Goal: Task Accomplishment & Management: Use online tool/utility

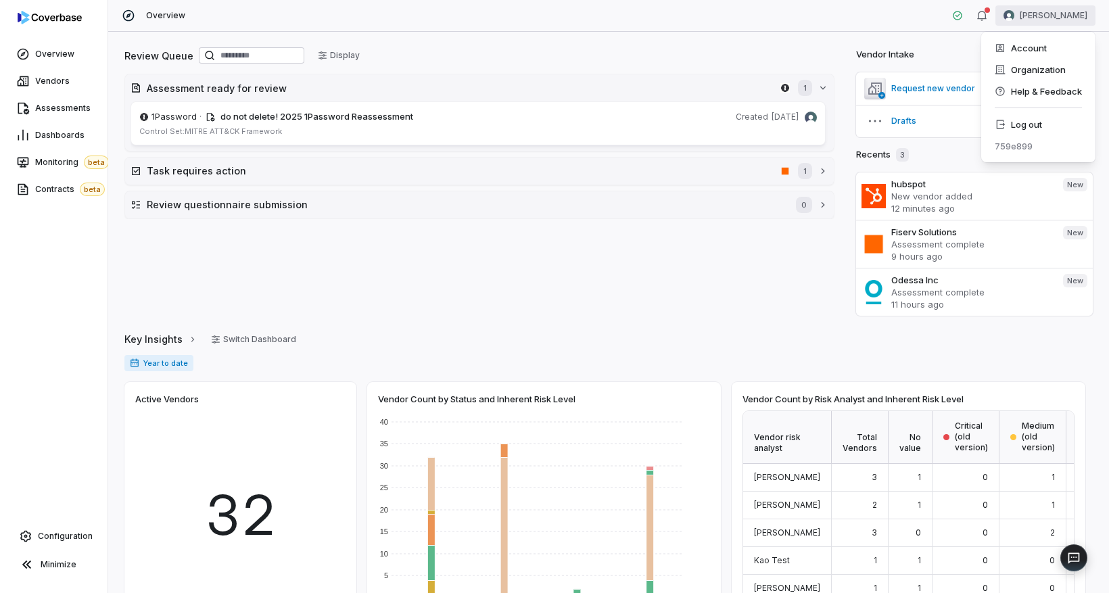
click at [1060, 16] on html "Overview Vendors Assessments Dashboards Monitoring beta Contracts beta Configur…" at bounding box center [554, 296] width 1109 height 593
click at [1047, 68] on div "Organization" at bounding box center [1037, 70] width 103 height 22
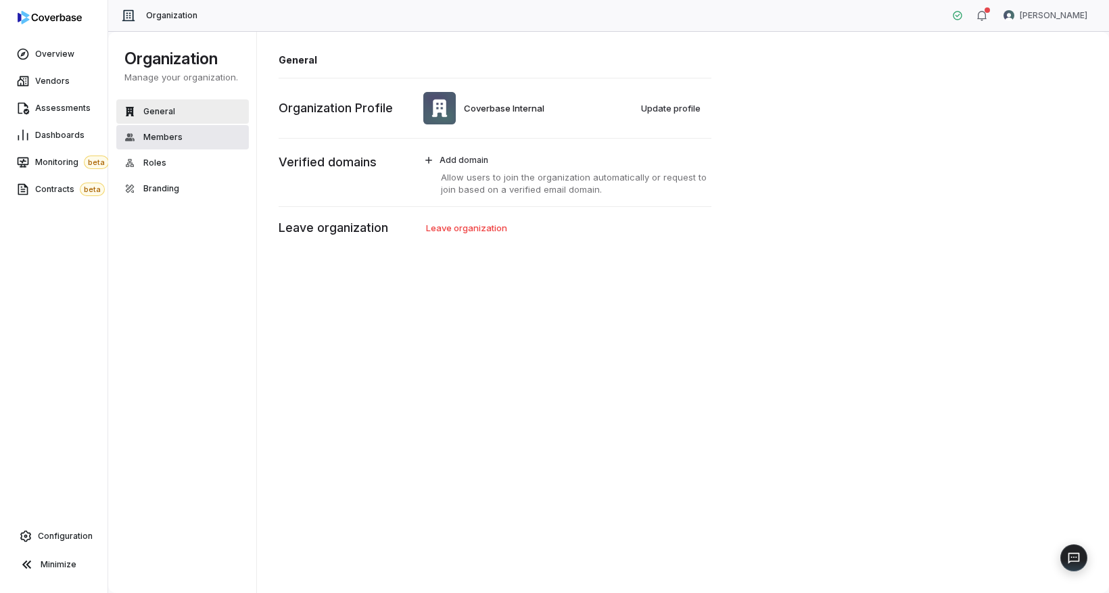
click at [174, 137] on span "Members" at bounding box center [162, 137] width 39 height 11
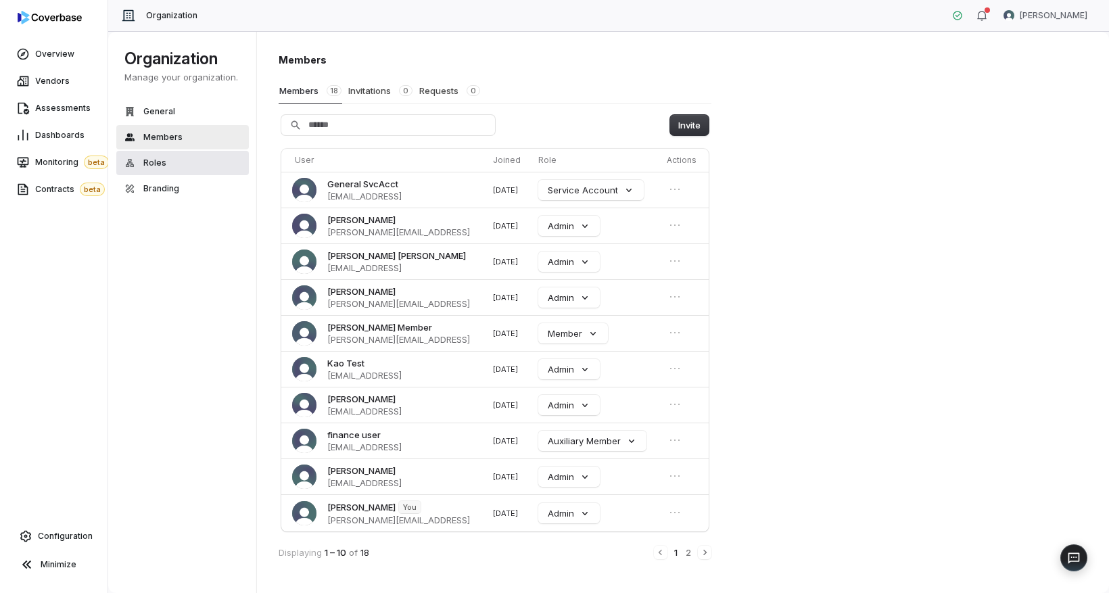
click at [178, 155] on button "Roles" at bounding box center [182, 163] width 133 height 24
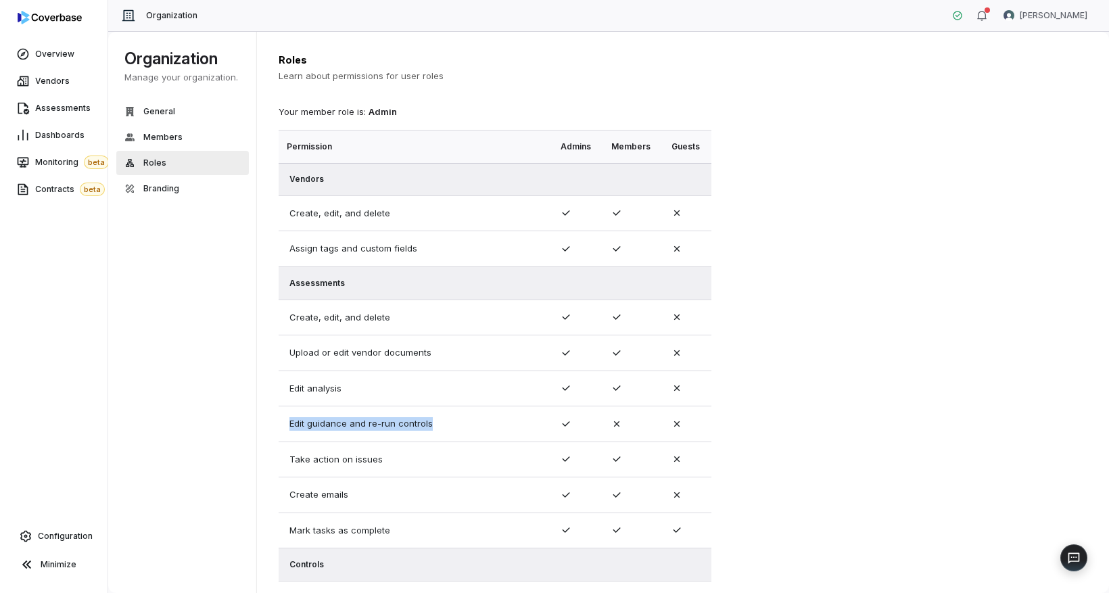
drag, startPoint x: 284, startPoint y: 422, endPoint x: 436, endPoint y: 426, distance: 152.2
click at [436, 426] on td "Edit guidance and re-run controls" at bounding box center [416, 424] width 274 height 36
drag, startPoint x: 558, startPoint y: 422, endPoint x: 569, endPoint y: 424, distance: 11.0
click at [569, 424] on td at bounding box center [577, 424] width 51 height 36
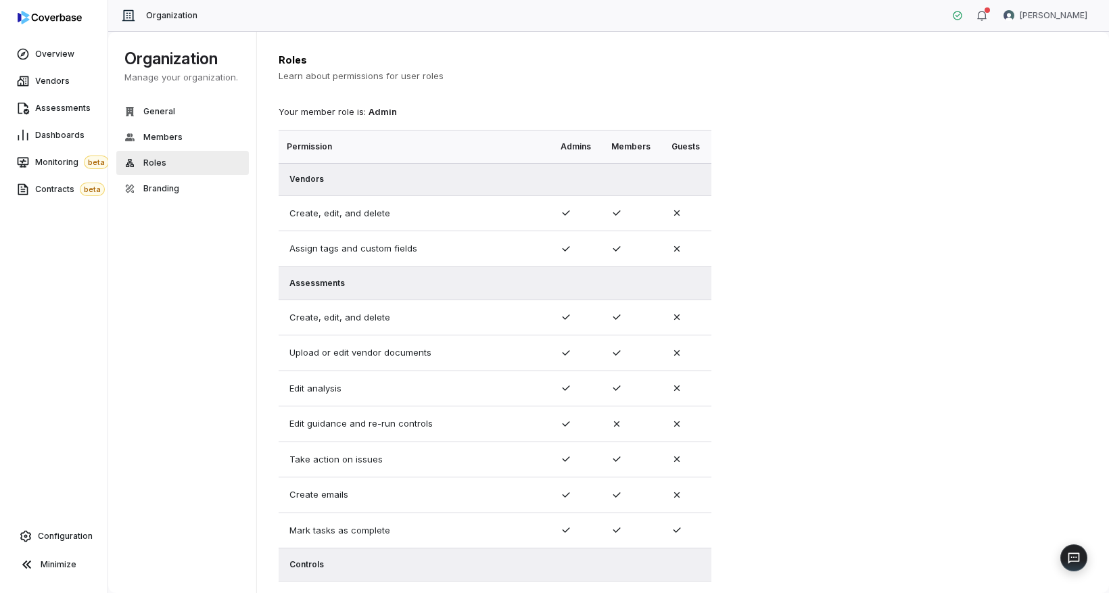
drag, startPoint x: 572, startPoint y: 425, endPoint x: 558, endPoint y: 425, distance: 13.5
click at [558, 425] on td at bounding box center [577, 424] width 51 height 36
drag, startPoint x: 558, startPoint y: 425, endPoint x: 578, endPoint y: 427, distance: 19.7
click at [578, 427] on td at bounding box center [577, 424] width 51 height 36
click at [147, 132] on span "Members" at bounding box center [162, 137] width 39 height 11
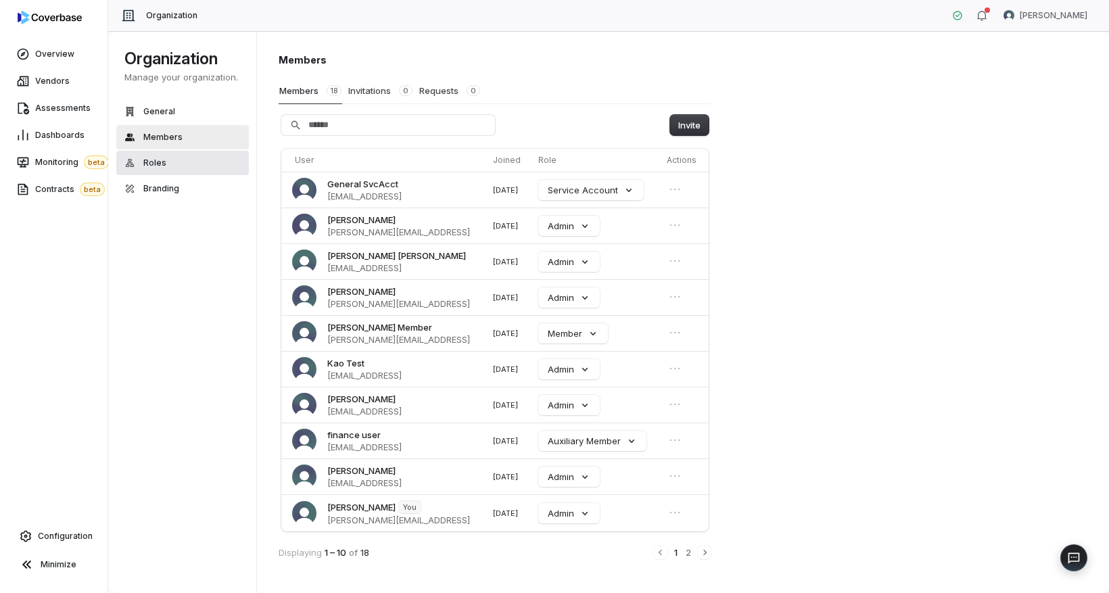
click at [181, 160] on button "Roles" at bounding box center [182, 163] width 133 height 24
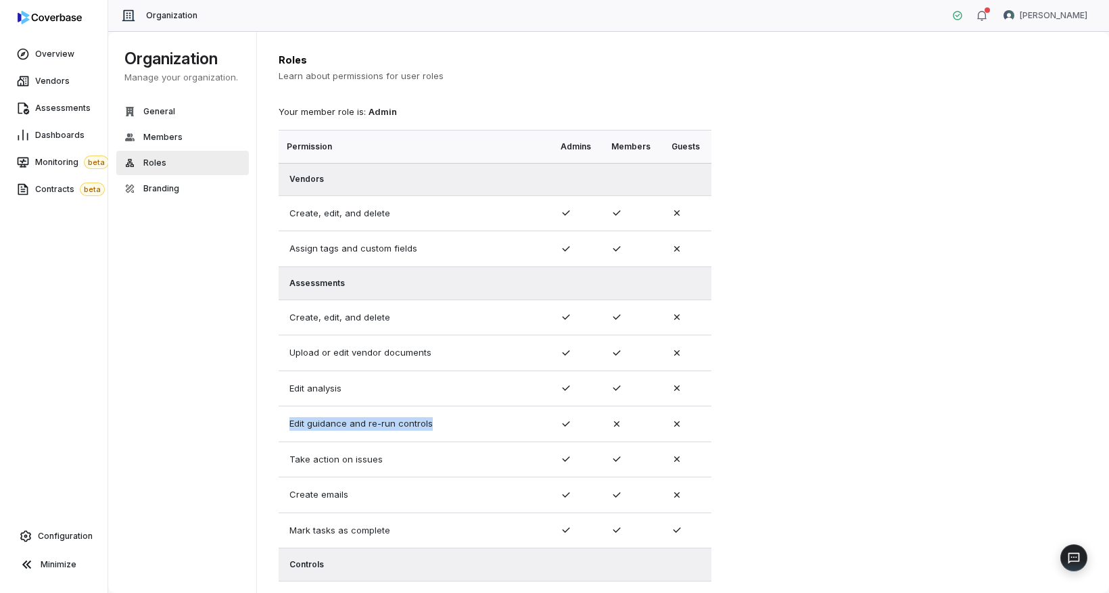
drag, startPoint x: 289, startPoint y: 423, endPoint x: 435, endPoint y: 425, distance: 146.1
click at [435, 425] on td "Edit guidance and re-run controls" at bounding box center [416, 424] width 274 height 36
click at [458, 427] on td "Edit guidance and re-run controls" at bounding box center [416, 424] width 274 height 36
click at [481, 425] on td "Edit guidance and re-run controls" at bounding box center [416, 424] width 274 height 36
drag, startPoint x: 570, startPoint y: 424, endPoint x: 362, endPoint y: 412, distance: 208.6
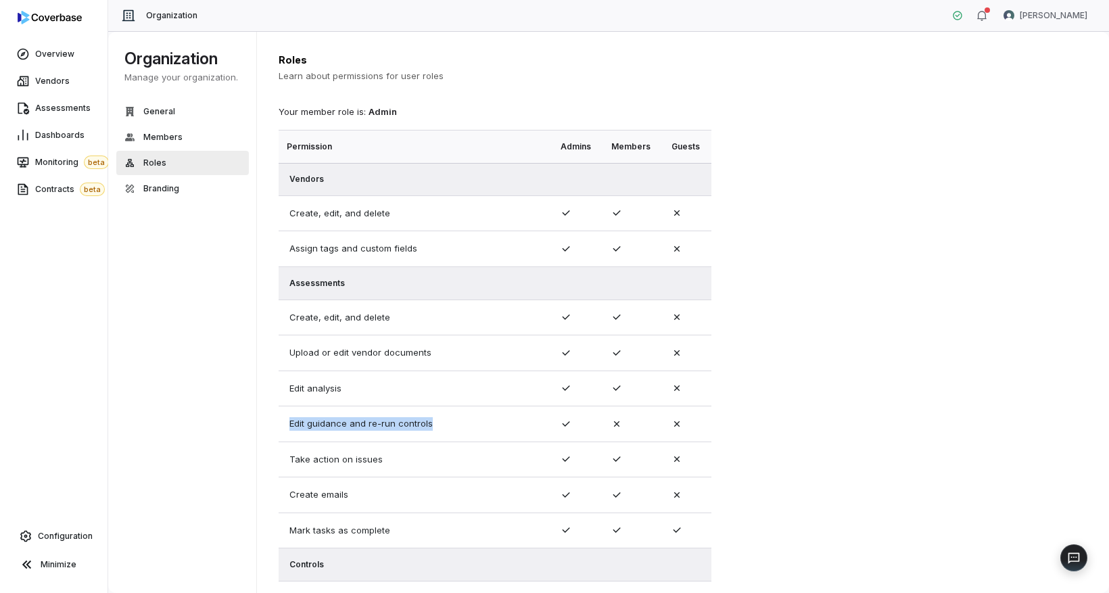
click at [362, 412] on tr "Edit guidance and re-run controls" at bounding box center [495, 424] width 433 height 36
click at [362, 416] on td "Edit guidance and re-run controls" at bounding box center [416, 424] width 274 height 36
click at [45, 114] on link "Assessments" at bounding box center [54, 108] width 102 height 24
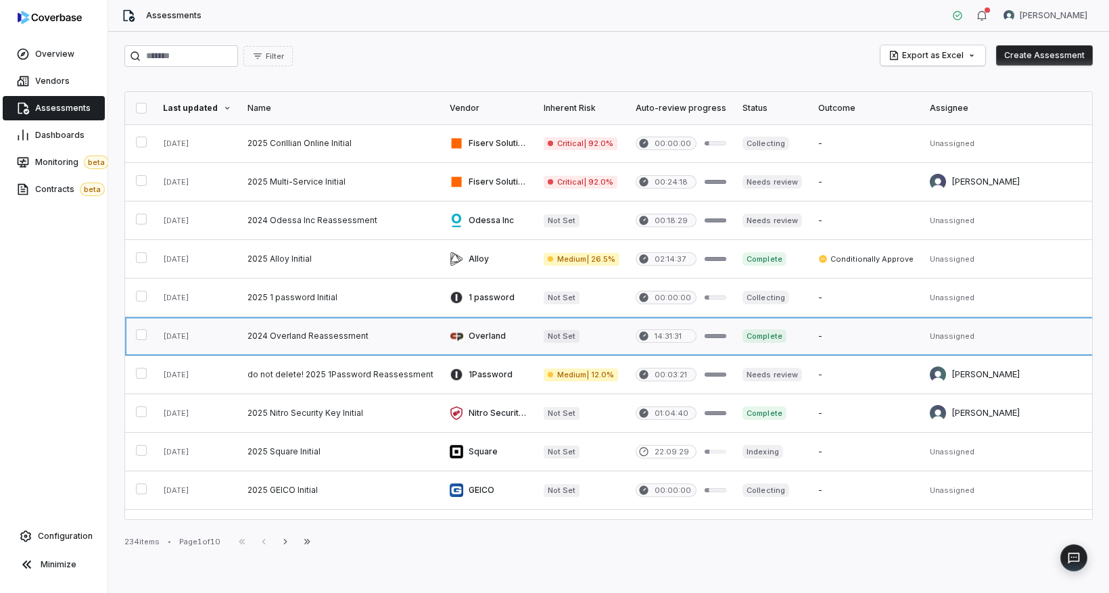
click at [323, 342] on link at bounding box center [340, 336] width 202 height 38
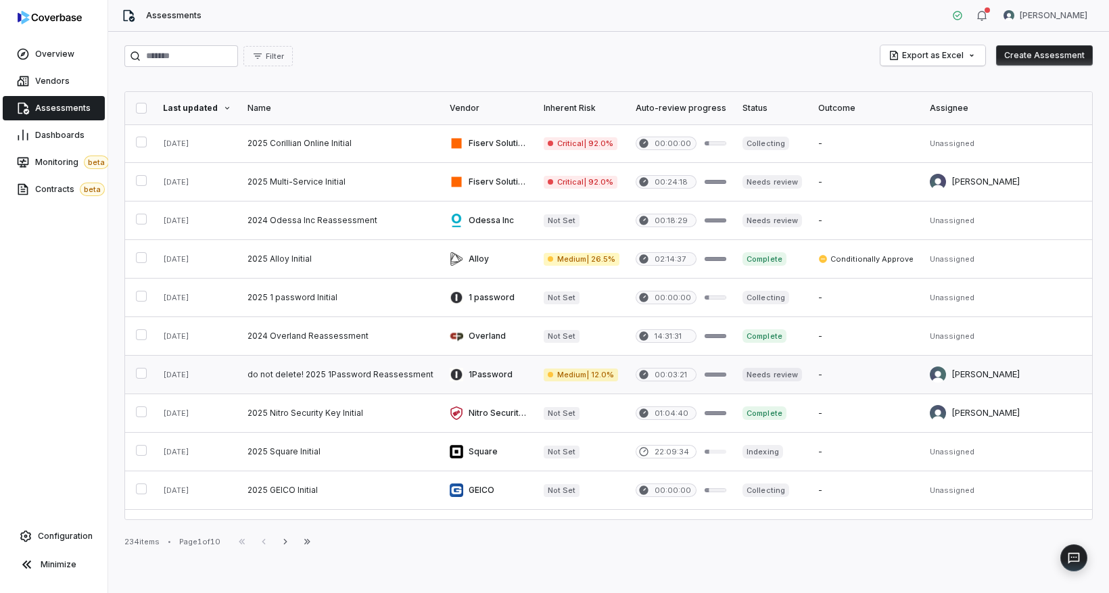
click at [297, 376] on link at bounding box center [340, 375] width 202 height 38
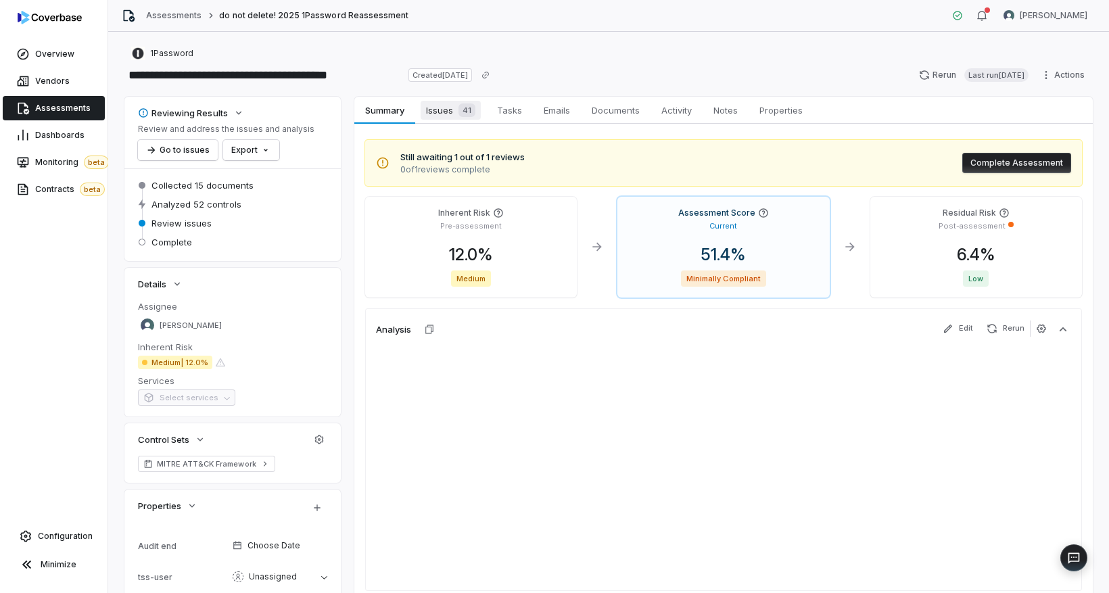
click at [435, 114] on span "Issues 41" at bounding box center [451, 110] width 60 height 19
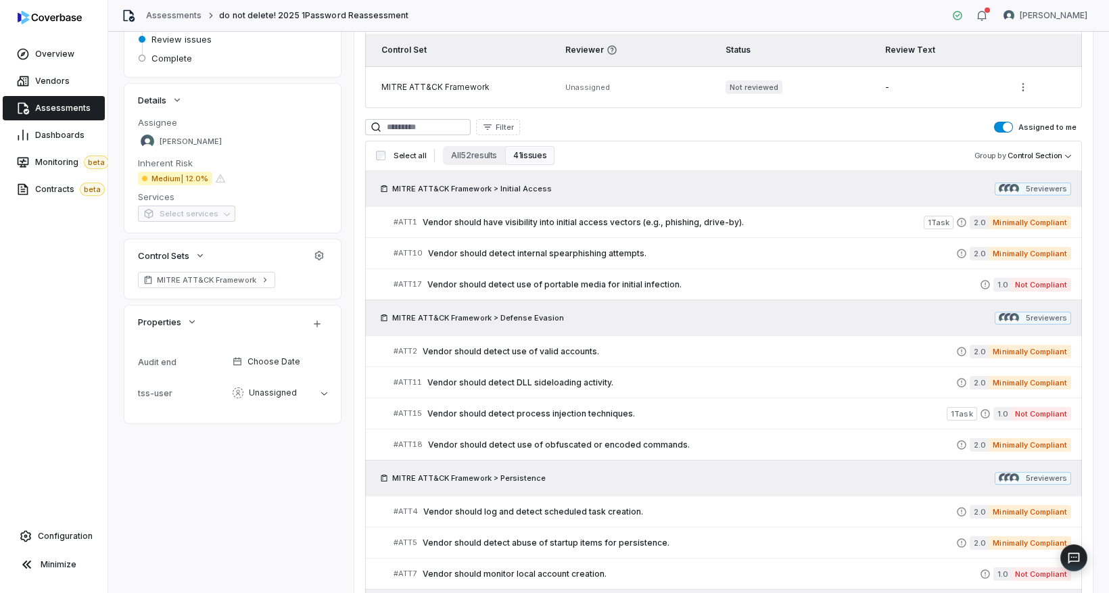
scroll to position [249, 0]
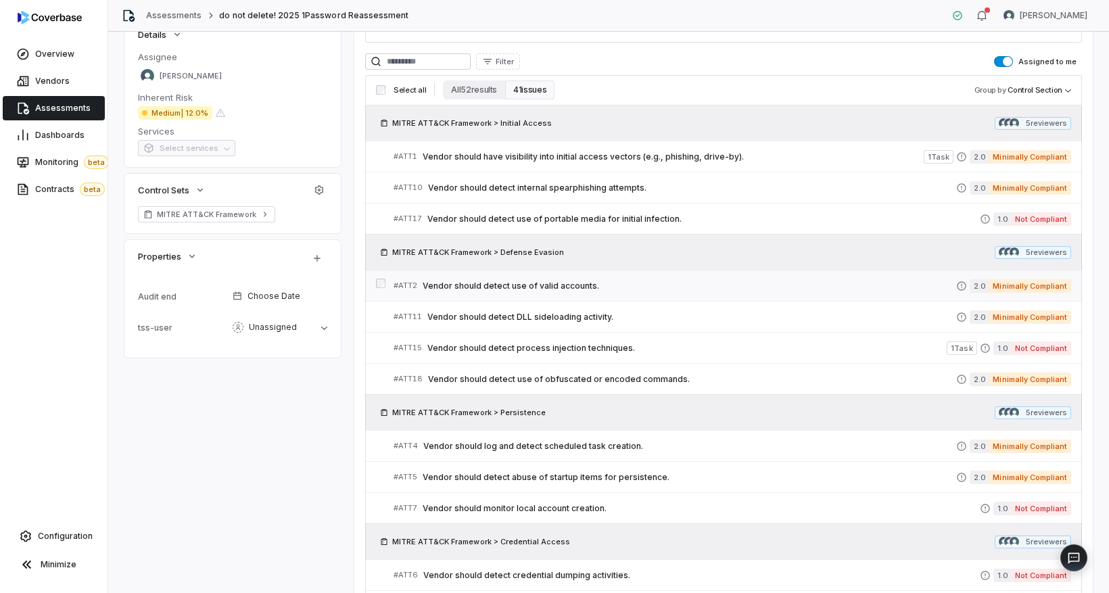
click at [471, 275] on link "# ATT2 Vendor should detect use of valid accounts. 2.0 Minimally Compliant" at bounding box center [732, 285] width 677 height 30
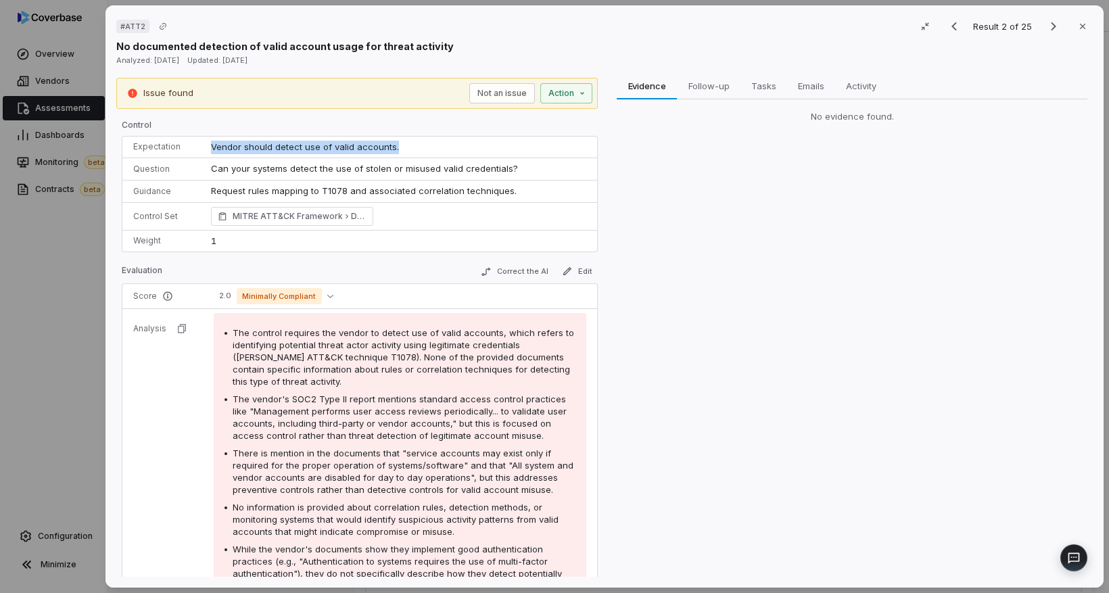
drag, startPoint x: 210, startPoint y: 149, endPoint x: 414, endPoint y: 149, distance: 204.2
click at [414, 149] on td "Vendor should detect use of valid accounts." at bounding box center [400, 148] width 394 height 22
click at [406, 143] on td "Vendor should detect use of valid accounts." at bounding box center [400, 148] width 394 height 22
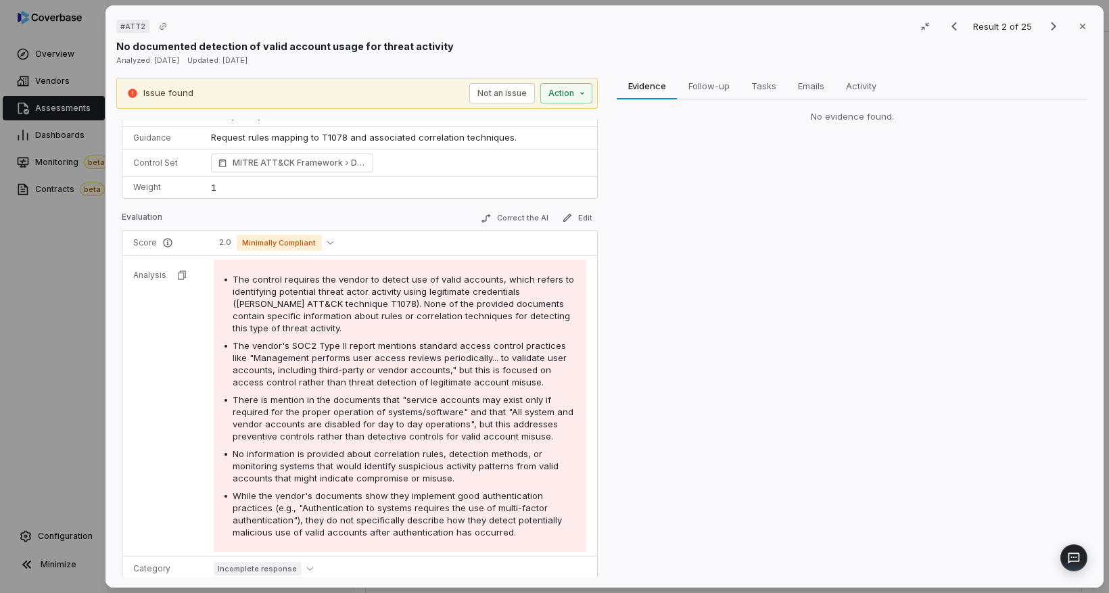
scroll to position [54, 0]
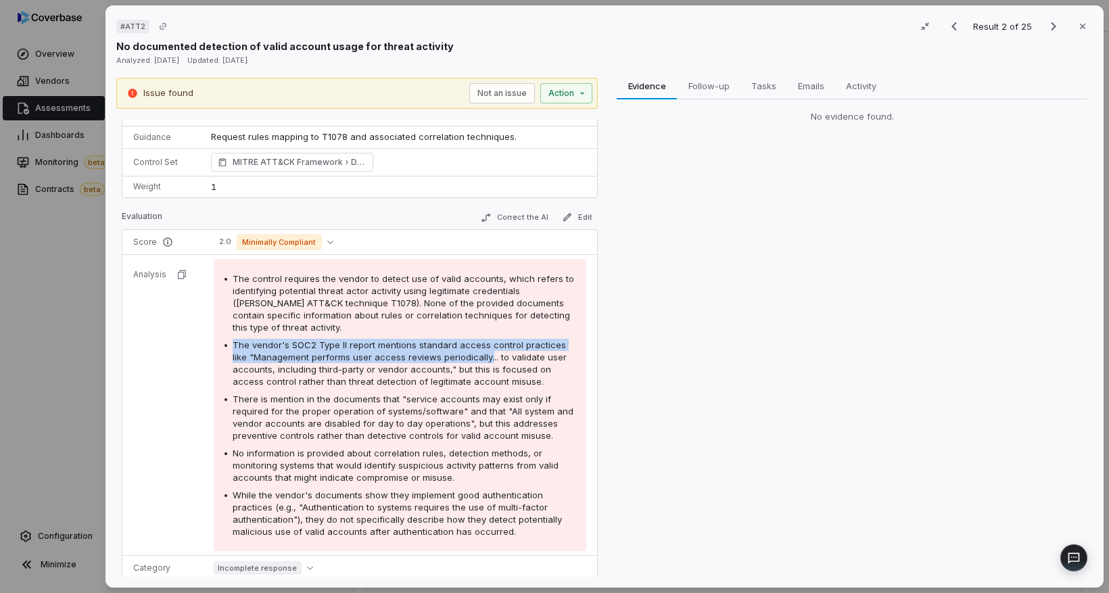
drag, startPoint x: 227, startPoint y: 339, endPoint x: 487, endPoint y: 358, distance: 261.0
click at [487, 358] on div "The vendor's SOC2 Type II report mentions standard access control practices lik…" at bounding box center [399, 363] width 351 height 49
click at [487, 358] on span "The vendor's SOC2 Type II report mentions standard access control practices lik…" at bounding box center [400, 362] width 334 height 47
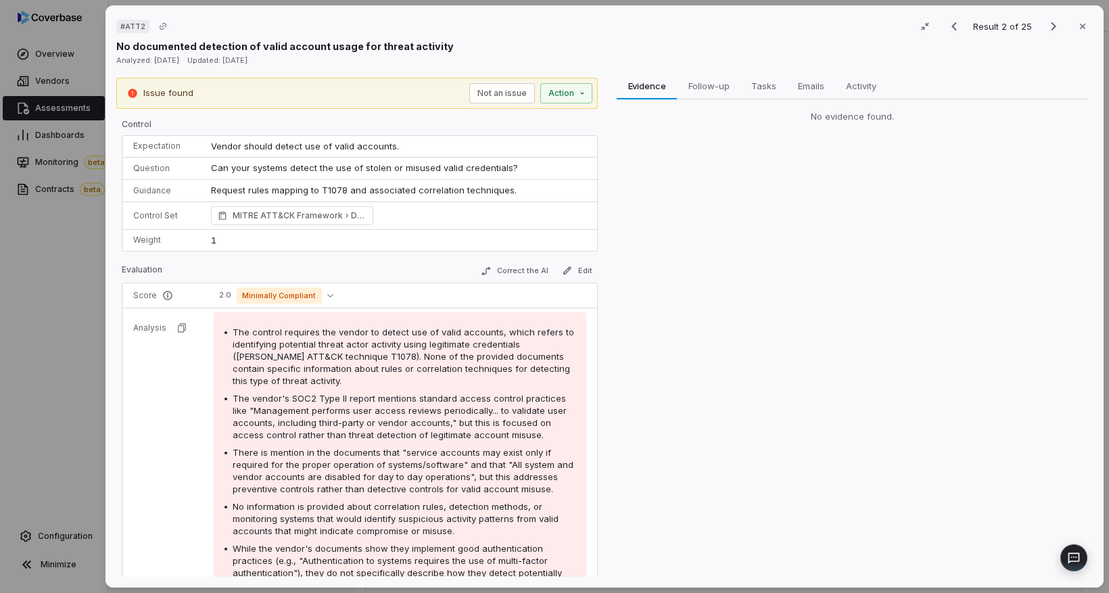
scroll to position [0, 0]
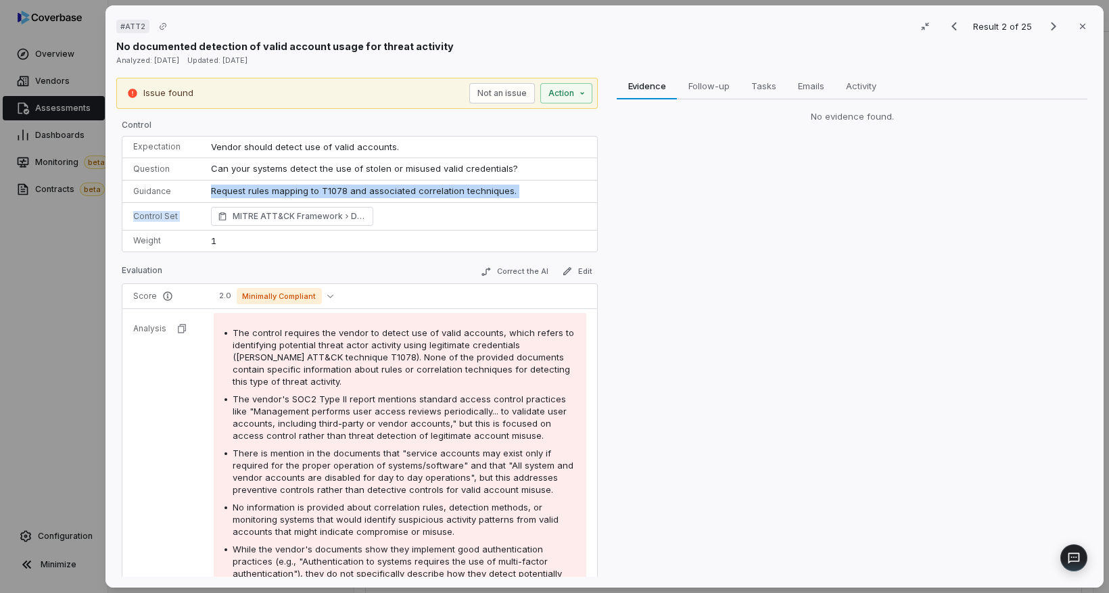
drag, startPoint x: 209, startPoint y: 192, endPoint x: 508, endPoint y: 202, distance: 299.0
click at [508, 202] on tbody "Expectation Vendor should detect use of valid accounts. Question Can your syste…" at bounding box center [359, 195] width 475 height 116
click at [513, 197] on p "Request rules mapping to T1078 and associated correlation techniques." at bounding box center [398, 192] width 375 height 14
drag, startPoint x: 314, startPoint y: 190, endPoint x: 441, endPoint y: 197, distance: 126.6
click at [441, 197] on p "Request rules mapping to T1078 and associated correlation techniques." at bounding box center [398, 192] width 375 height 14
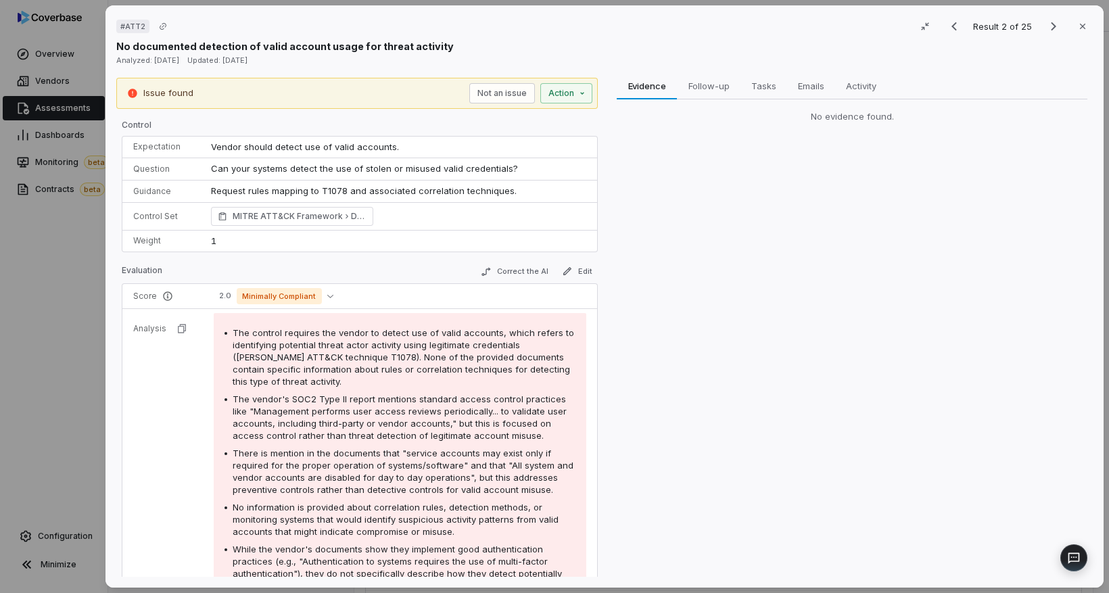
click at [673, 215] on div "Evidence Evidence Follow-up Follow-up Tasks Tasks Emails Emails Activity Activi…" at bounding box center [851, 328] width 481 height 500
drag, startPoint x: 208, startPoint y: 193, endPoint x: 343, endPoint y: 193, distance: 135.9
click at [343, 193] on p "Request rules mapping to T1078 and associated correlation techniques." at bounding box center [398, 192] width 375 height 14
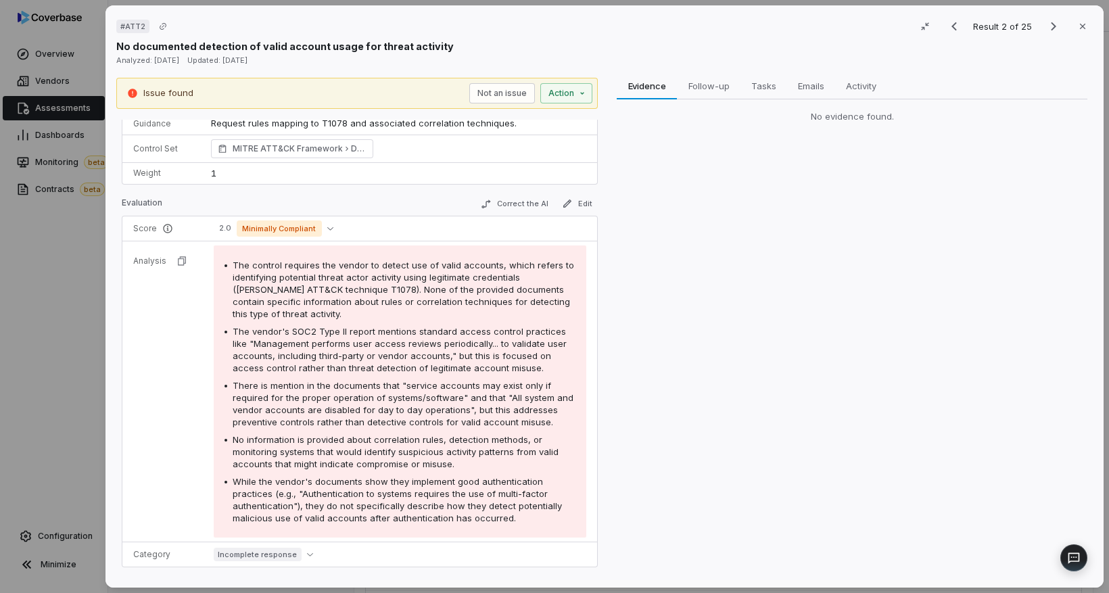
scroll to position [144, 0]
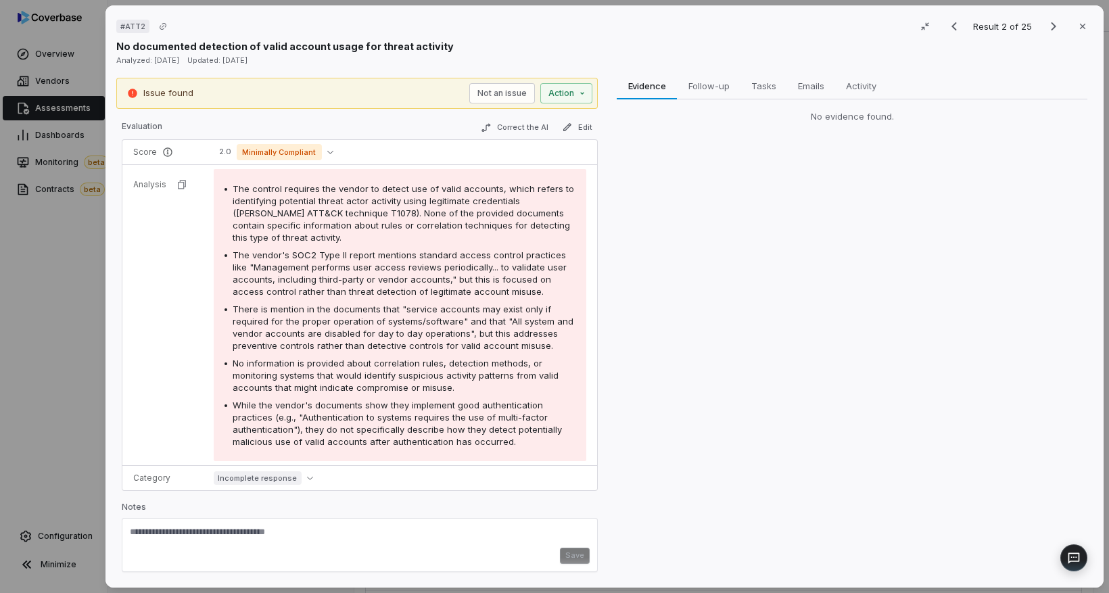
click at [202, 533] on textarea at bounding box center [360, 537] width 460 height 22
type textarea "*****"
drag, startPoint x: 219, startPoint y: 542, endPoint x: 85, endPoint y: 531, distance: 134.3
click at [88, 531] on div "# ATT2 Result 2 of 25 Close No documented detection of valid account usage for …" at bounding box center [554, 296] width 1109 height 593
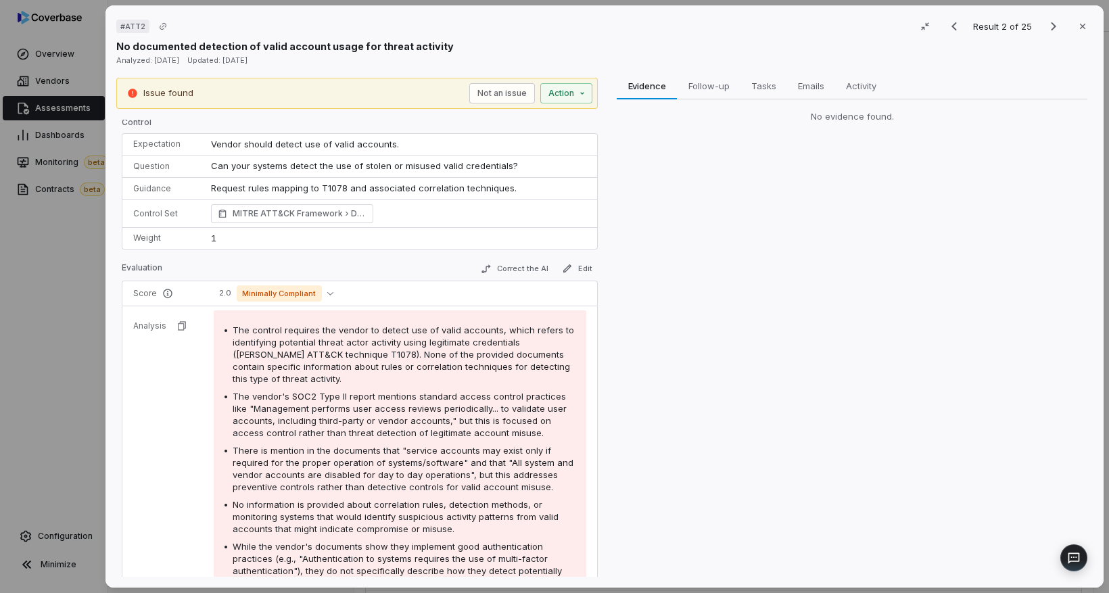
scroll to position [0, 0]
click at [1079, 29] on icon "button" at bounding box center [1082, 26] width 11 height 11
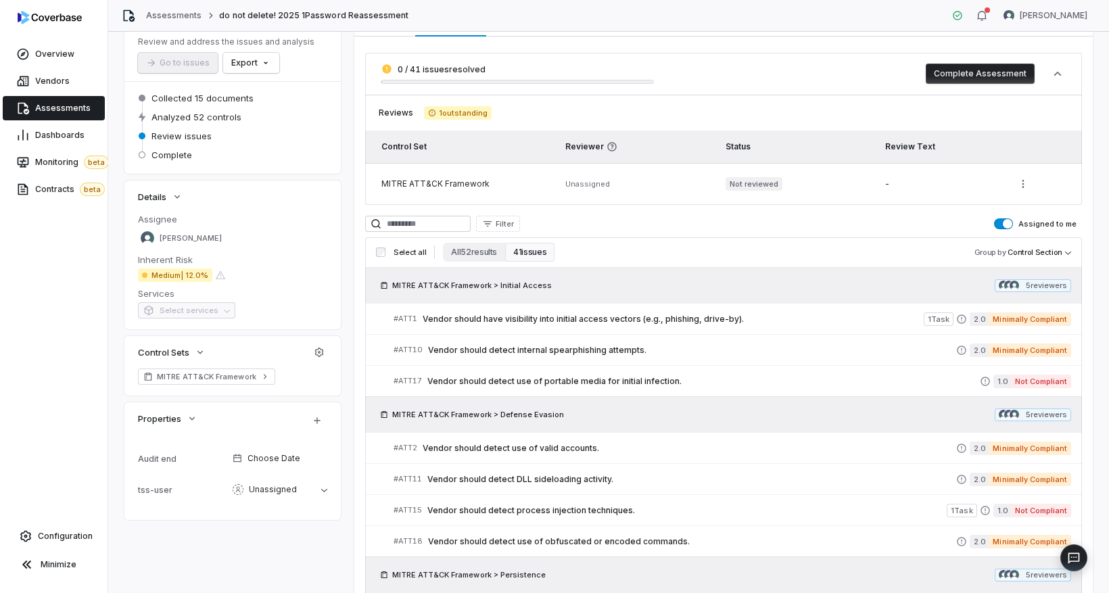
scroll to position [145, 0]
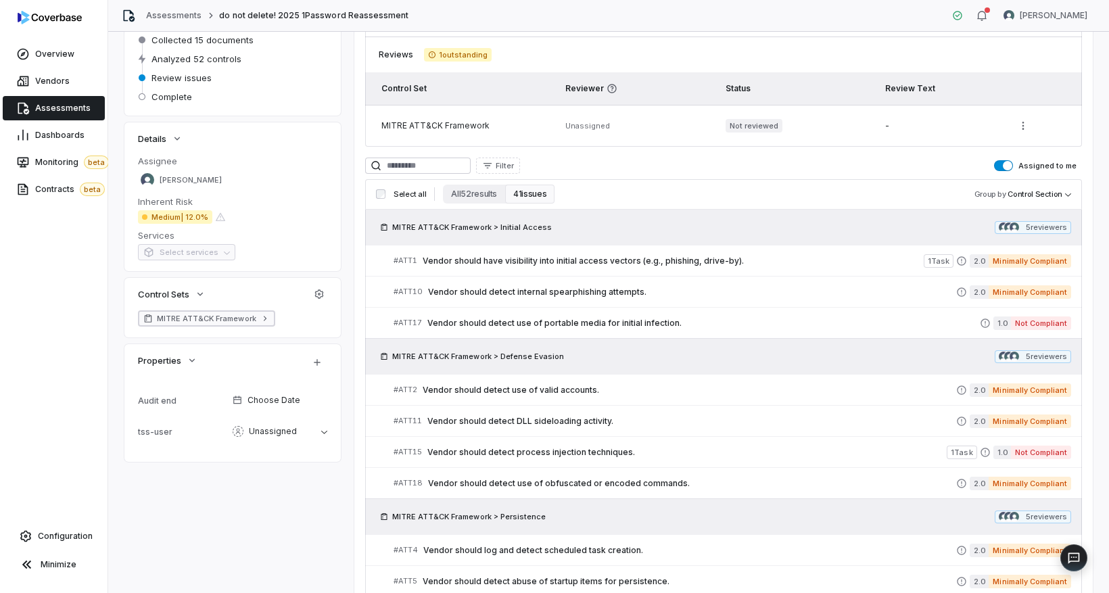
click at [216, 316] on span "MITRE ATT&CK Framework" at bounding box center [206, 318] width 99 height 11
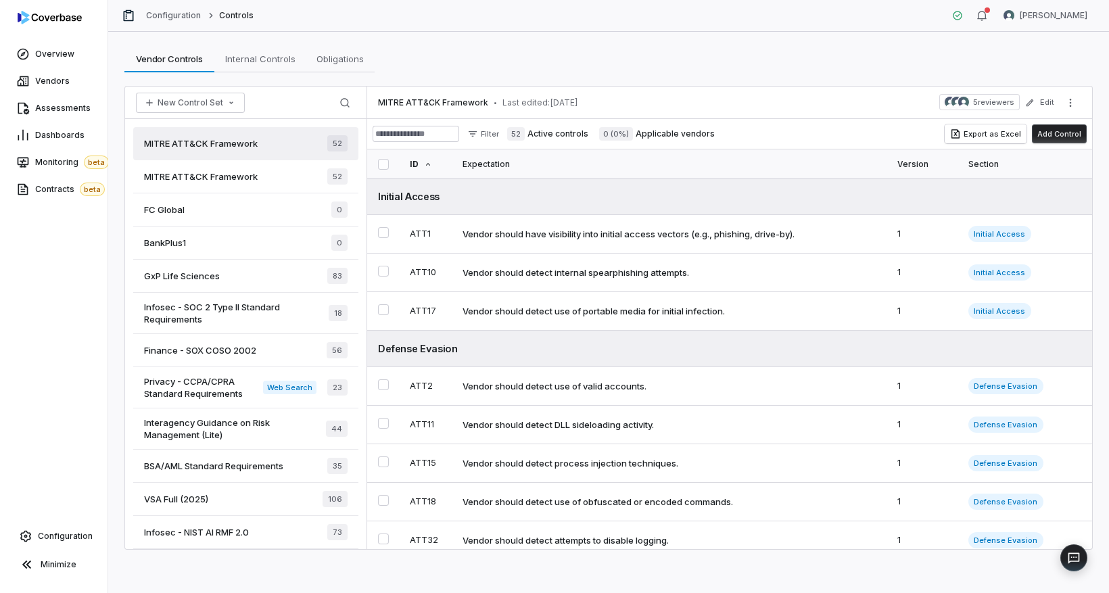
click at [1057, 136] on button "Add Control" at bounding box center [1059, 133] width 55 height 19
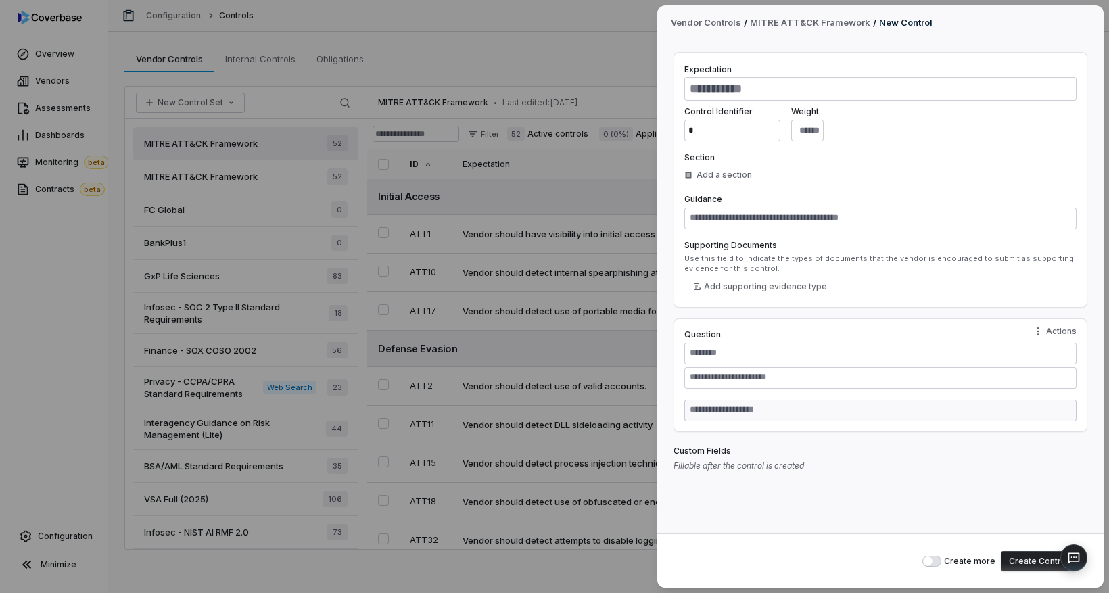
type textarea "*"
type textarea "**"
type textarea "*"
type textarea "***"
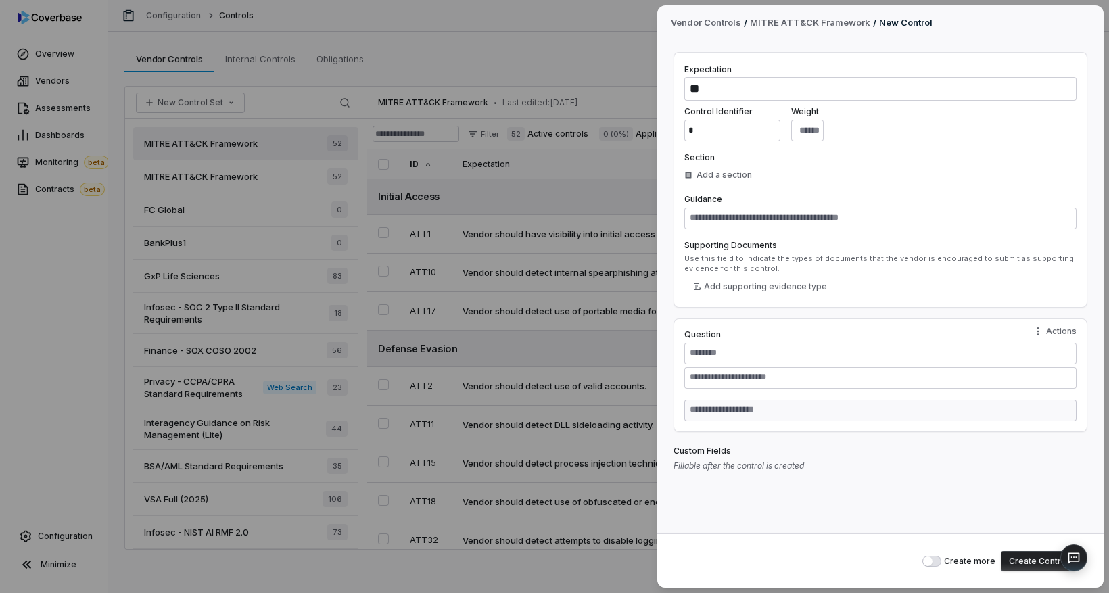
type textarea "*"
type textarea "****"
type textarea "*"
type textarea "*****"
type textarea "*"
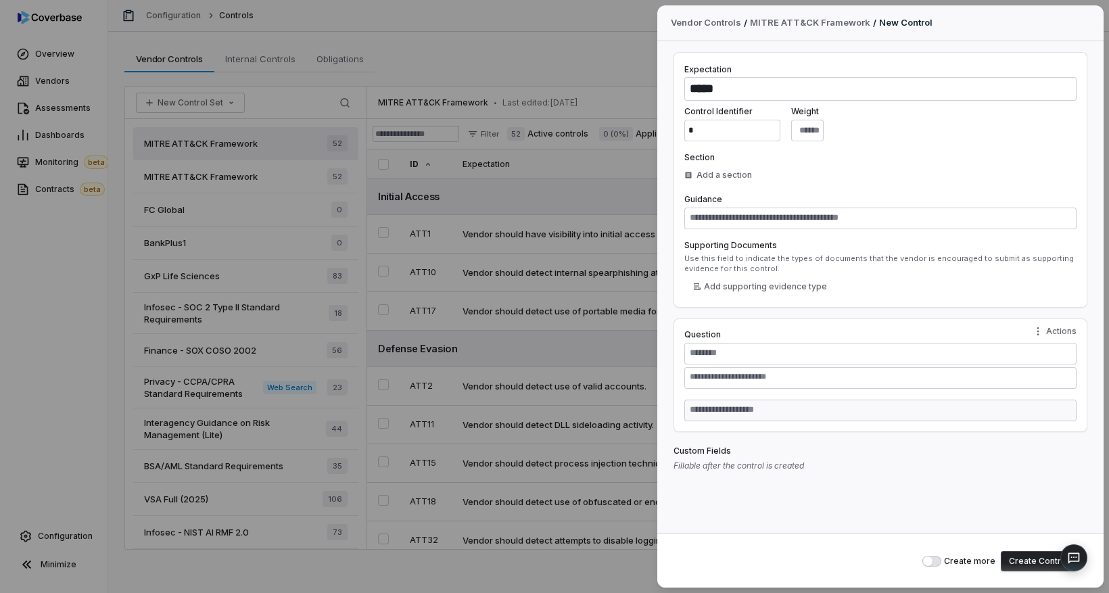
type textarea "******"
type textarea "*"
type textarea "*******"
type textarea "*"
type textarea "********"
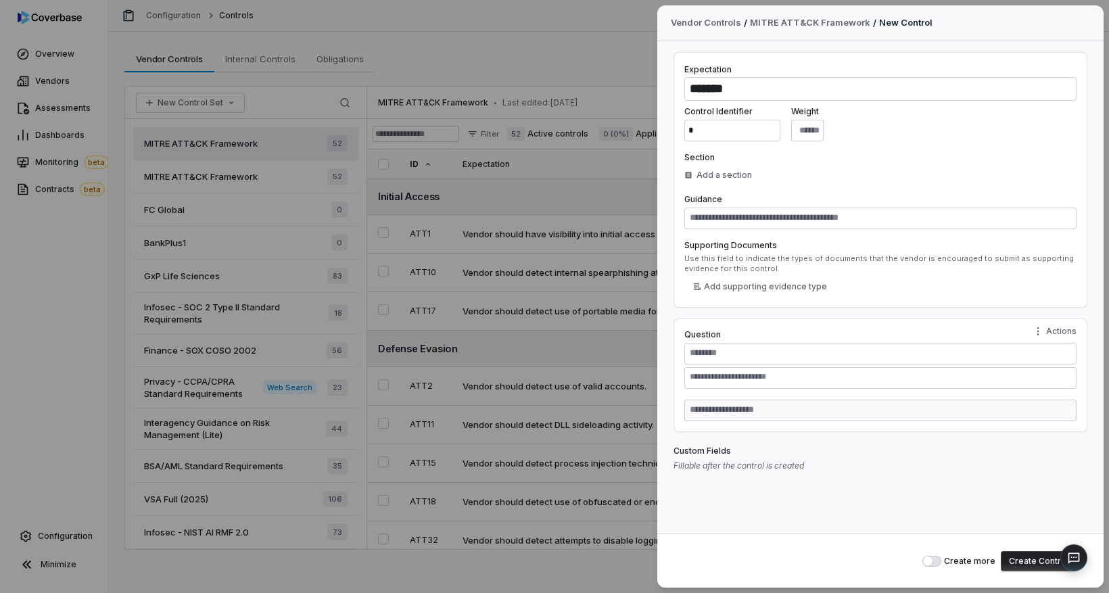
type textarea "*"
type textarea "*********"
type textarea "*"
type textarea "**********"
type textarea "*"
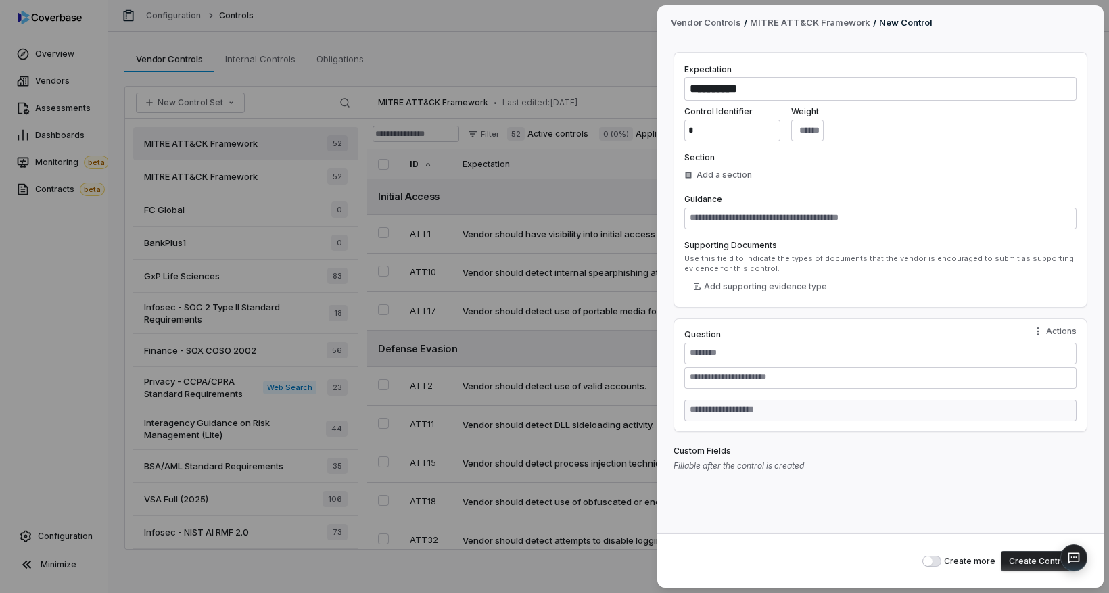
type textarea "**********"
type textarea "*"
type textarea "**********"
type textarea "*"
type textarea "**********"
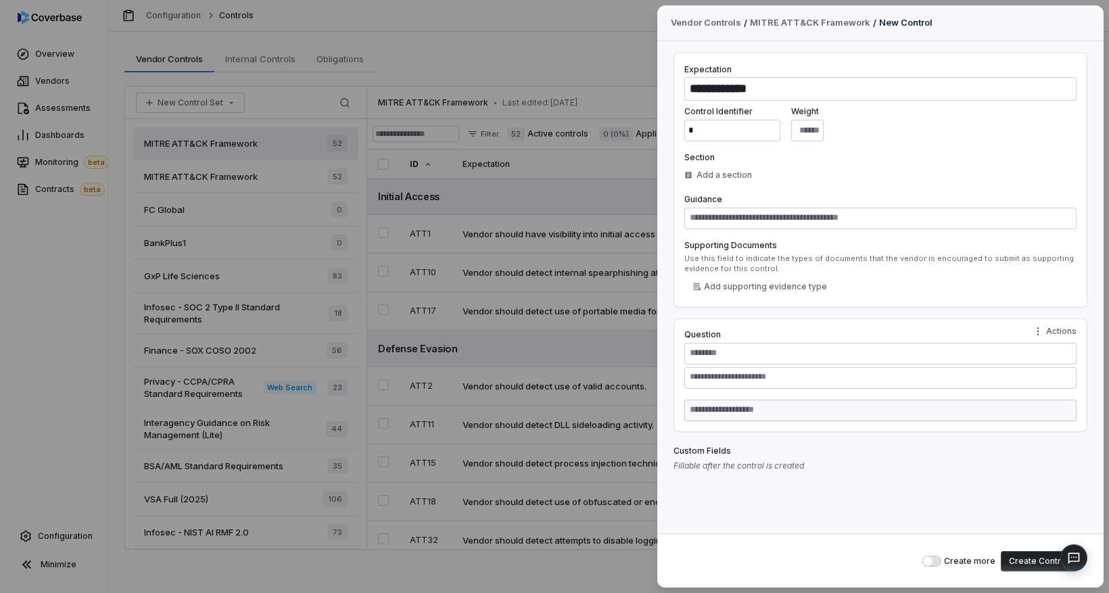
type textarea "*"
type textarea "**********"
type textarea "*"
type textarea "*********"
type textarea "*"
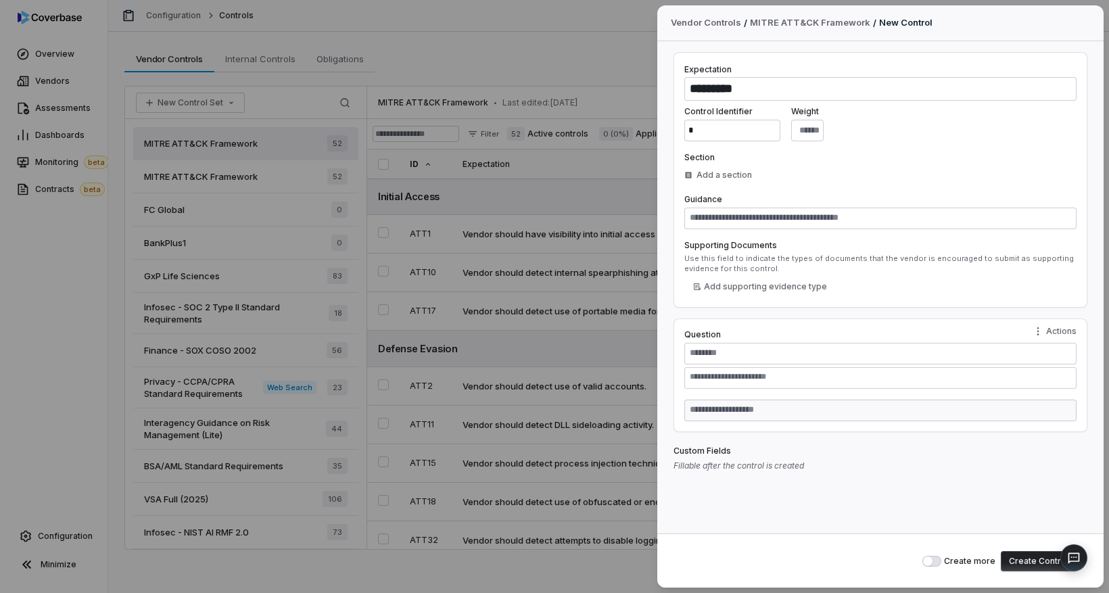
type textarea "********"
type textarea "*"
type textarea "*******"
type textarea "*"
type textarea "******"
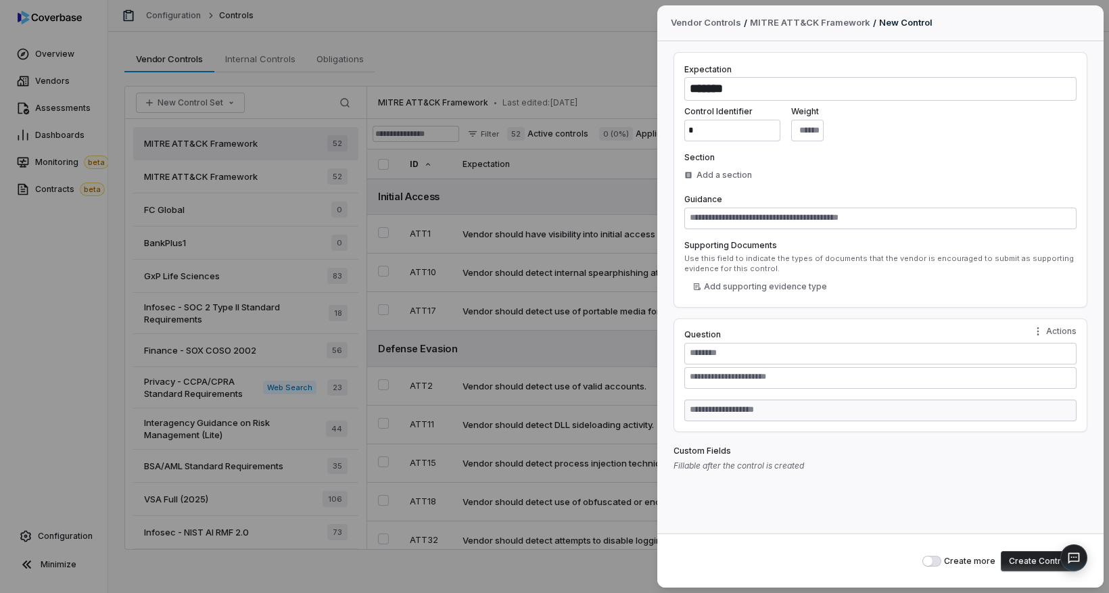
type textarea "*"
type textarea "*****"
type textarea "*"
type textarea "****"
type textarea "*"
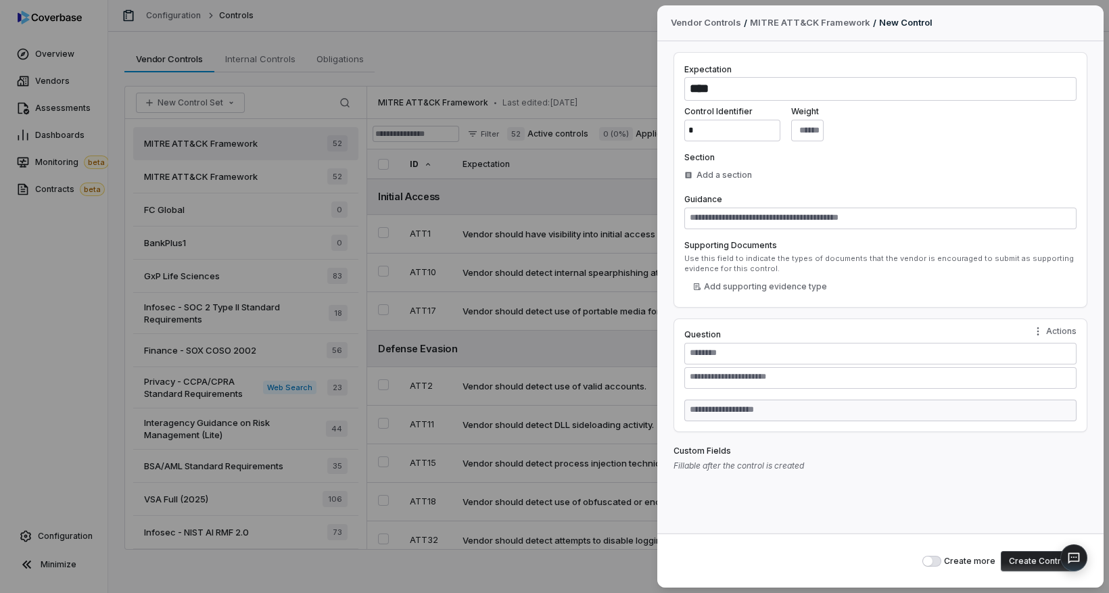
type textarea "***"
type textarea "*"
type textarea "**"
type textarea "*"
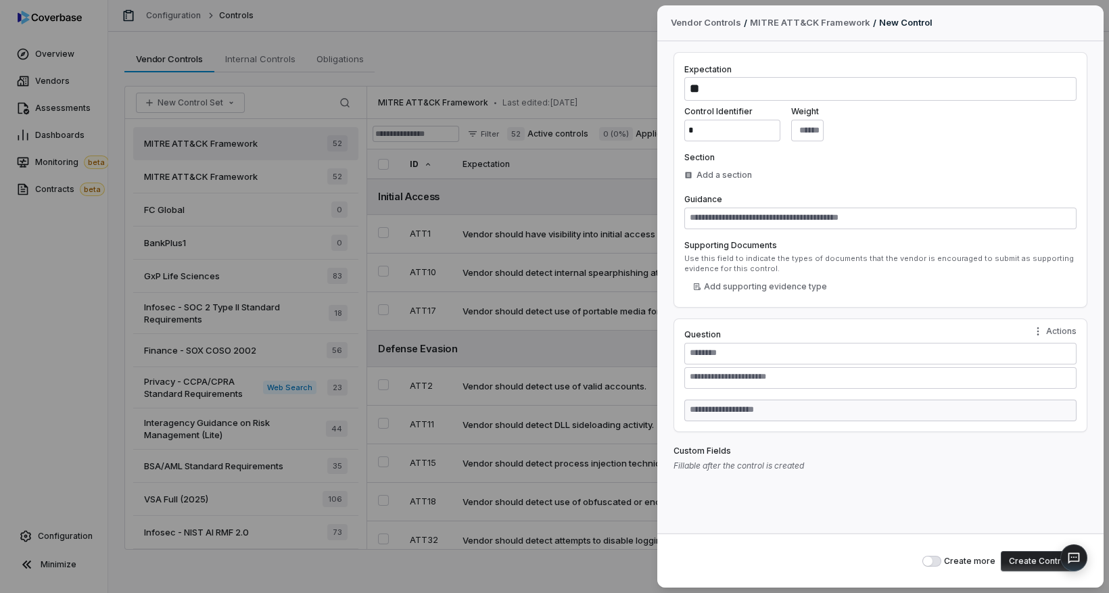
type textarea "*"
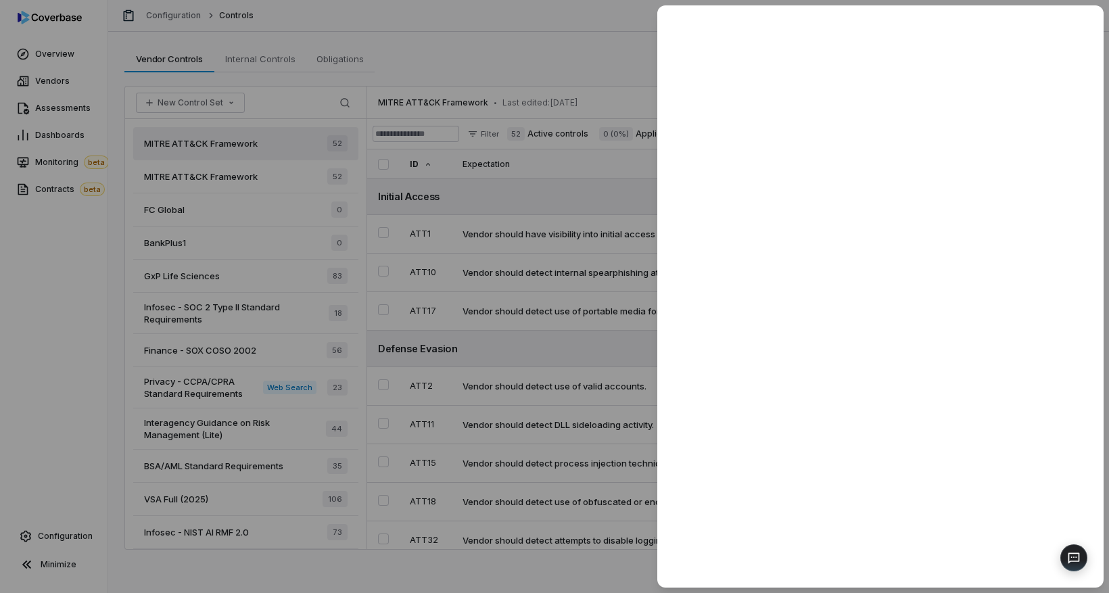
click at [528, 31] on div at bounding box center [554, 296] width 1109 height 593
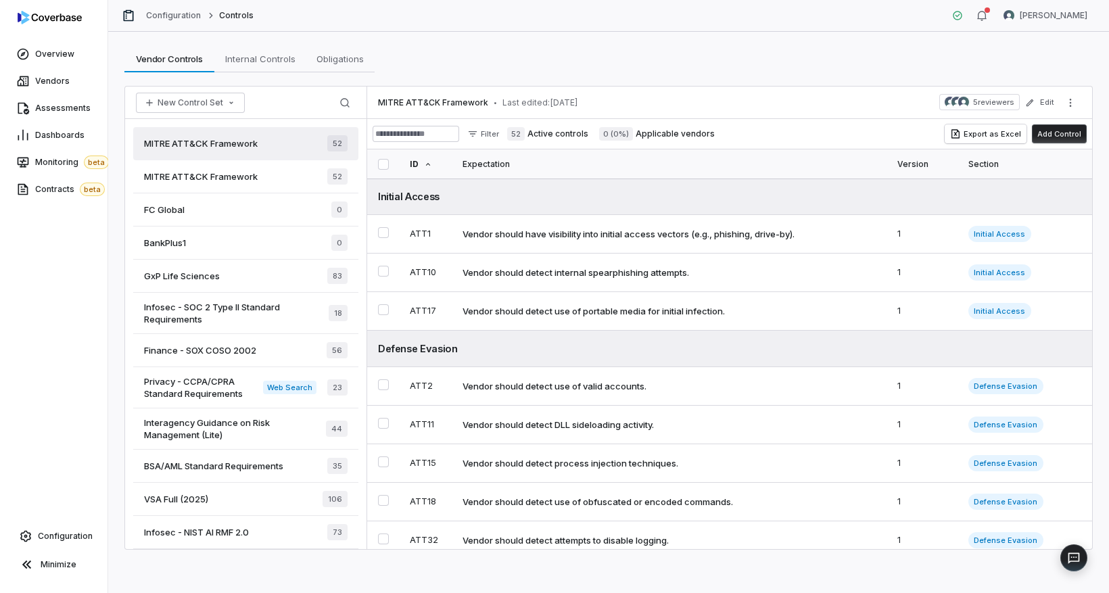
click at [788, 47] on div "Vendor Controls Vendor Controls Internal Controls Internal Controls Obligations…" at bounding box center [608, 58] width 968 height 27
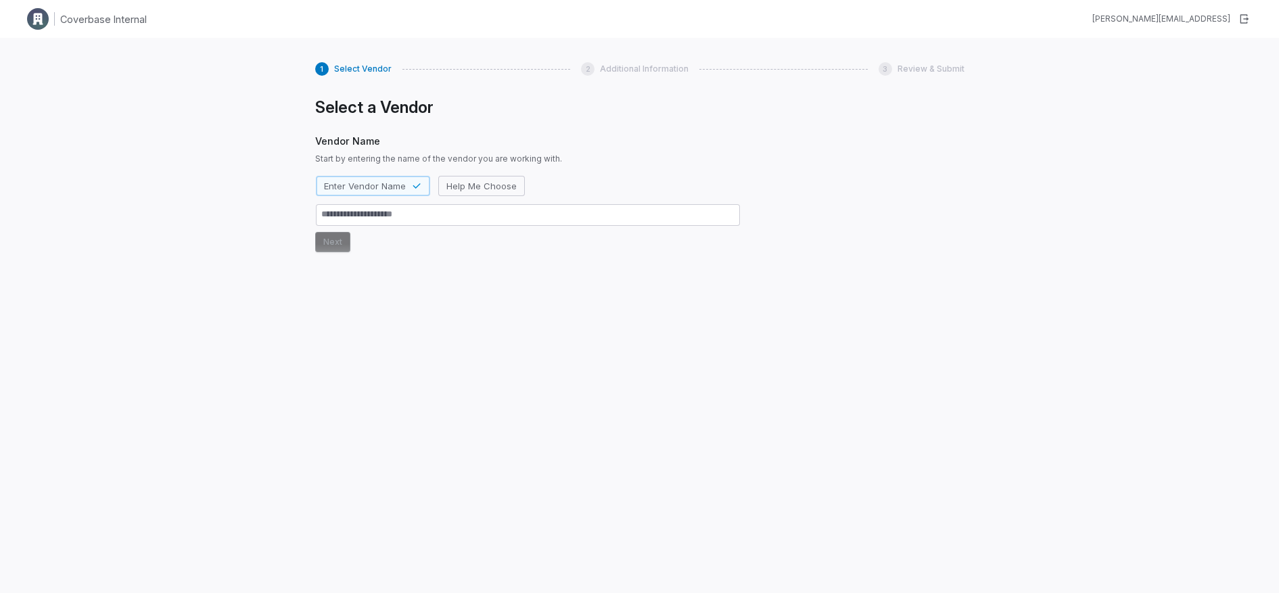
click at [287, 201] on div "1 Select Vendor 2 Additional Information 3 Review & Submit Select a Vendor Vend…" at bounding box center [639, 334] width 1279 height 593
click at [481, 189] on span "Help Me Choose" at bounding box center [481, 186] width 70 height 12
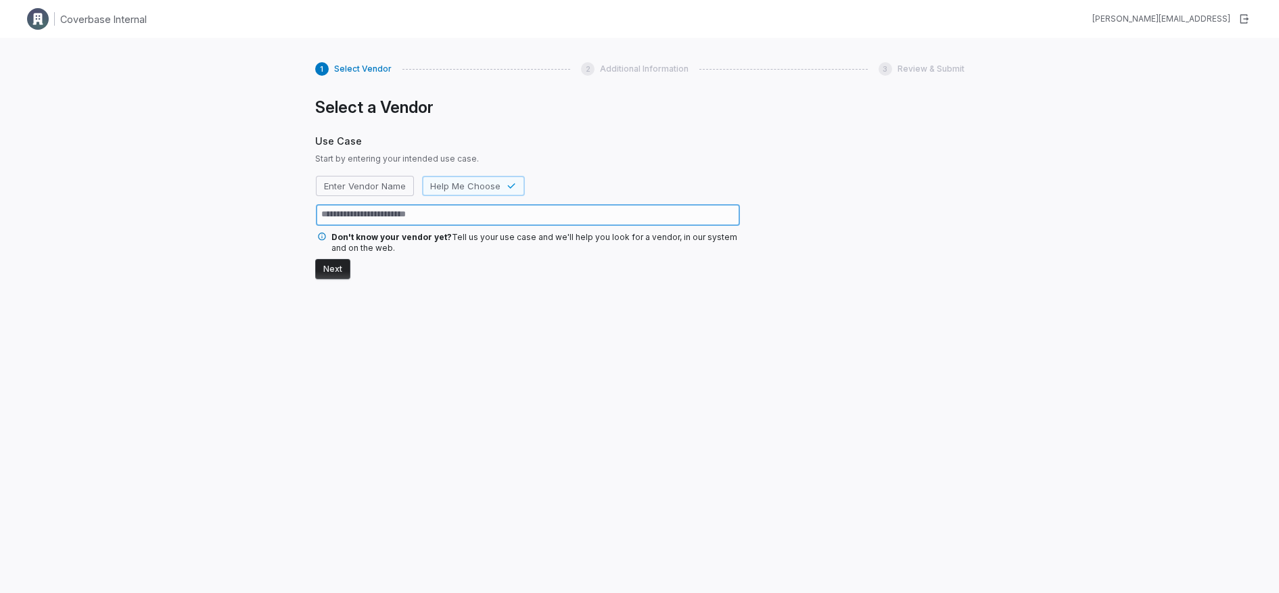
click at [437, 220] on textarea at bounding box center [528, 215] width 424 height 22
type textarea "*"
type textarea "**"
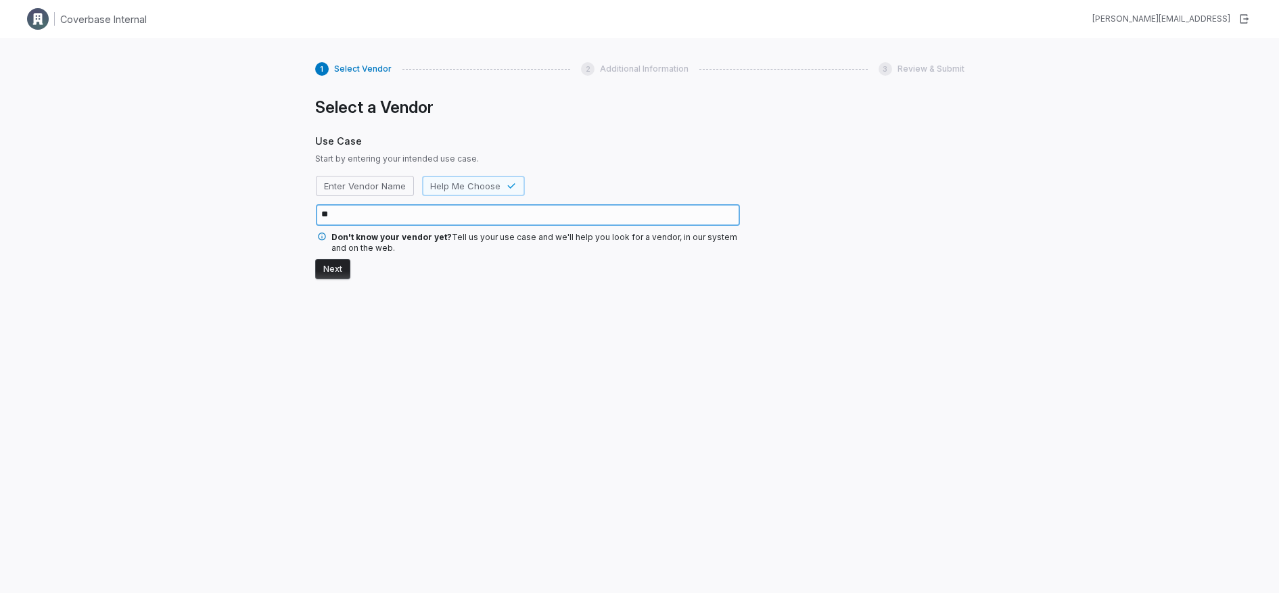
type textarea "*"
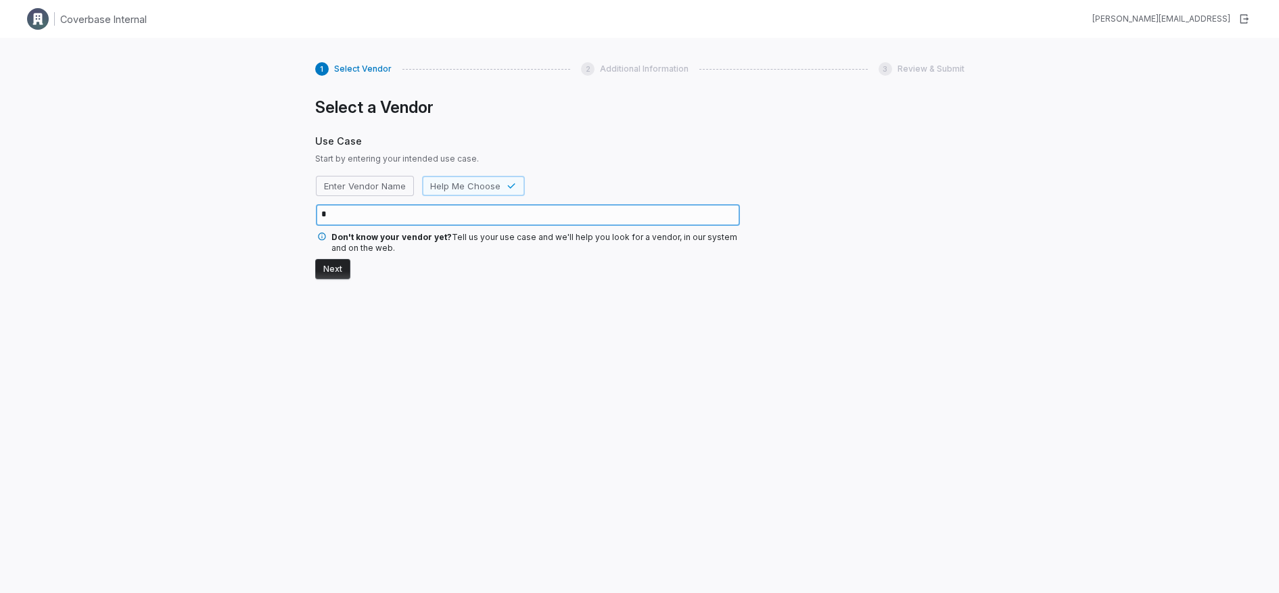
type textarea "*"
type textarea "**"
type textarea "*"
type textarea "***"
type textarea "*"
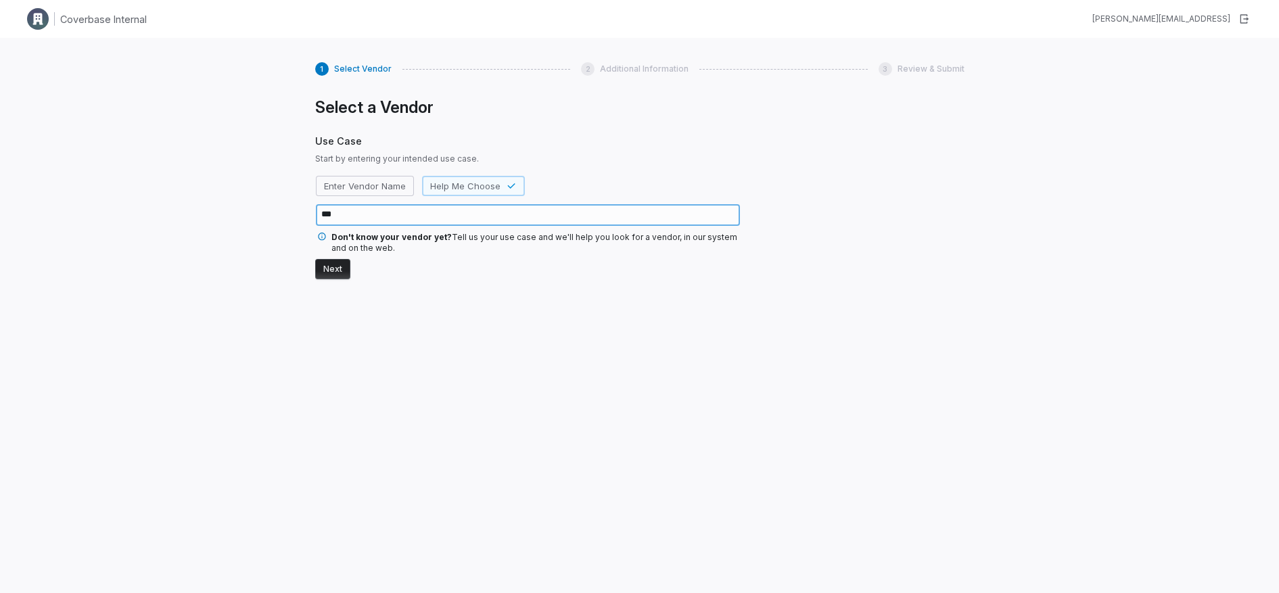
type textarea "****"
type textarea "*"
type textarea "*****"
type textarea "*"
type textarea "*****"
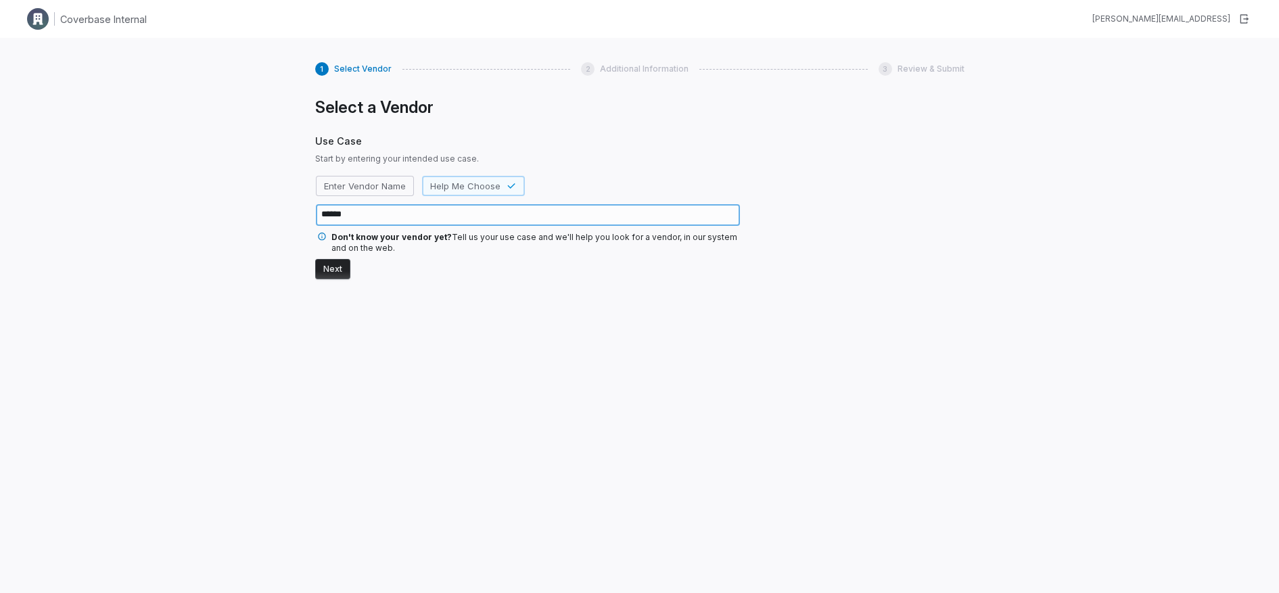
type textarea "*"
type textarea "*******"
type textarea "*"
type textarea "********"
type textarea "*"
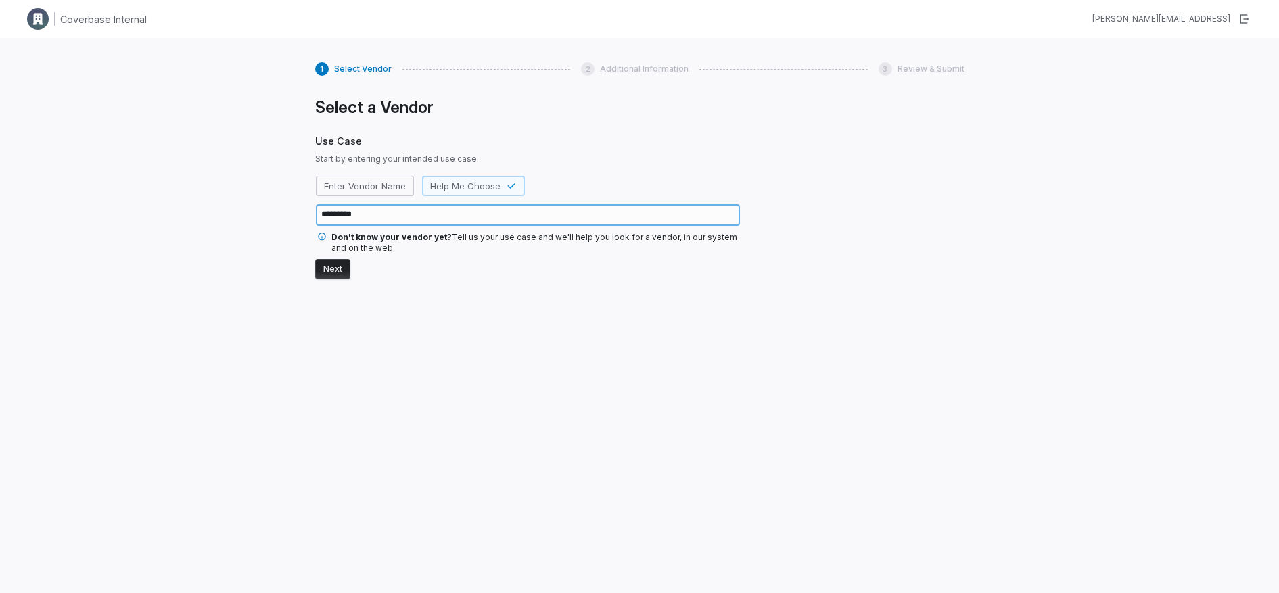
type textarea "*********"
click at [338, 261] on button "Next" at bounding box center [332, 269] width 35 height 20
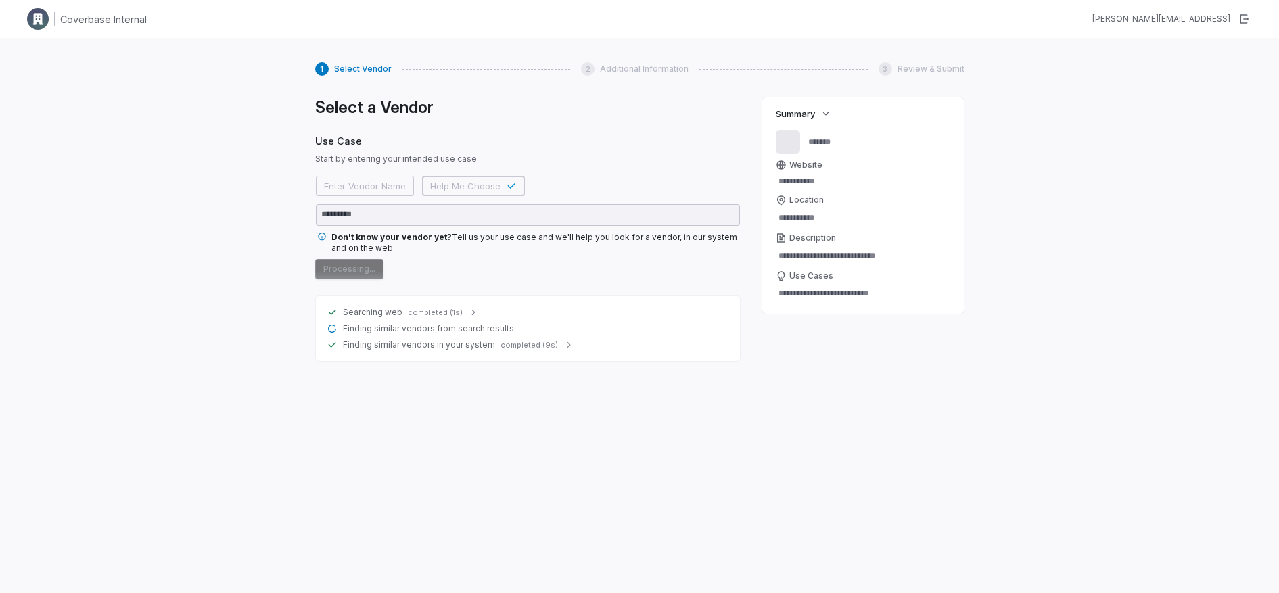
type textarea "*"
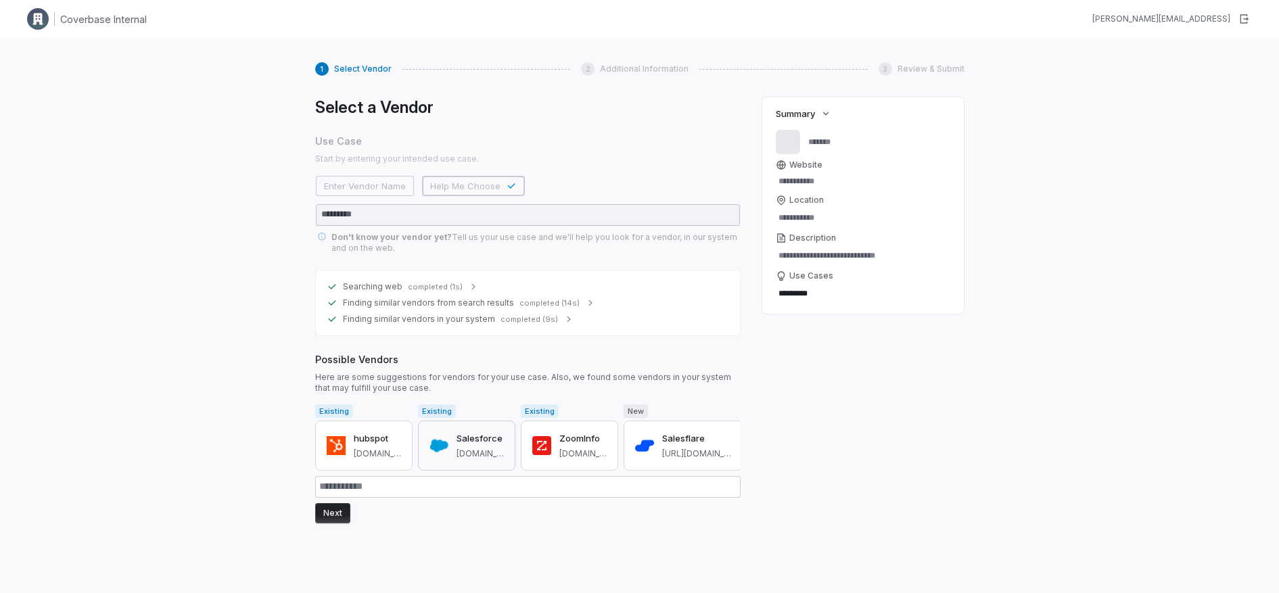
click at [465, 440] on h3 "Salesforce" at bounding box center [479, 439] width 47 height 14
type input "**********"
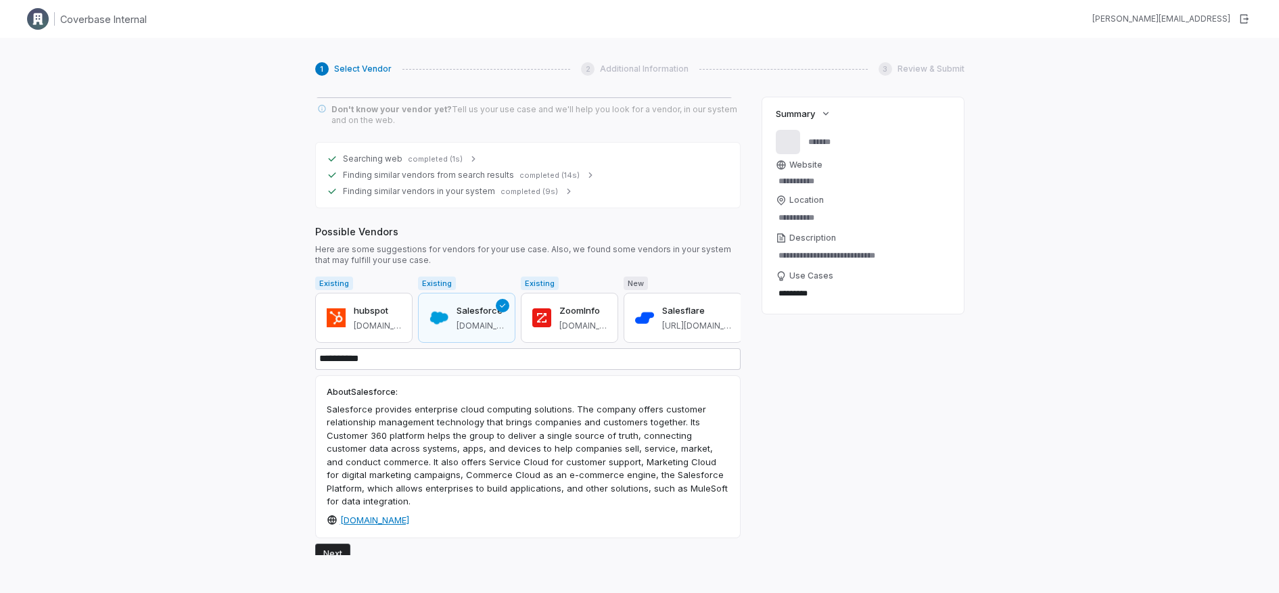
scroll to position [144, 0]
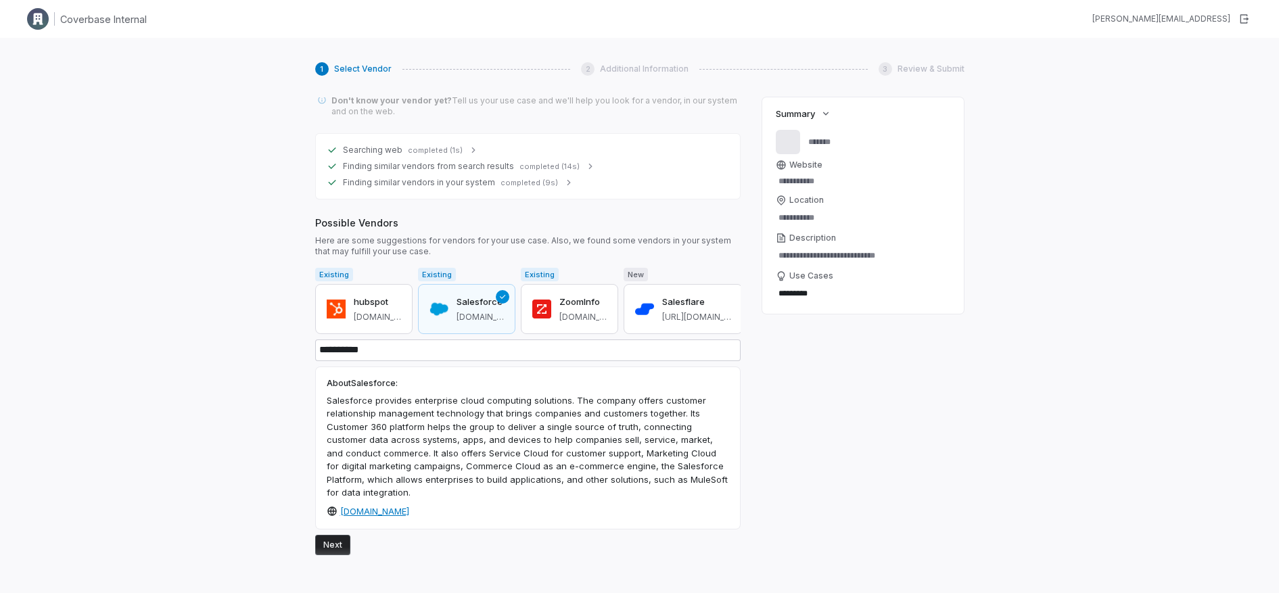
click at [319, 547] on button "Next" at bounding box center [332, 545] width 35 height 20
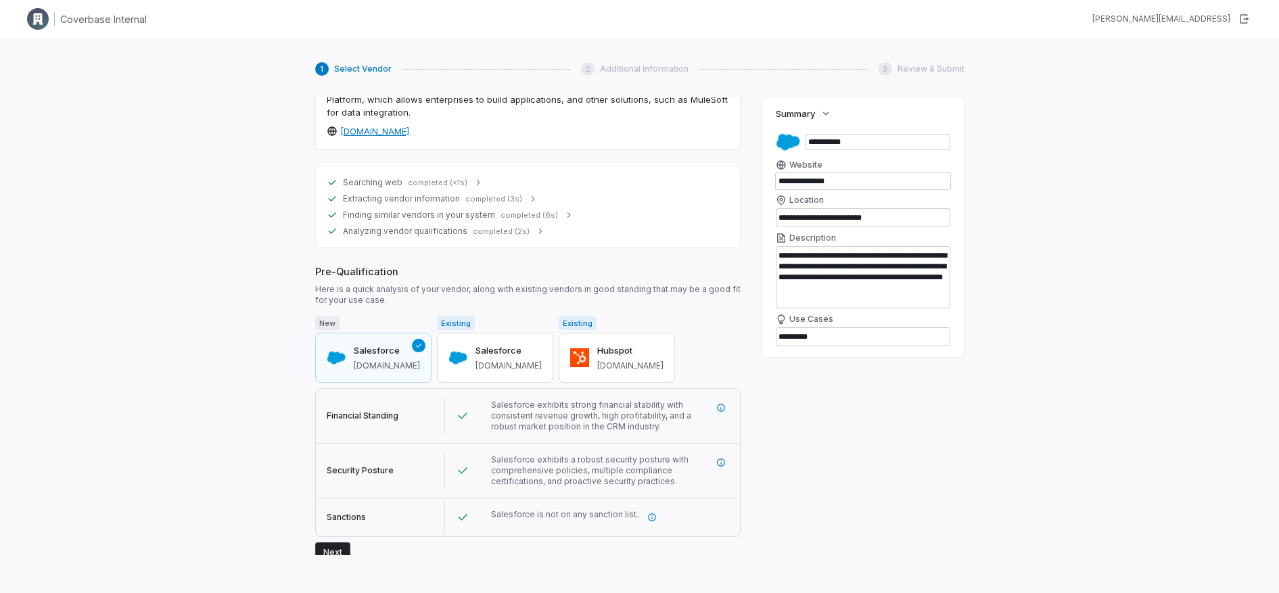
scroll to position [531, 0]
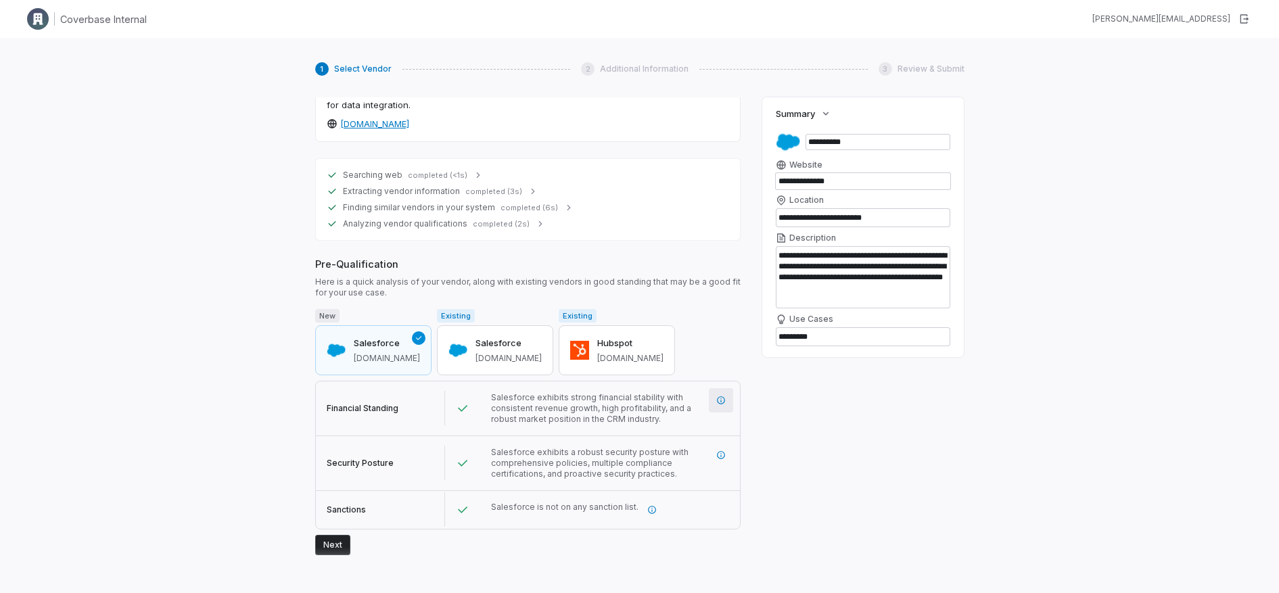
click at [716, 403] on icon "More information" at bounding box center [720, 400] width 9 height 9
click at [594, 553] on form "New Salesforce [DOMAIN_NAME] Existing Salesforce [DOMAIN_NAME] Existing Hubspot…" at bounding box center [527, 432] width 425 height 246
click at [337, 540] on button "Next" at bounding box center [332, 545] width 35 height 20
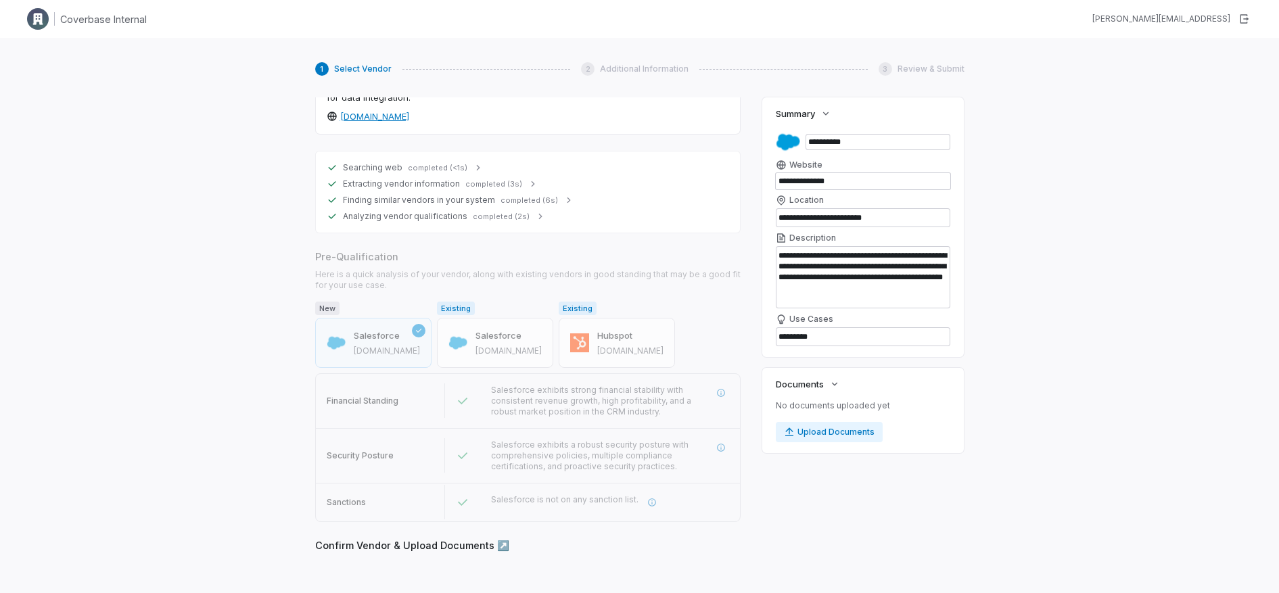
scroll to position [657, 0]
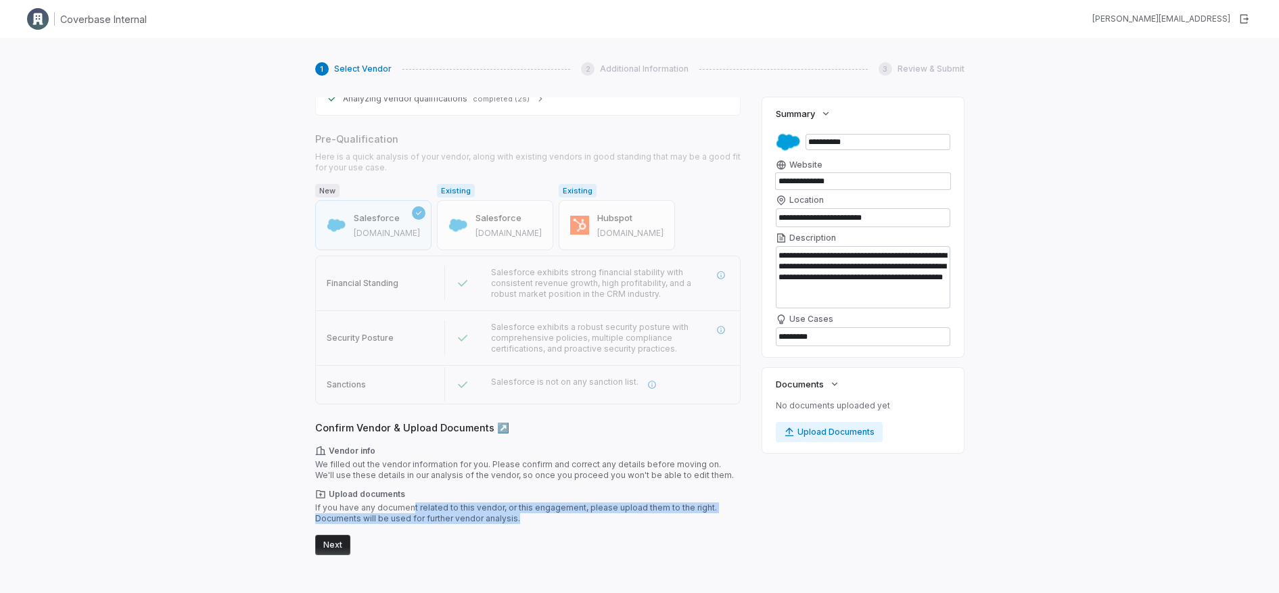
drag, startPoint x: 410, startPoint y: 507, endPoint x: 602, endPoint y: 523, distance: 192.7
click at [602, 523] on div "Upload documents If you have any document related to this vendor, or this engag…" at bounding box center [527, 506] width 425 height 35
click at [325, 551] on button "Next" at bounding box center [332, 545] width 35 height 20
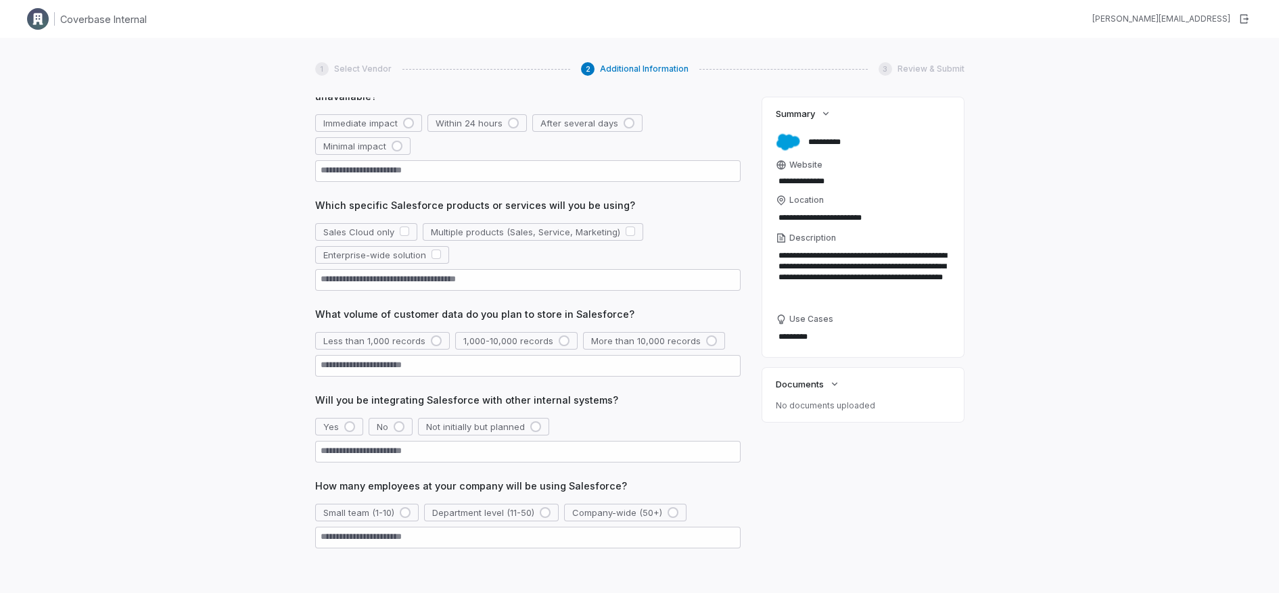
scroll to position [0, 0]
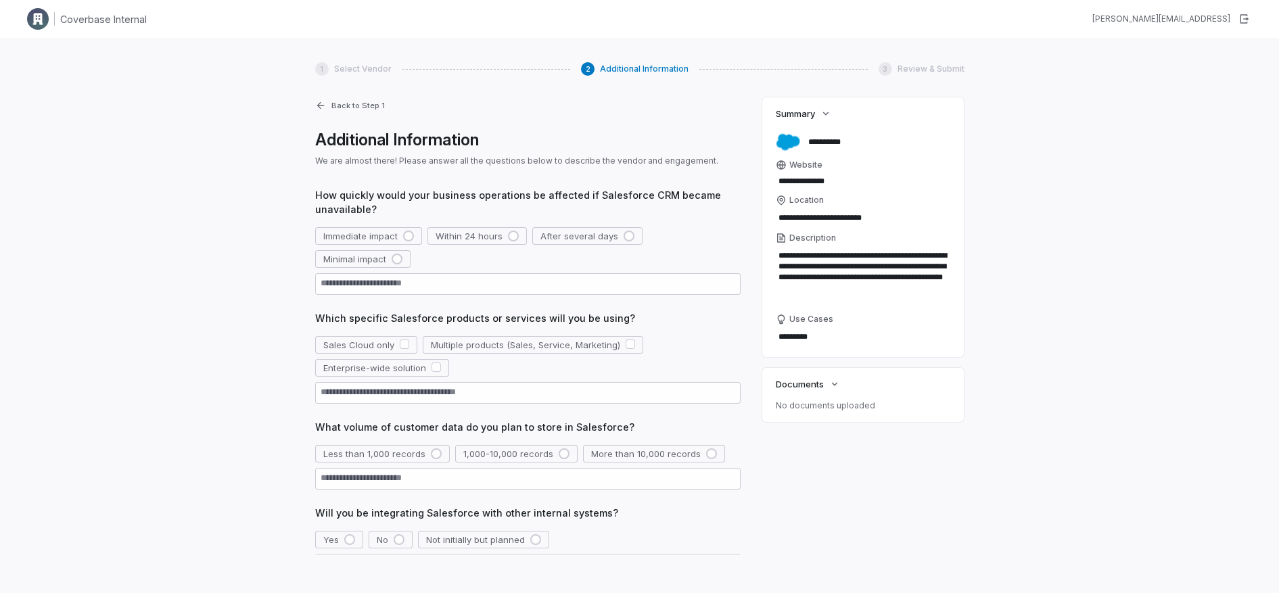
drag, startPoint x: 337, startPoint y: 194, endPoint x: 445, endPoint y: 214, distance: 109.9
click at [445, 214] on span "How quickly would your business operations be affected if Salesforce CRM became…" at bounding box center [527, 202] width 425 height 28
drag, startPoint x: 487, startPoint y: 198, endPoint x: 615, endPoint y: 189, distance: 128.1
click at [611, 189] on span "How quickly would your business operations be affected if Salesforce CRM became…" at bounding box center [527, 202] width 425 height 28
click at [414, 218] on div "How quickly would your business operations be affected if Salesforce CRM became…" at bounding box center [527, 241] width 425 height 107
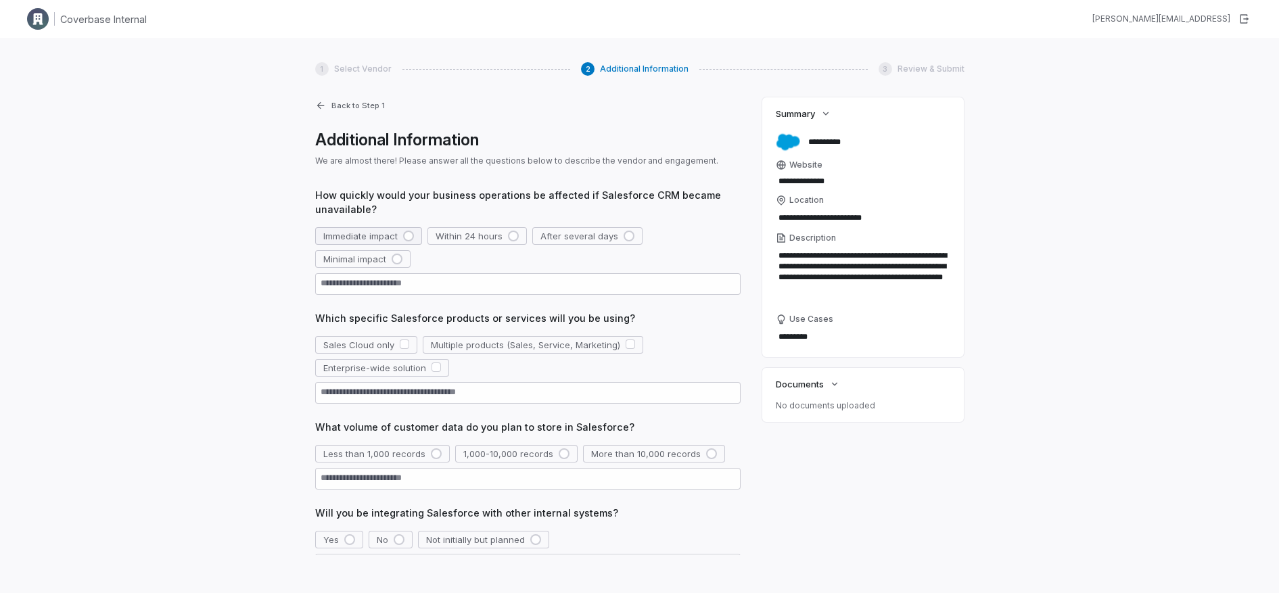
click at [406, 235] on div "button" at bounding box center [408, 236] width 11 height 11
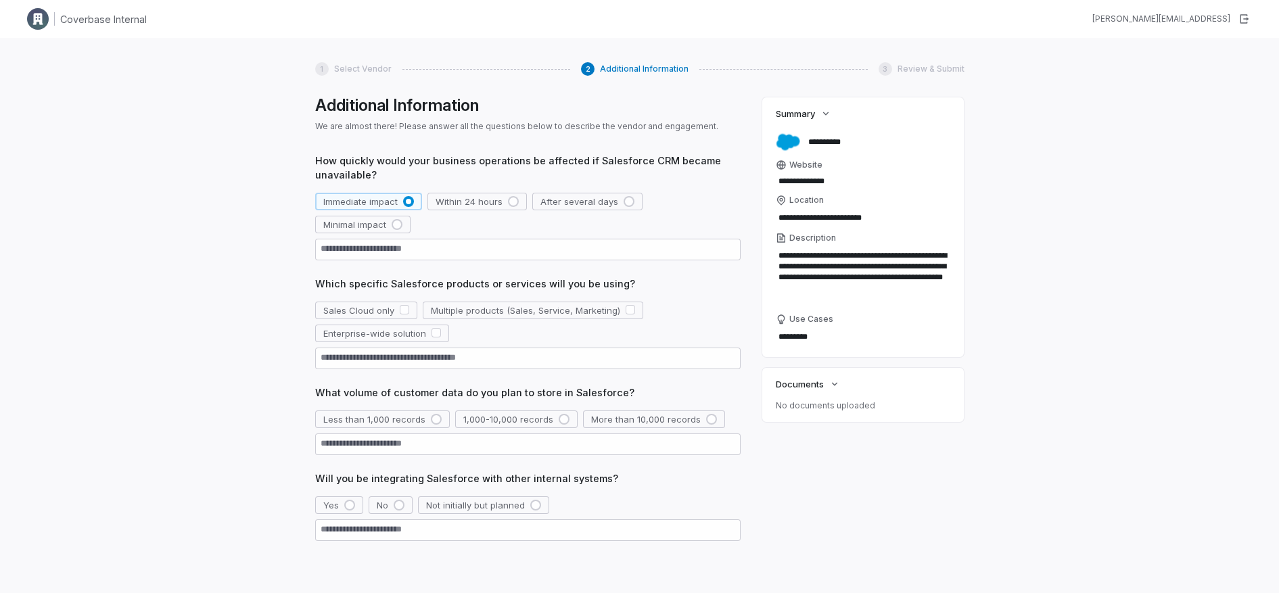
scroll to position [107, 0]
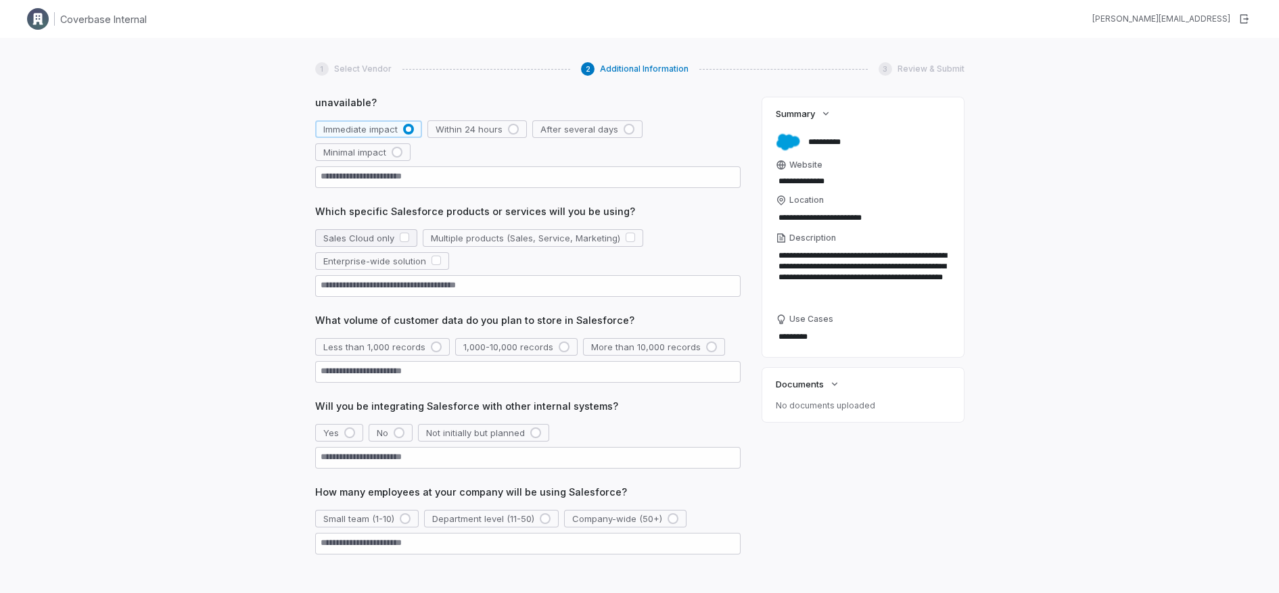
click at [400, 241] on button "button" at bounding box center [404, 237] width 9 height 9
drag, startPoint x: 420, startPoint y: 330, endPoint x: 442, endPoint y: 371, distance: 46.9
click at [425, 344] on div "How quickly would your business operations be affected if Salesforce CRM became…" at bounding box center [527, 346] width 425 height 531
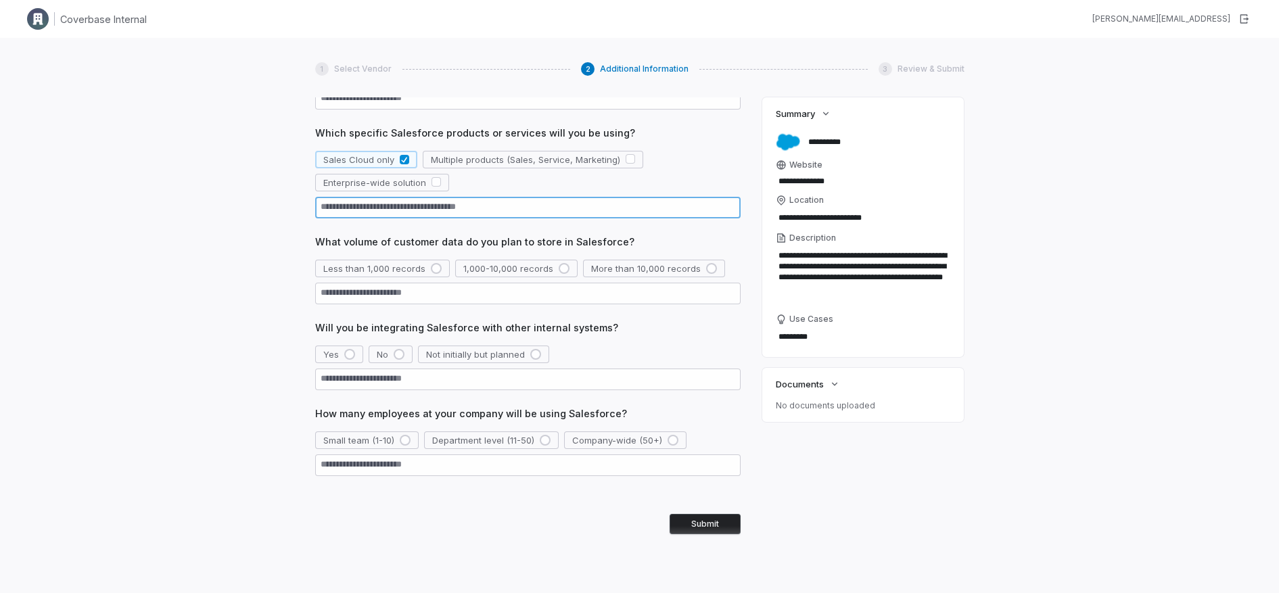
scroll to position [186, 0]
click at [696, 266] on button "More than 10,000 records" at bounding box center [654, 268] width 142 height 18
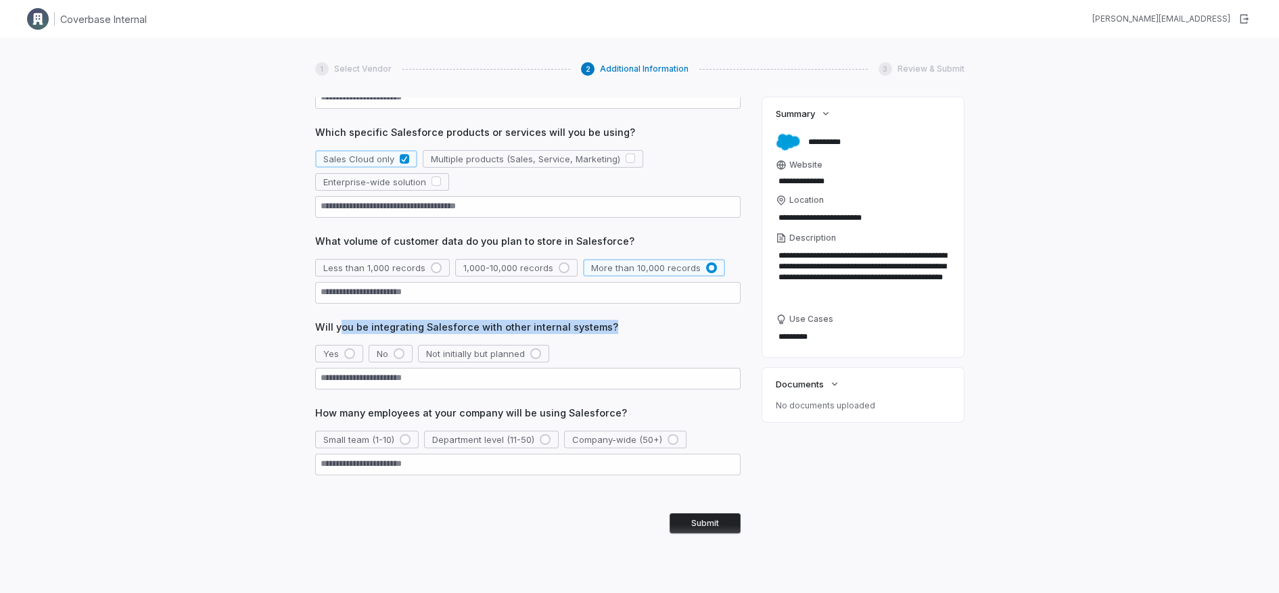
drag, startPoint x: 338, startPoint y: 330, endPoint x: 669, endPoint y: 334, distance: 330.7
click at [669, 334] on div "Will you be integrating Salesforce with other internal systems? Yes No Not init…" at bounding box center [527, 355] width 425 height 70
click at [644, 329] on span "Will you be integrating Salesforce with other internal systems?" at bounding box center [527, 327] width 425 height 14
click at [356, 349] on button "Yes" at bounding box center [339, 354] width 48 height 18
click at [521, 436] on span "Department level (11-50)" at bounding box center [483, 439] width 102 height 12
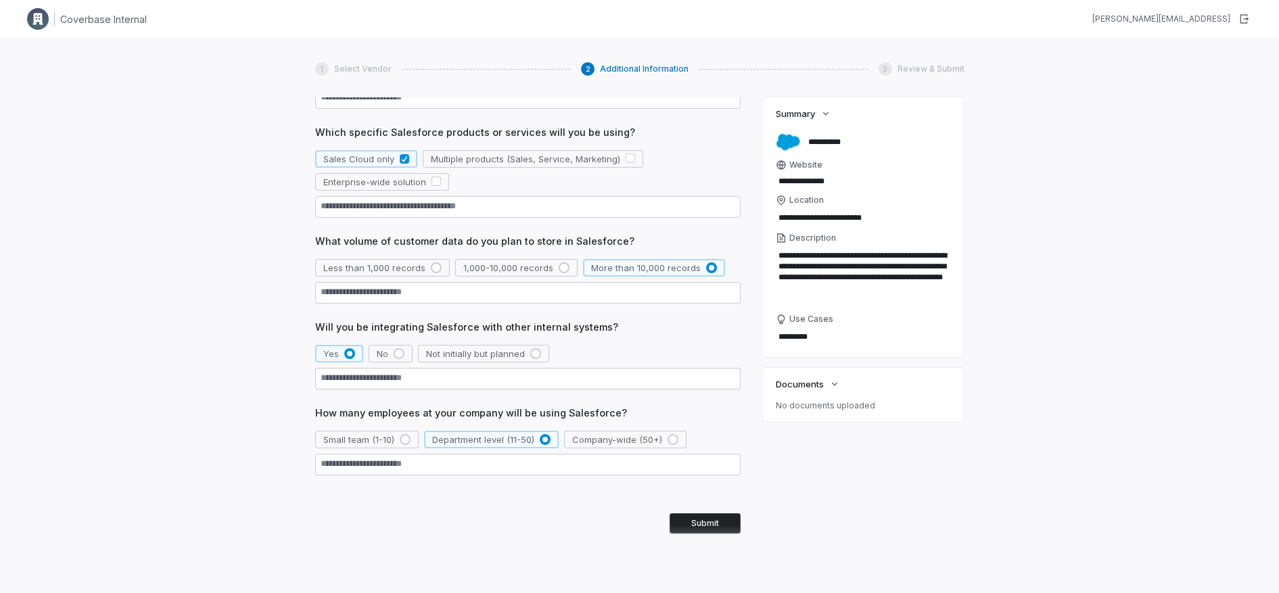
click at [713, 520] on button "Submit" at bounding box center [704, 523] width 71 height 20
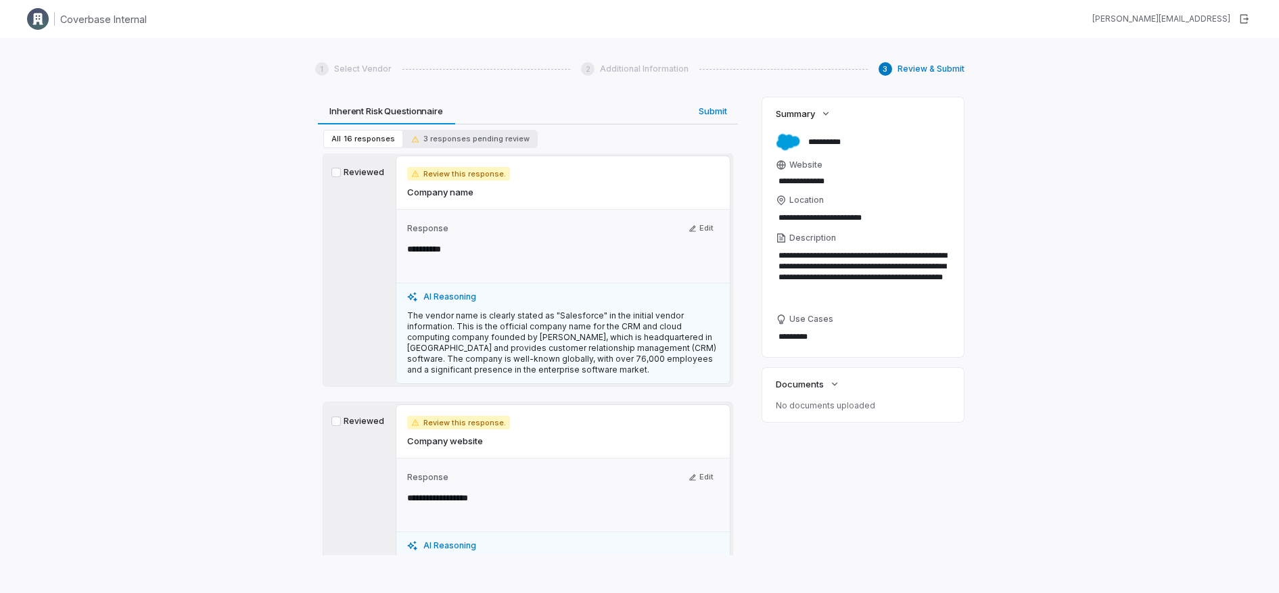
scroll to position [387, 0]
drag, startPoint x: 412, startPoint y: 188, endPoint x: 455, endPoint y: 208, distance: 47.2
click at [455, 208] on div "Review this response. Company name" at bounding box center [562, 183] width 333 height 53
click at [385, 190] on div "**********" at bounding box center [527, 270] width 409 height 233
click at [337, 173] on button "Reviewed" at bounding box center [335, 172] width 9 height 9
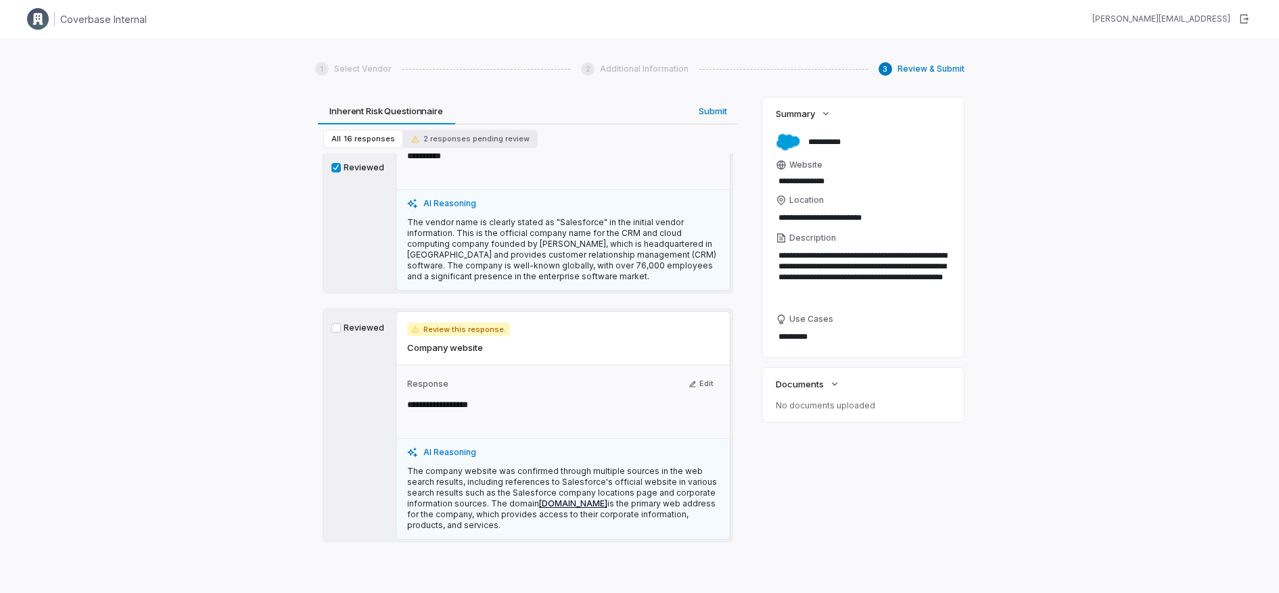
scroll to position [416, 0]
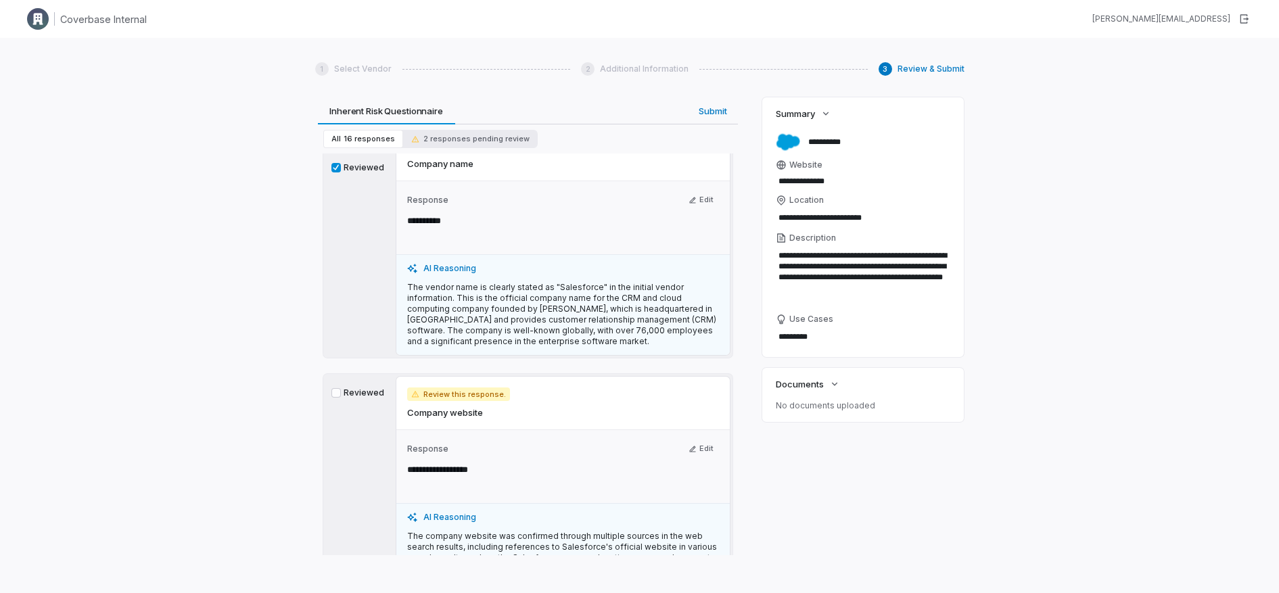
click at [338, 389] on button "Reviewed" at bounding box center [335, 392] width 9 height 9
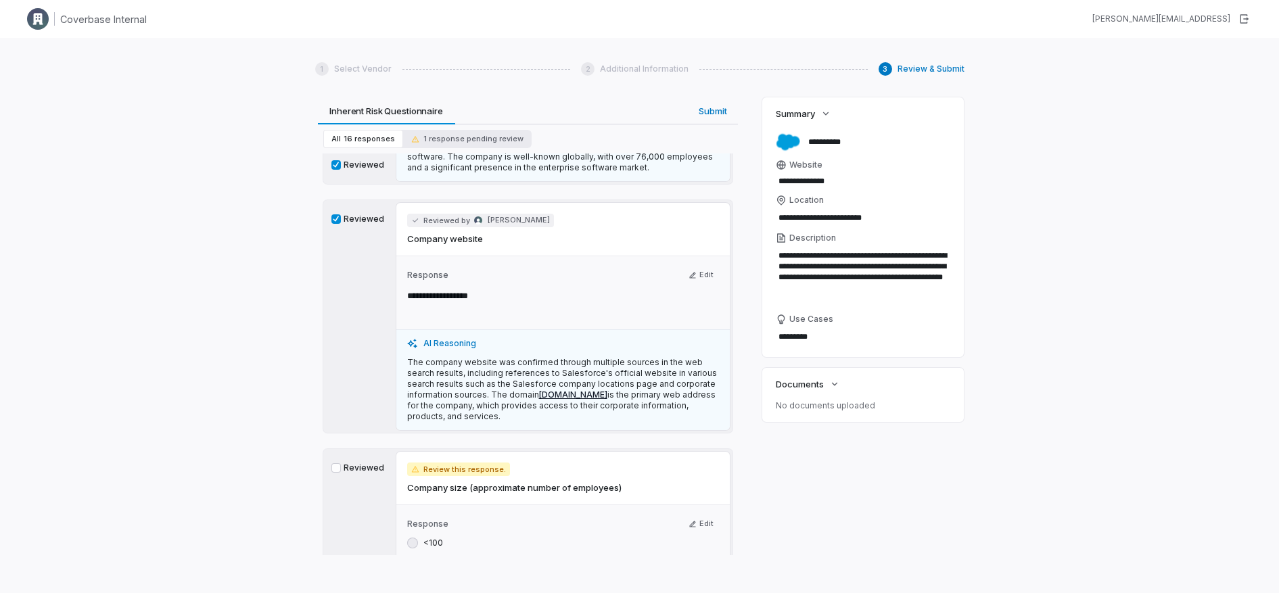
scroll to position [641, 0]
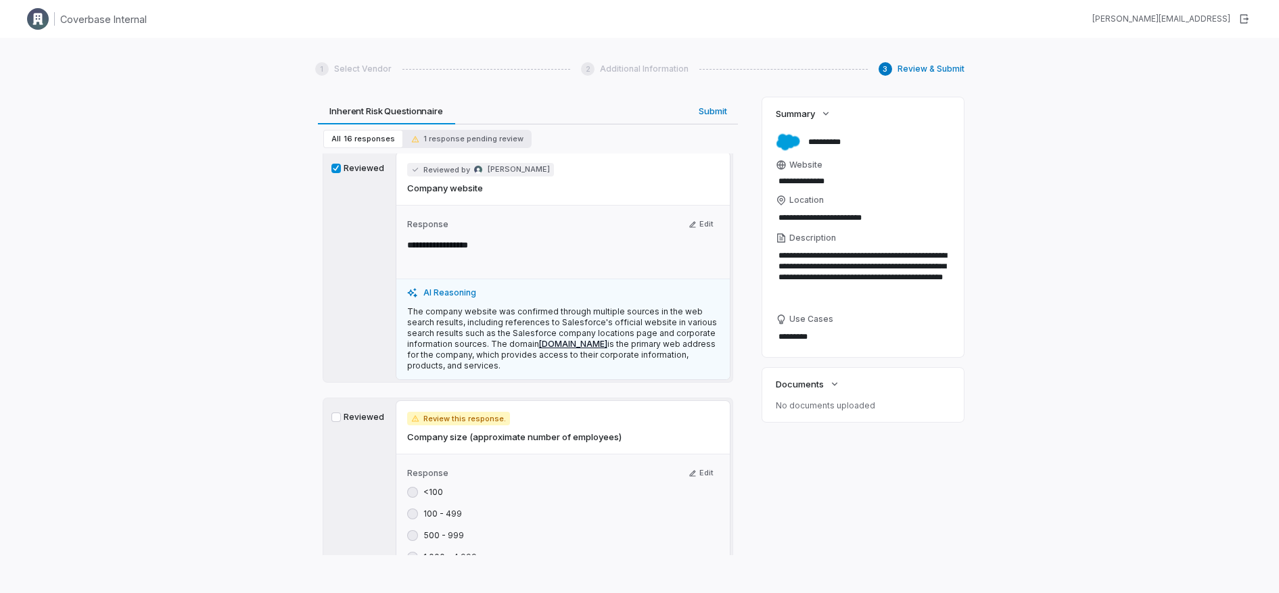
click at [331, 419] on button "Reviewed" at bounding box center [335, 416] width 9 height 9
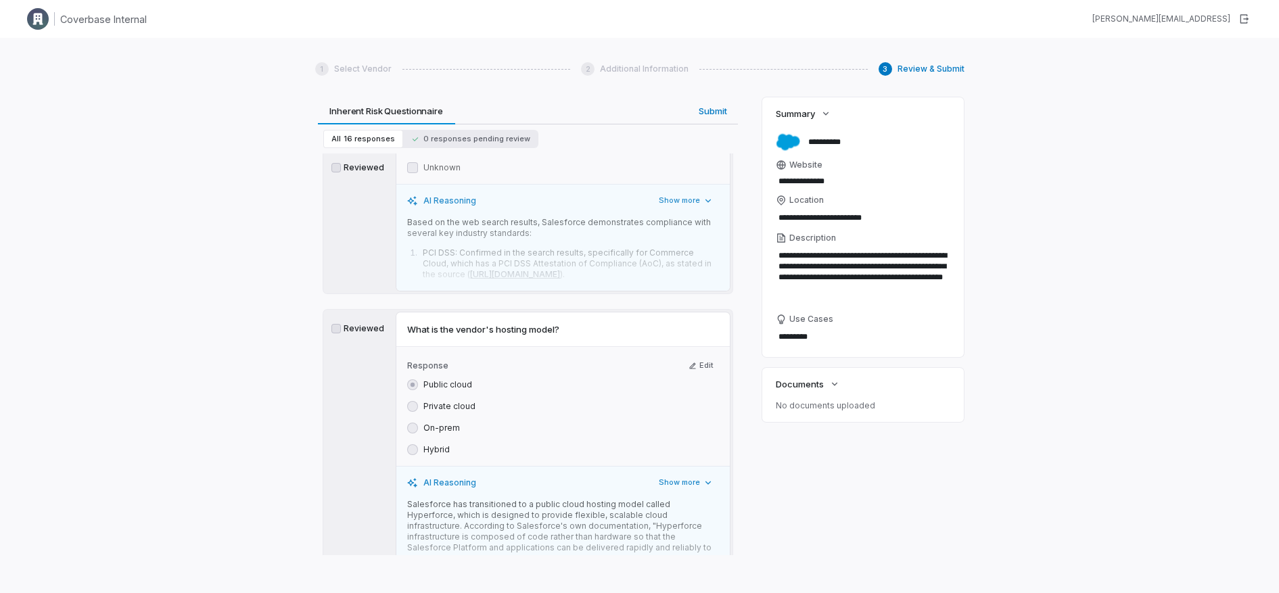
scroll to position [2170, 0]
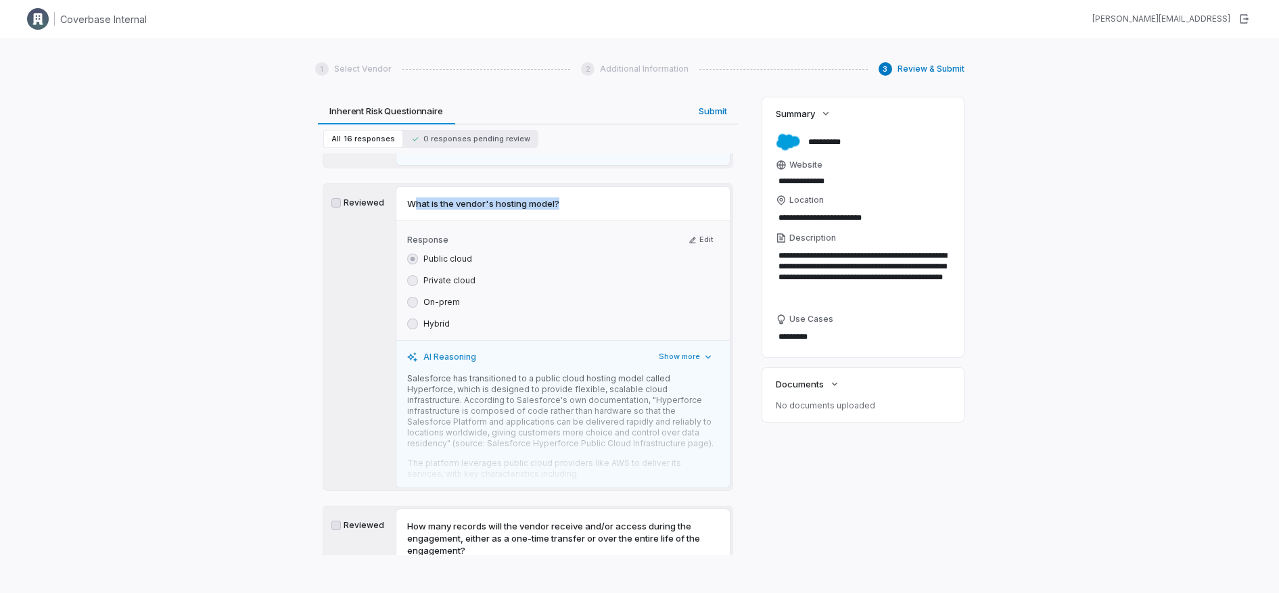
drag, startPoint x: 418, startPoint y: 240, endPoint x: 558, endPoint y: 241, distance: 140.6
click at [558, 210] on span "What is the vendor's hosting model?" at bounding box center [483, 203] width 152 height 12
click at [462, 210] on span "What is the vendor's hosting model?" at bounding box center [483, 203] width 152 height 12
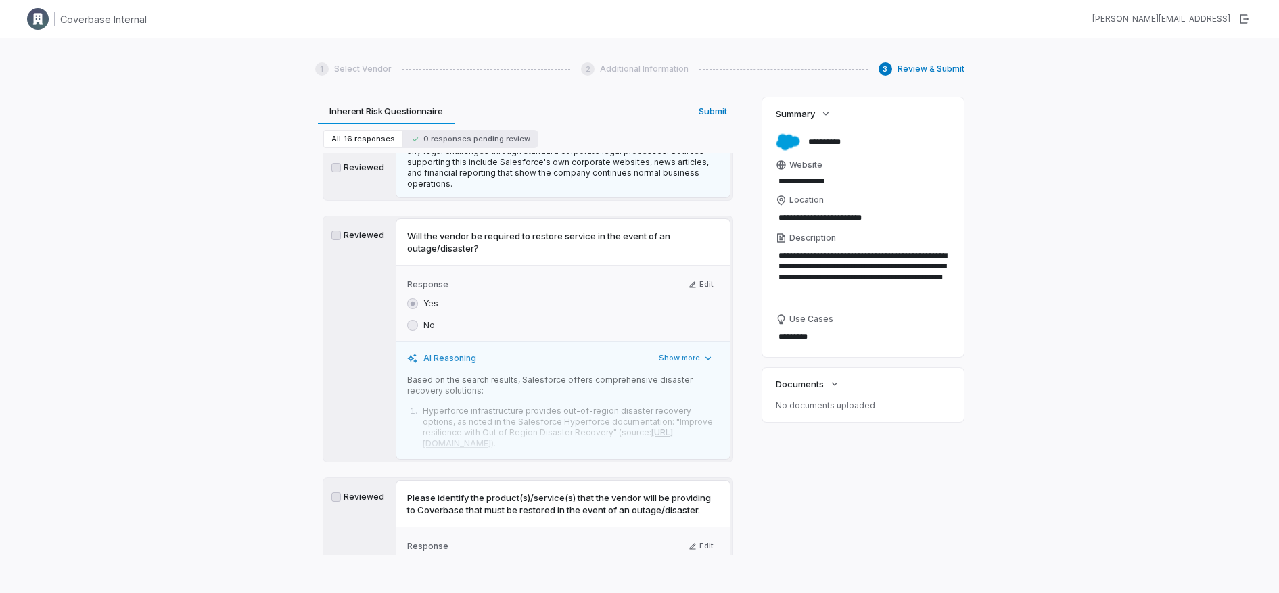
scroll to position [4778, 0]
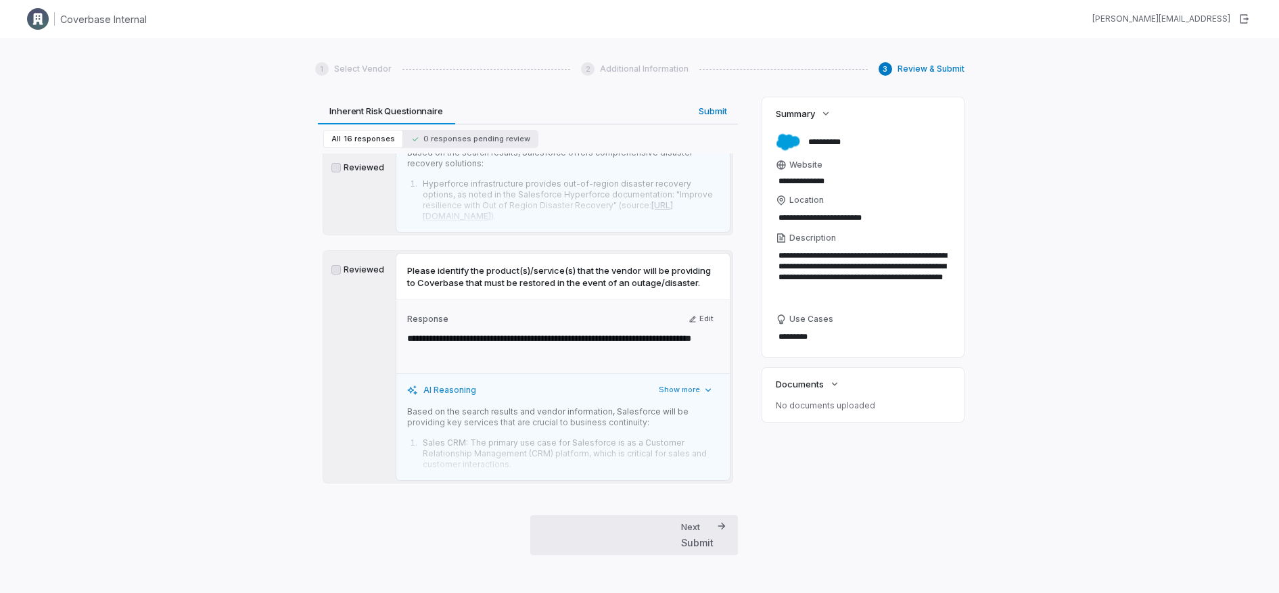
click at [691, 538] on div "Submit" at bounding box center [697, 542] width 32 height 14
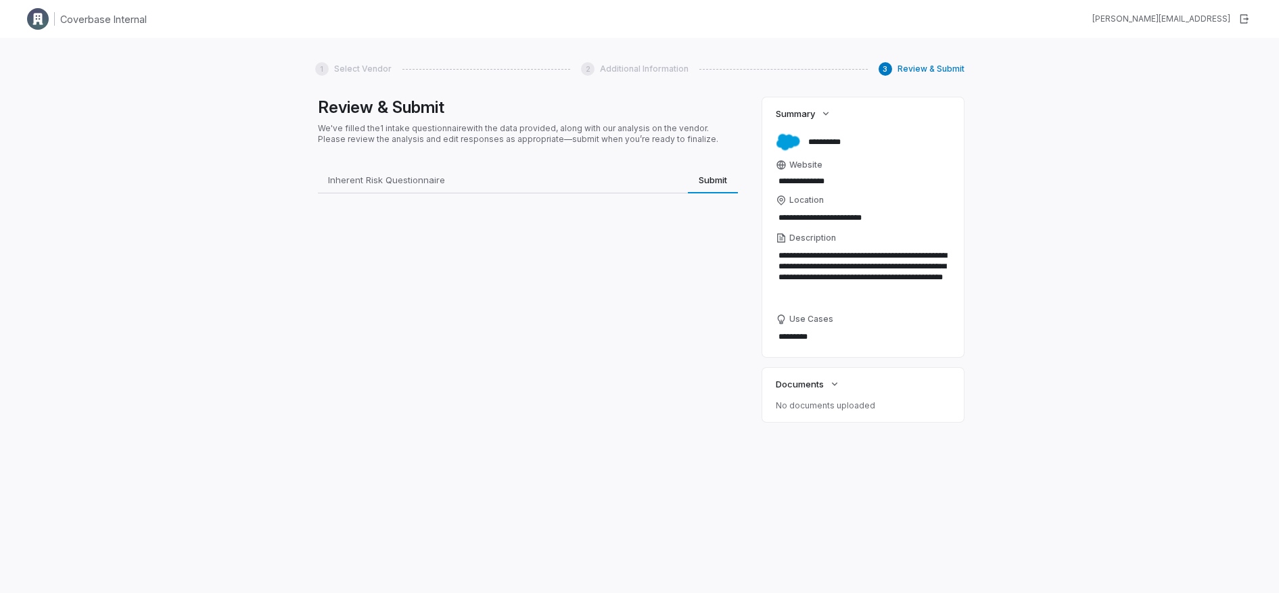
scroll to position [0, 0]
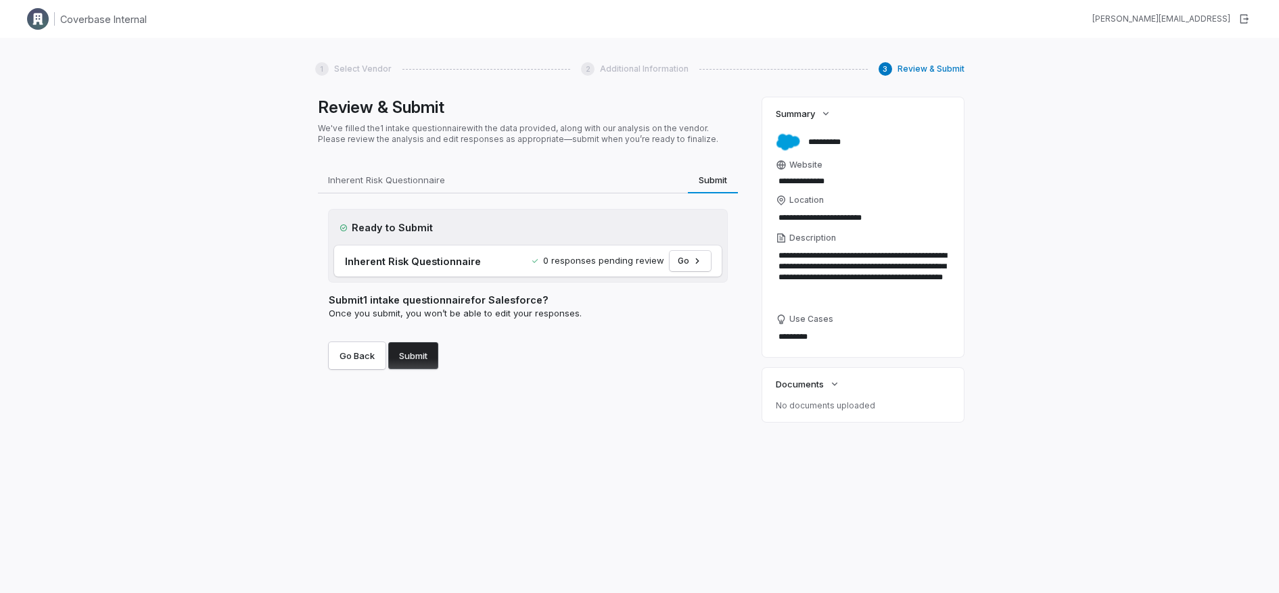
click at [393, 356] on button "Submit" at bounding box center [413, 355] width 50 height 27
type textarea "*"
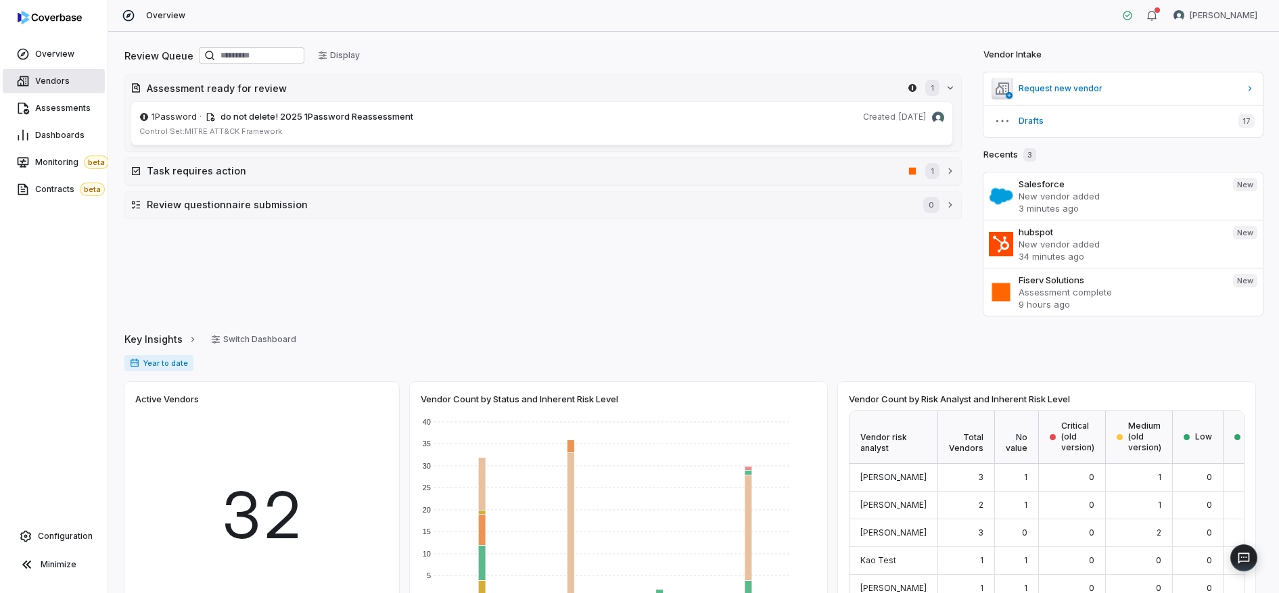
click at [58, 83] on span "Vendors" at bounding box center [52, 81] width 34 height 11
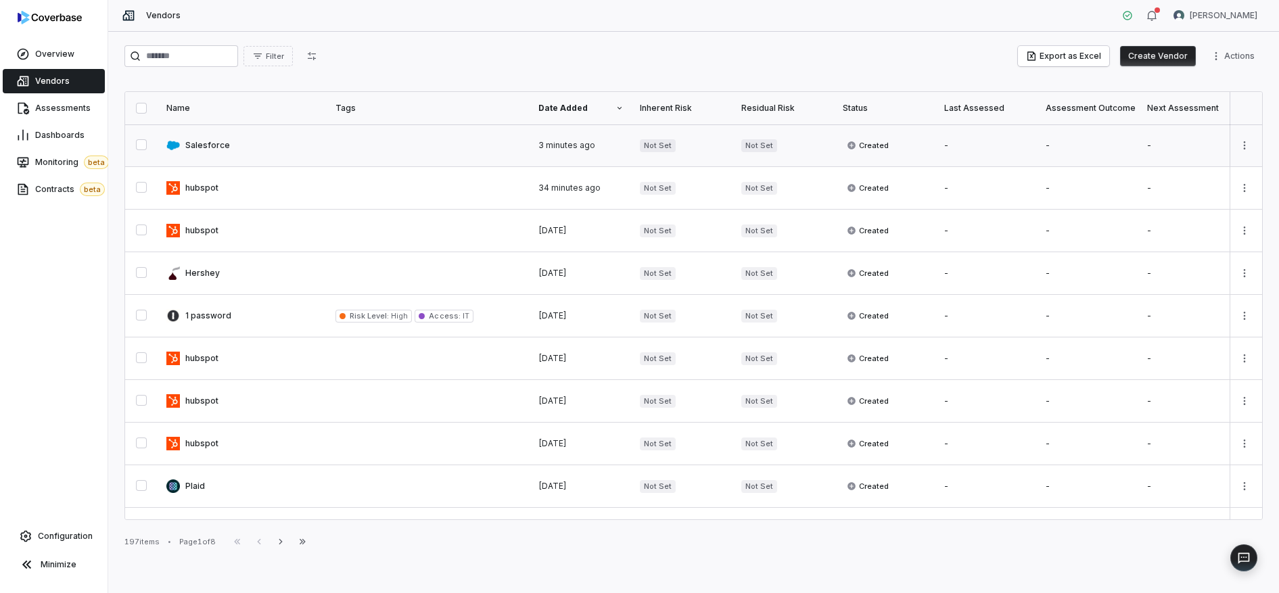
click at [218, 143] on link at bounding box center [242, 145] width 169 height 42
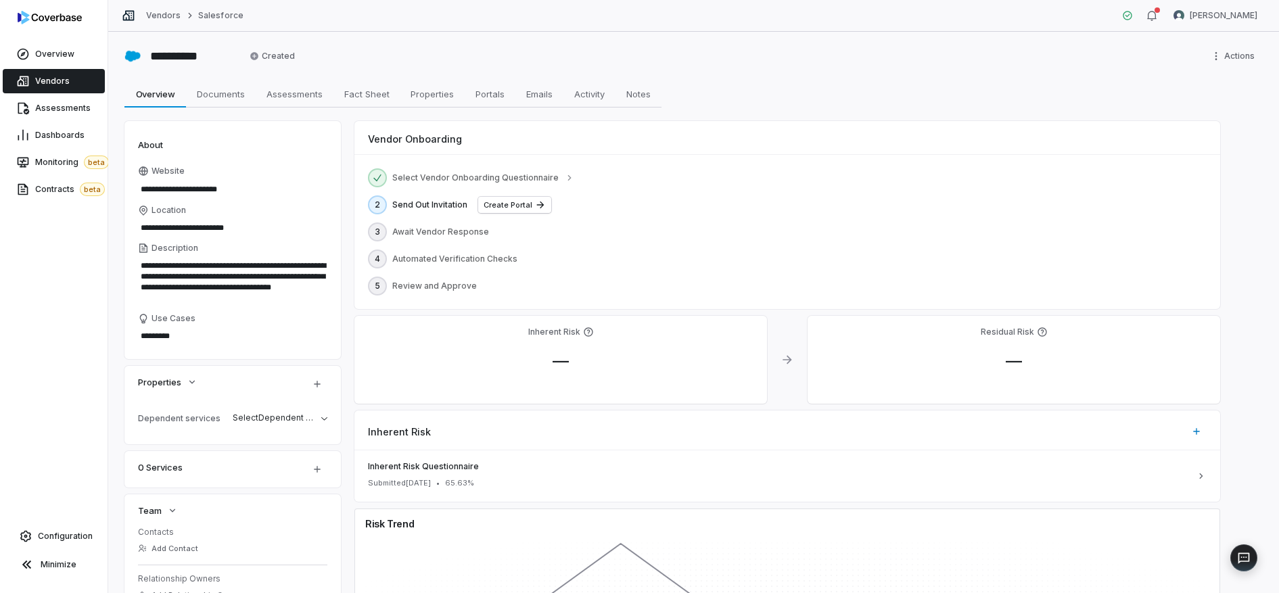
click at [447, 62] on div "**********" at bounding box center [693, 56] width 1138 height 22
click at [51, 78] on span "Vendors" at bounding box center [52, 81] width 34 height 11
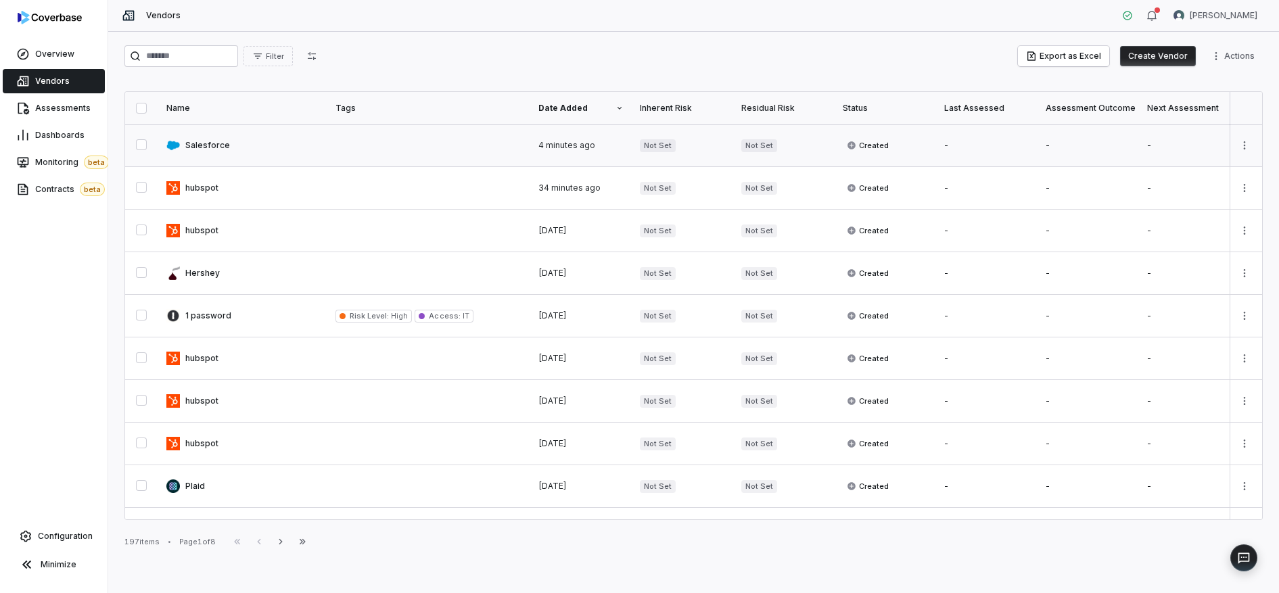
click at [200, 142] on link at bounding box center [242, 145] width 169 height 42
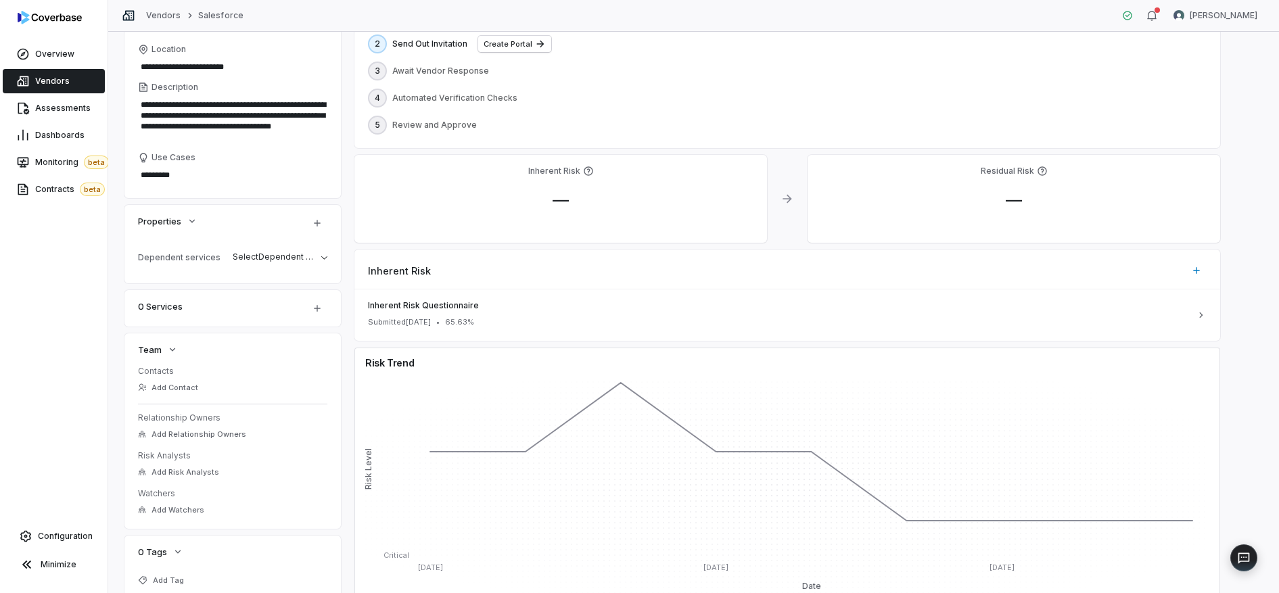
scroll to position [265, 0]
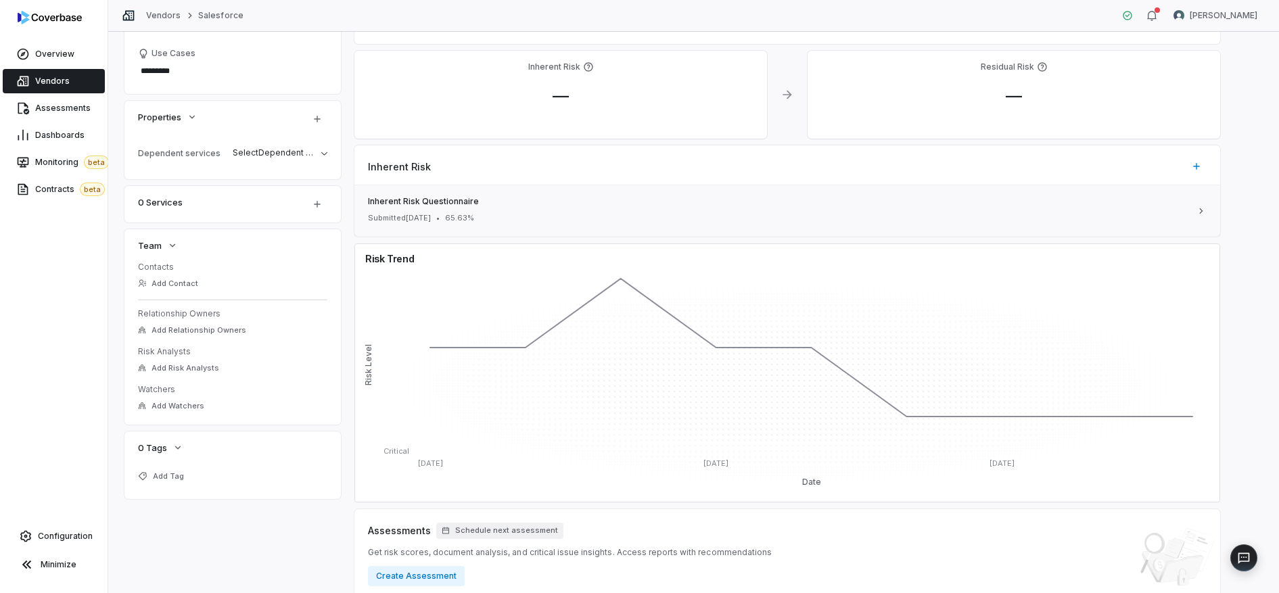
click at [445, 203] on span "Inherent Risk Questionnaire" at bounding box center [779, 201] width 822 height 11
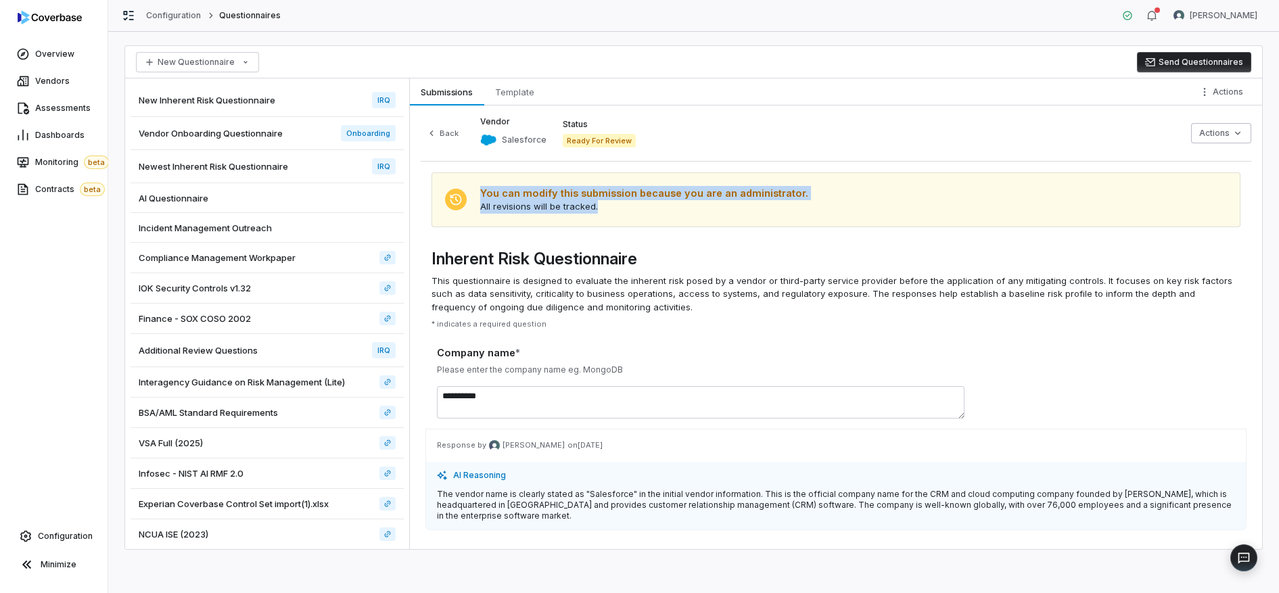
drag, startPoint x: 596, startPoint y: 209, endPoint x: 496, endPoint y: 174, distance: 105.4
click at [496, 174] on div "You can modify this submission because you are an administrator. All revisions …" at bounding box center [835, 199] width 809 height 55
click at [732, 214] on div "You can modify this submission because you are an administrator. All revisions …" at bounding box center [835, 199] width 809 height 55
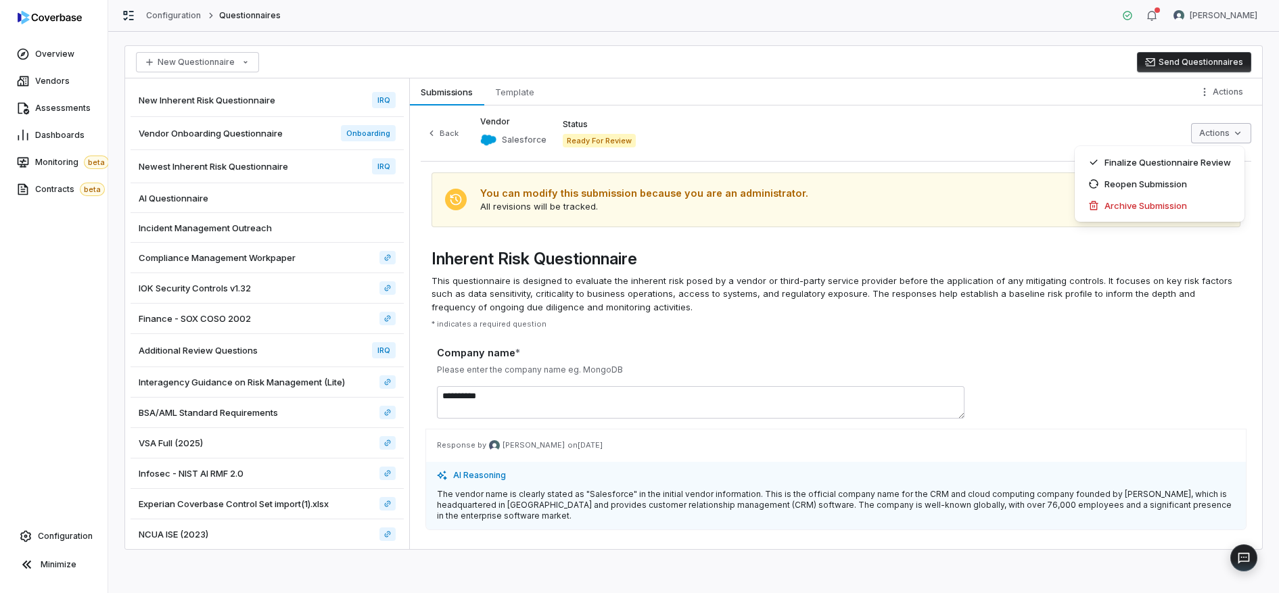
click at [1231, 136] on html "Overview Vendors Assessments Dashboards Monitoring beta Contracts beta Configur…" at bounding box center [639, 296] width 1279 height 593
click at [1141, 166] on div "Finalize Questionnaire Review" at bounding box center [1159, 162] width 159 height 22
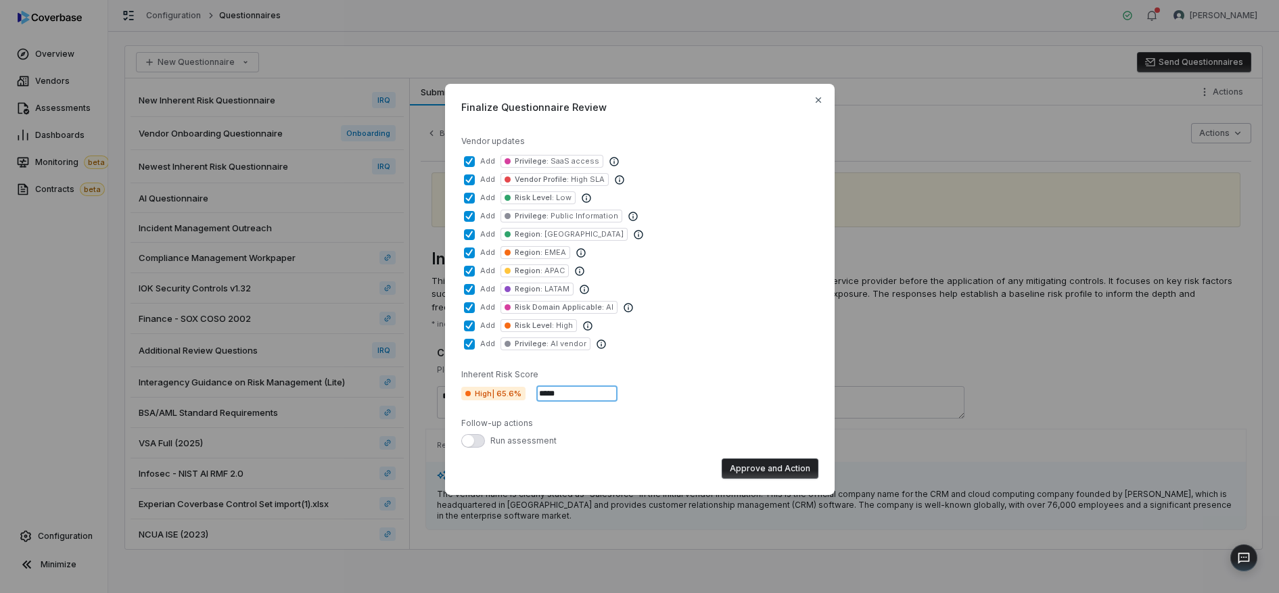
drag, startPoint x: 567, startPoint y: 392, endPoint x: 519, endPoint y: 388, distance: 48.2
click at [519, 388] on div "High | 65.6% *****" at bounding box center [539, 393] width 156 height 16
click at [575, 397] on input "*****" at bounding box center [576, 393] width 81 height 16
click at [760, 465] on button "Approve and Action" at bounding box center [769, 468] width 97 height 20
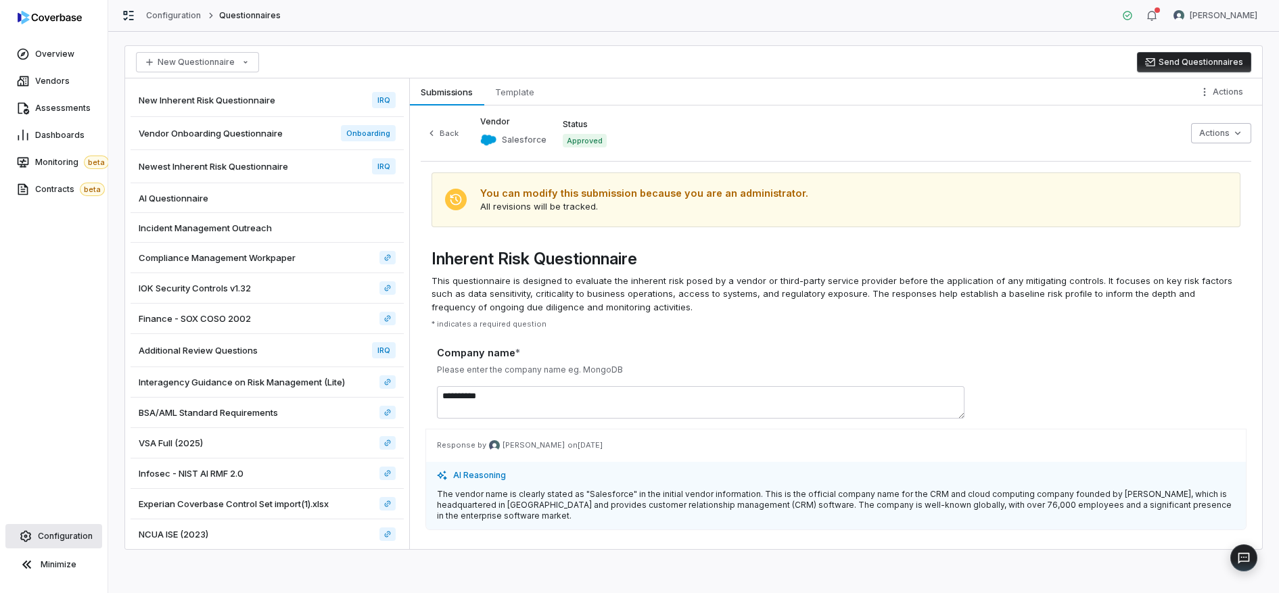
click at [62, 537] on span "Configuration" at bounding box center [65, 536] width 55 height 11
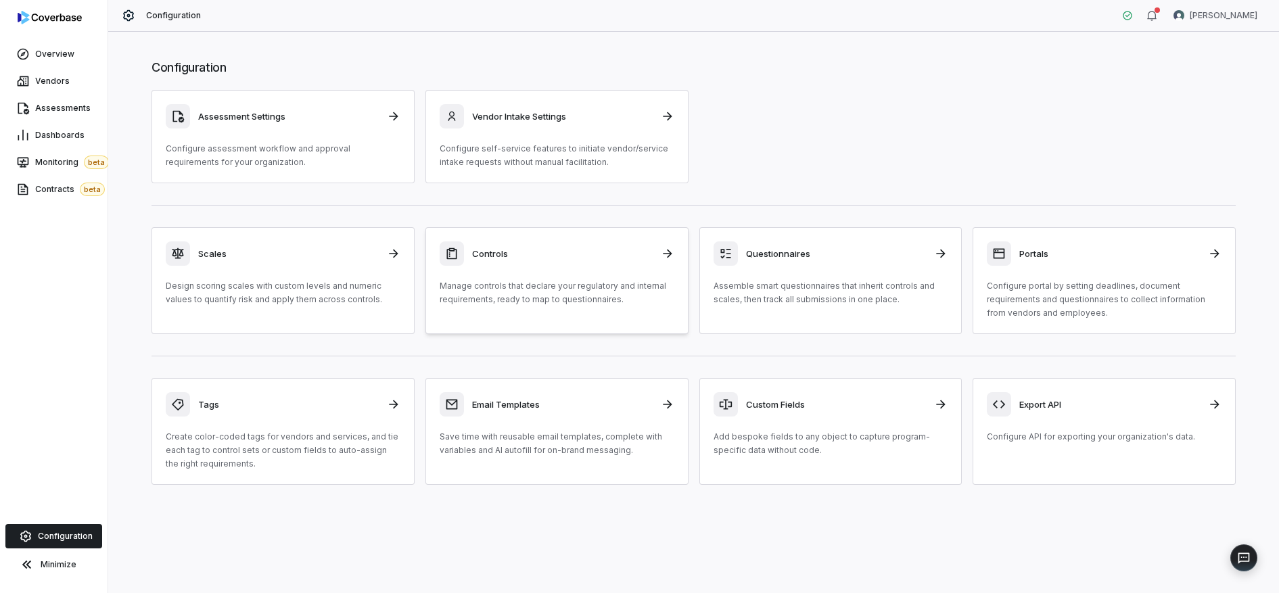
click at [570, 263] on div "Controls" at bounding box center [556, 253] width 235 height 24
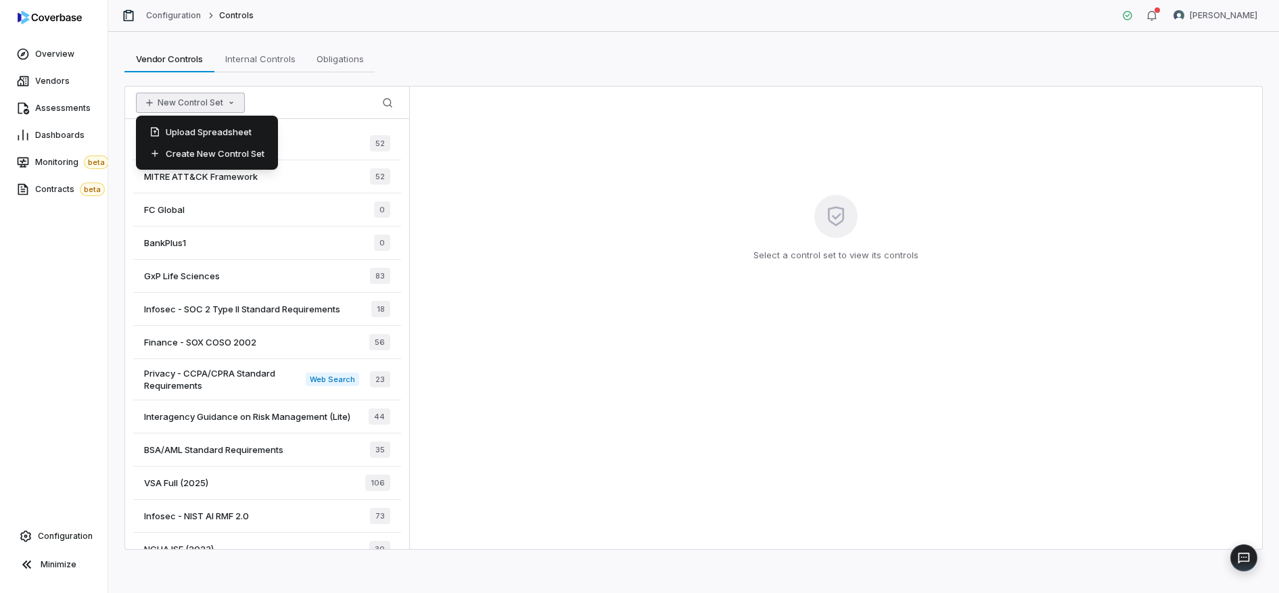
click at [222, 106] on button "New Control Set" at bounding box center [190, 103] width 109 height 20
click at [216, 150] on div "Create New Control Set" at bounding box center [206, 154] width 131 height 22
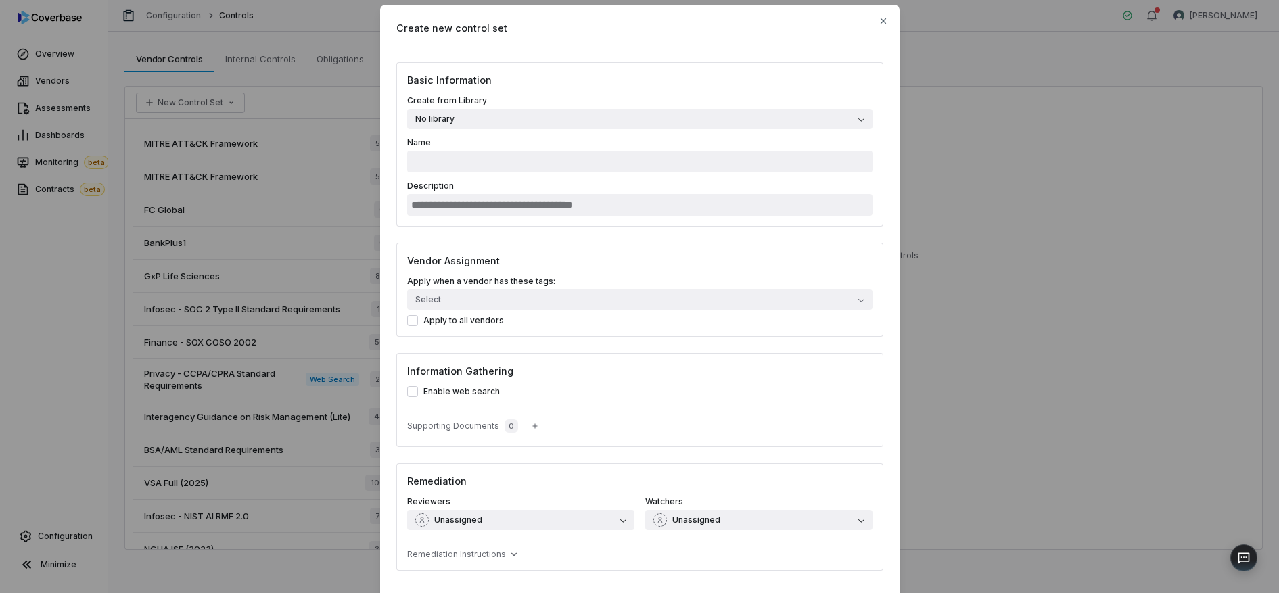
scroll to position [25, 0]
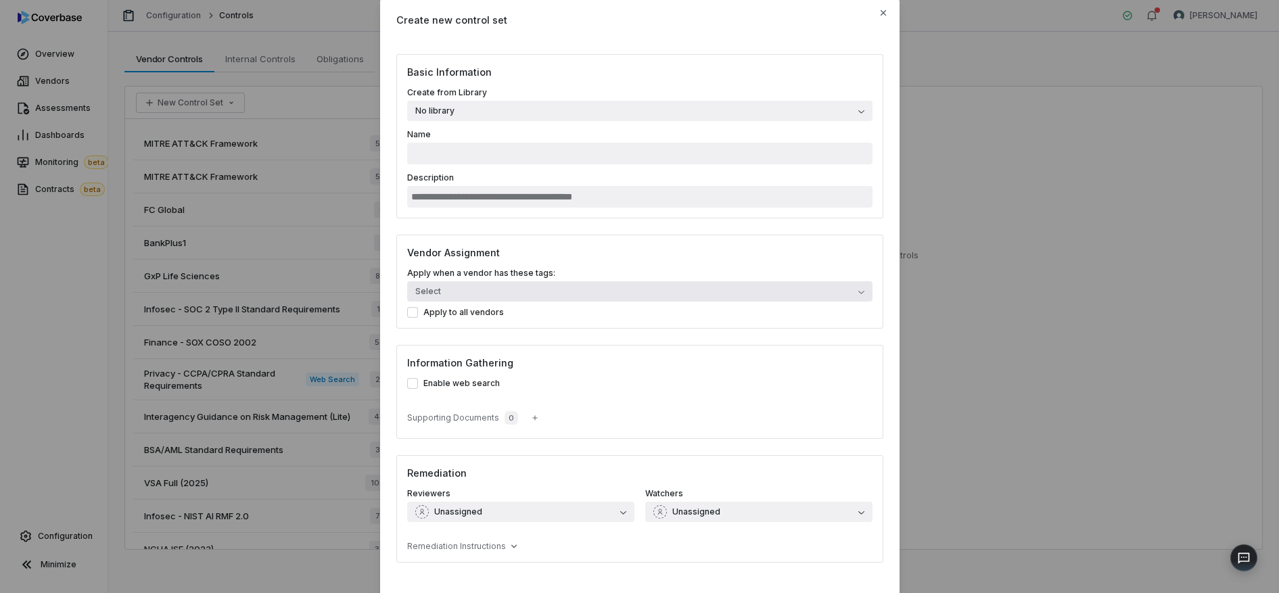
click at [433, 290] on button "Select" at bounding box center [639, 291] width 465 height 20
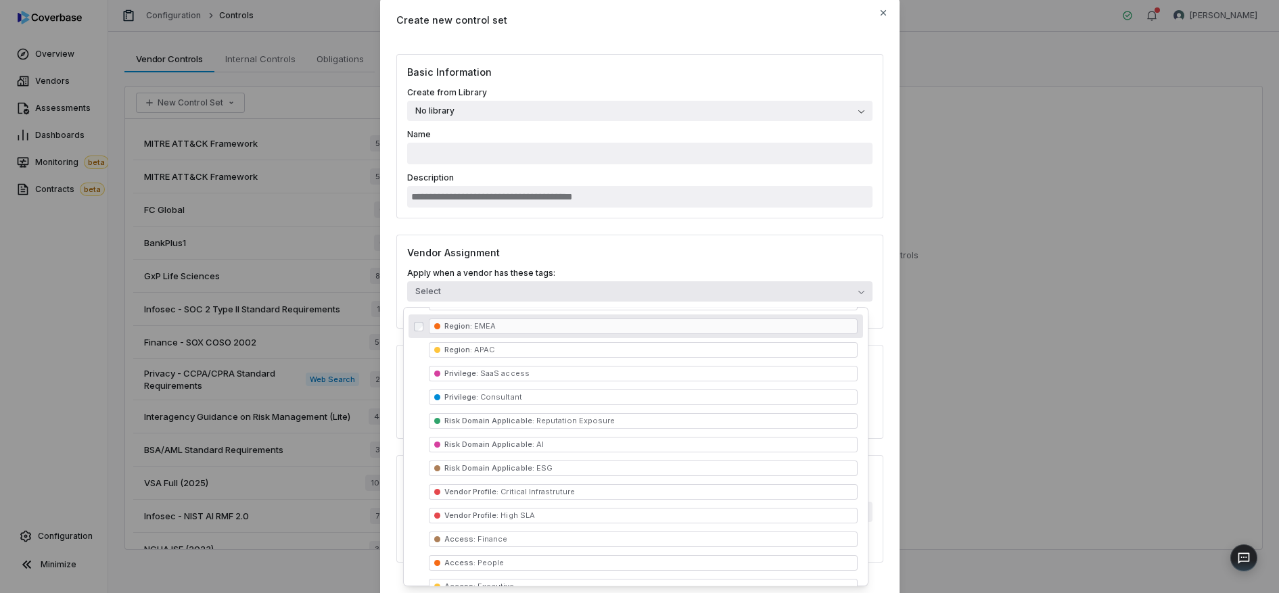
scroll to position [132, 0]
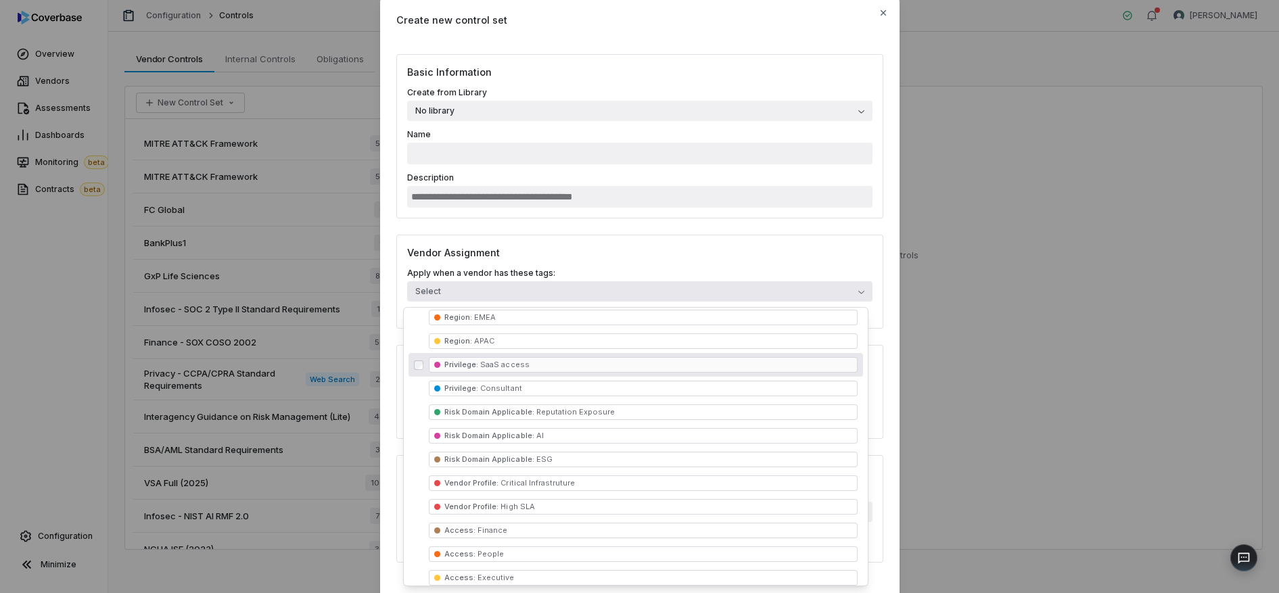
click at [1095, 308] on div "Create new control set Basic Information Create from Library No library Name De…" at bounding box center [639, 324] width 1279 height 698
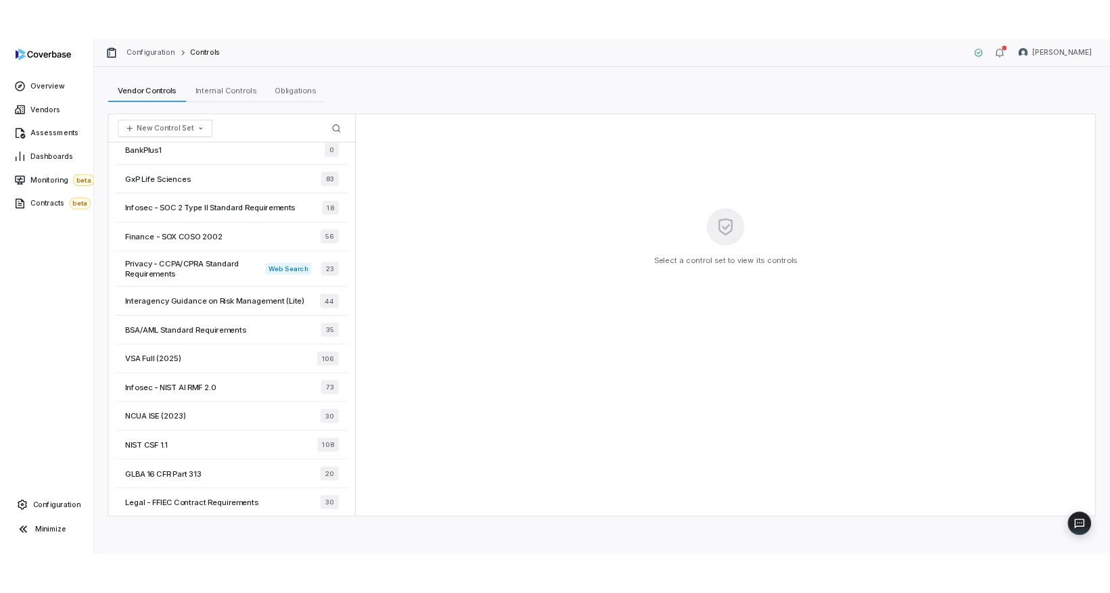
scroll to position [127, 0]
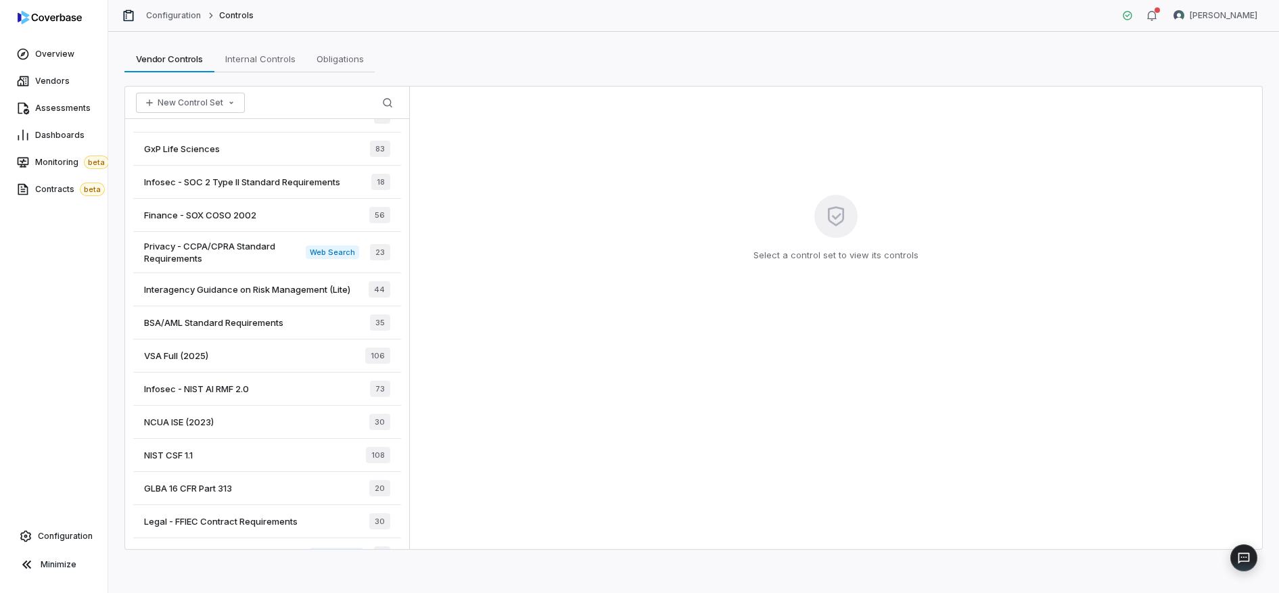
click at [176, 456] on span "NIST CSF 1.1" at bounding box center [168, 455] width 49 height 12
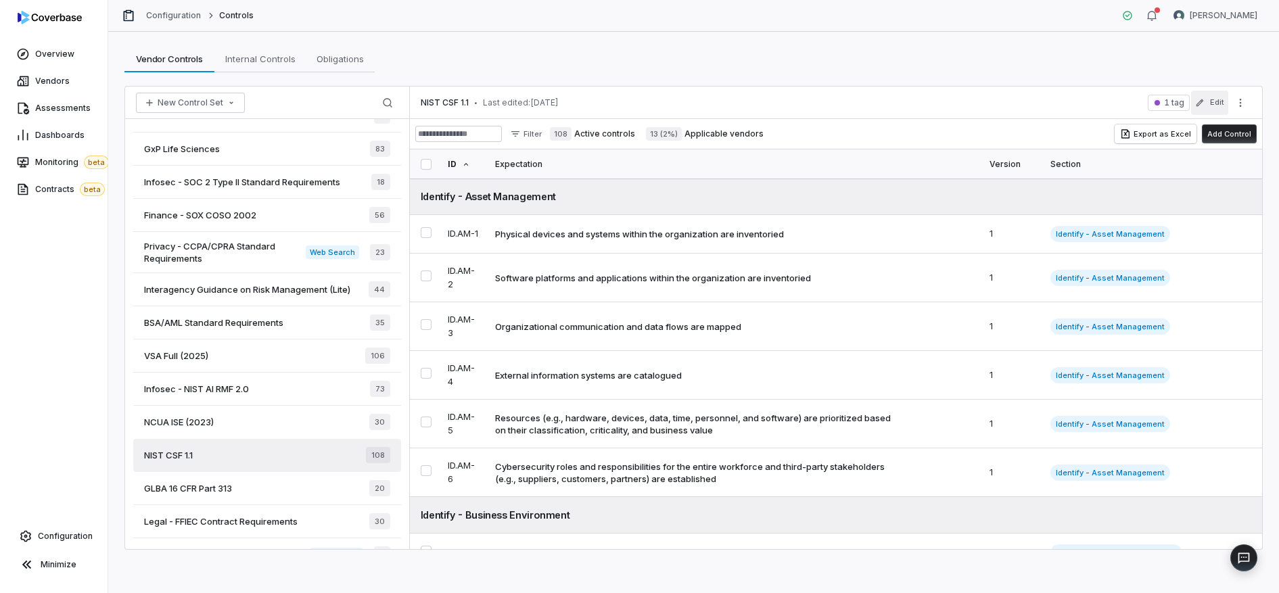
click at [1201, 104] on icon "button" at bounding box center [1199, 102] width 9 height 9
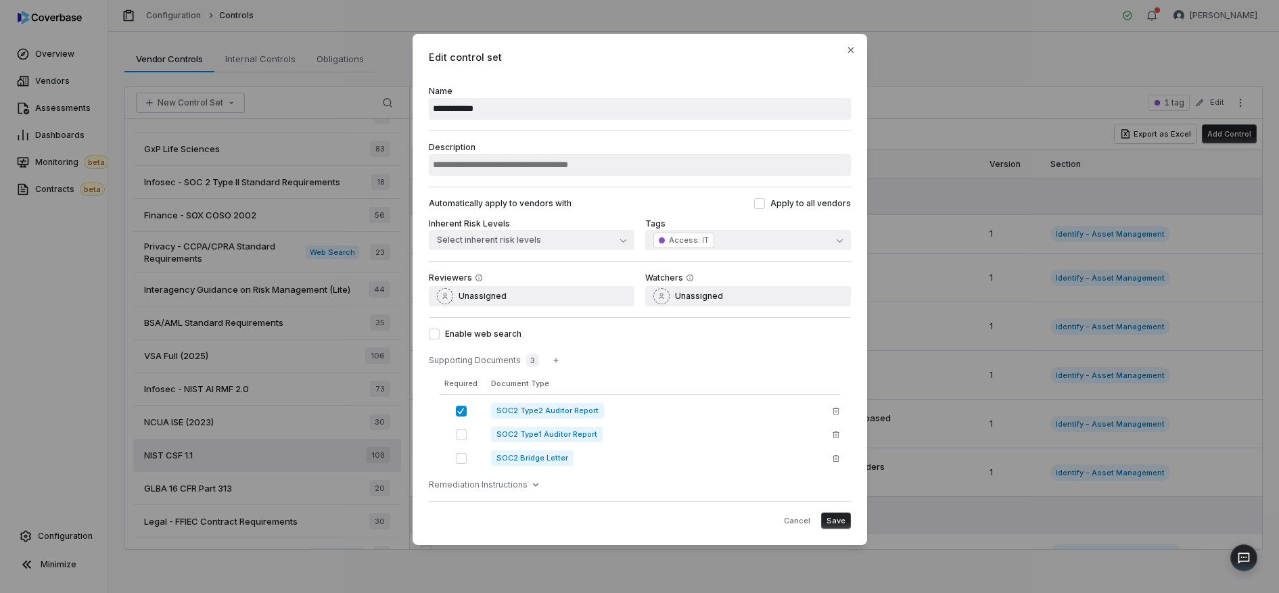
click at [1268, 28] on div "**********" at bounding box center [639, 296] width 1279 height 569
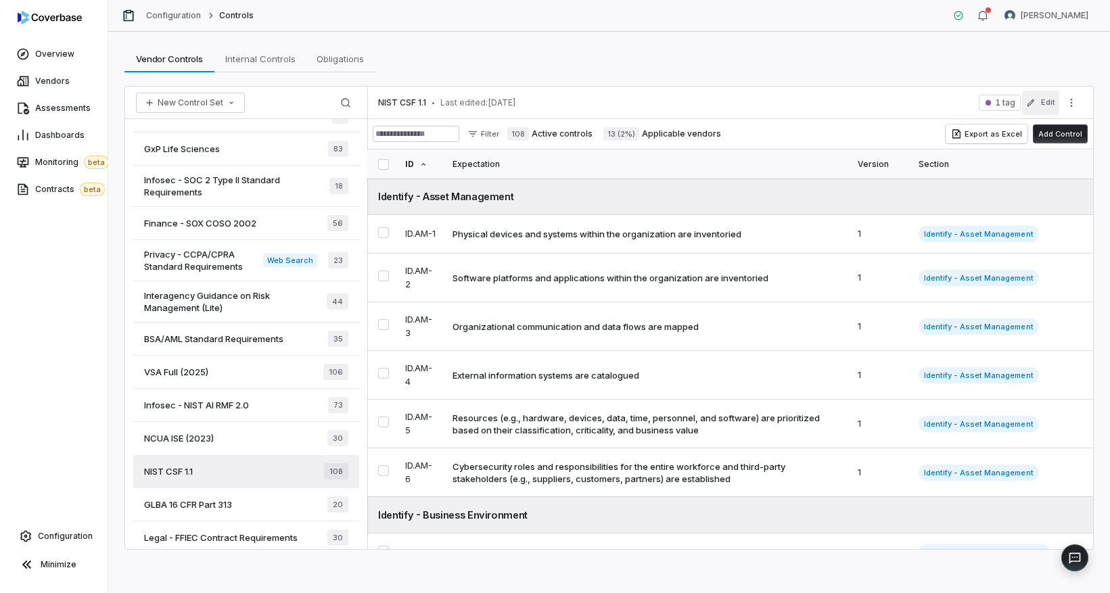
click at [1050, 101] on button "Edit" at bounding box center [1040, 103] width 37 height 24
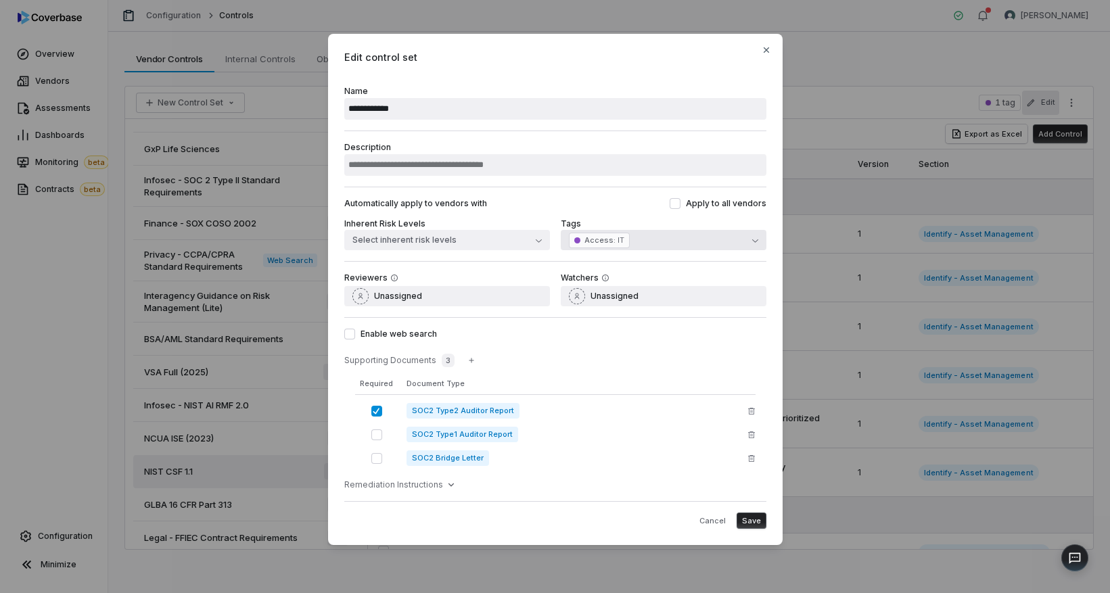
click at [671, 243] on button "Access : IT" at bounding box center [664, 240] width 206 height 20
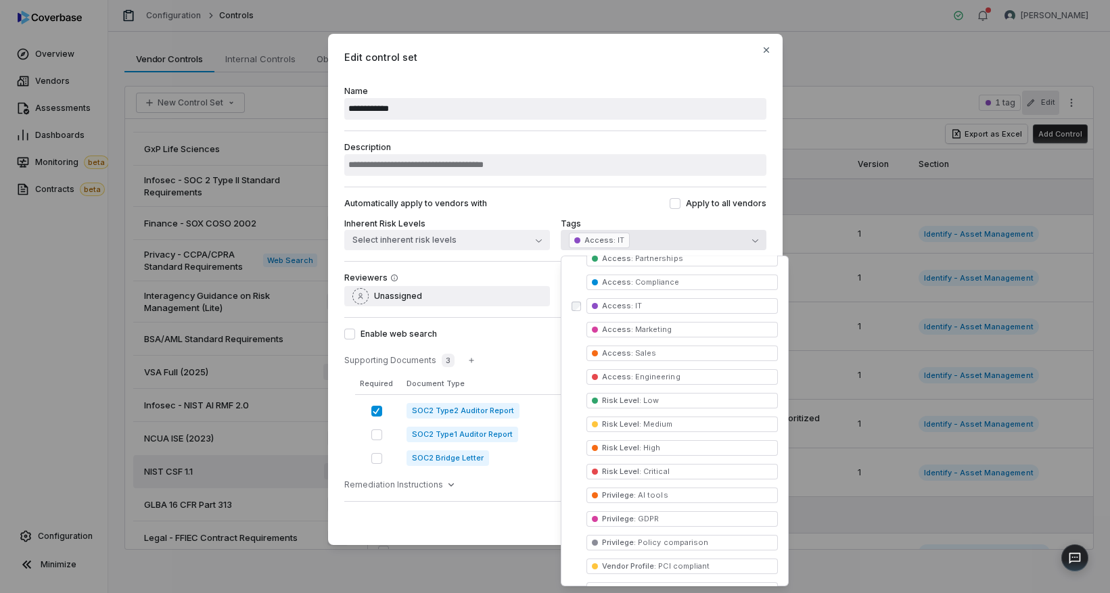
scroll to position [425, 0]
click at [765, 52] on icon "button" at bounding box center [766, 50] width 11 height 11
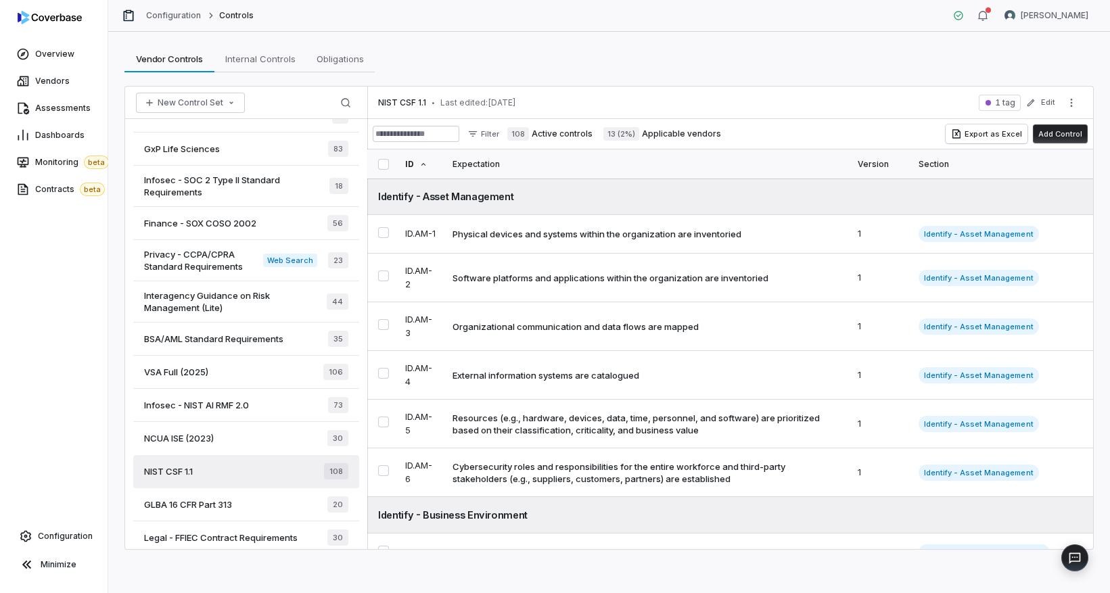
click at [736, 55] on div "Vendor Controls Vendor Controls Internal Controls Internal Controls Obligations…" at bounding box center [608, 58] width 969 height 27
click at [37, 77] on span "Vendors" at bounding box center [52, 81] width 34 height 11
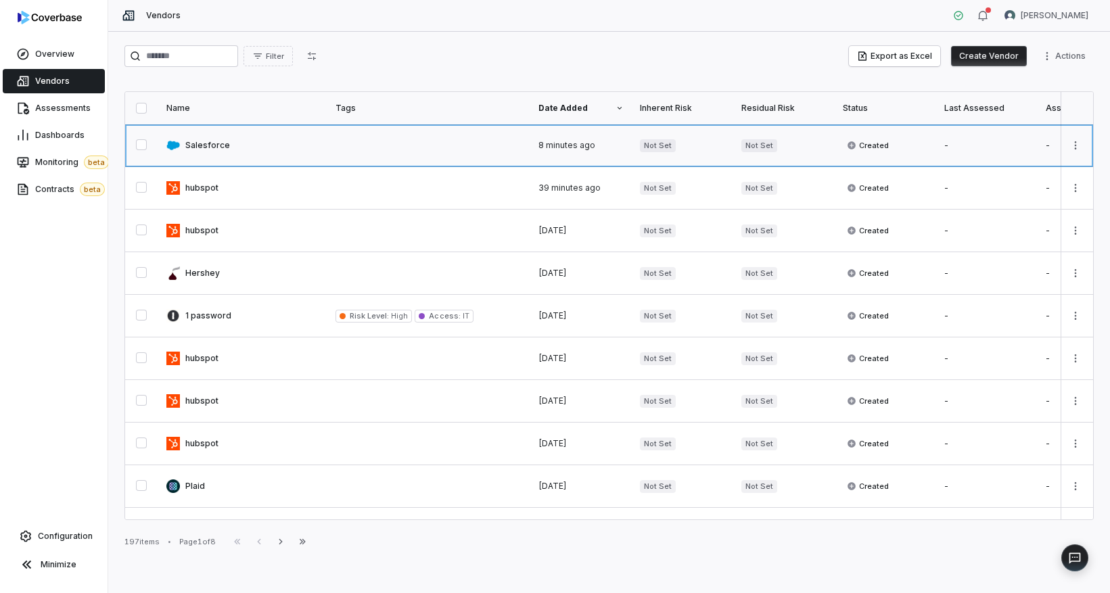
click at [255, 150] on link at bounding box center [242, 145] width 169 height 42
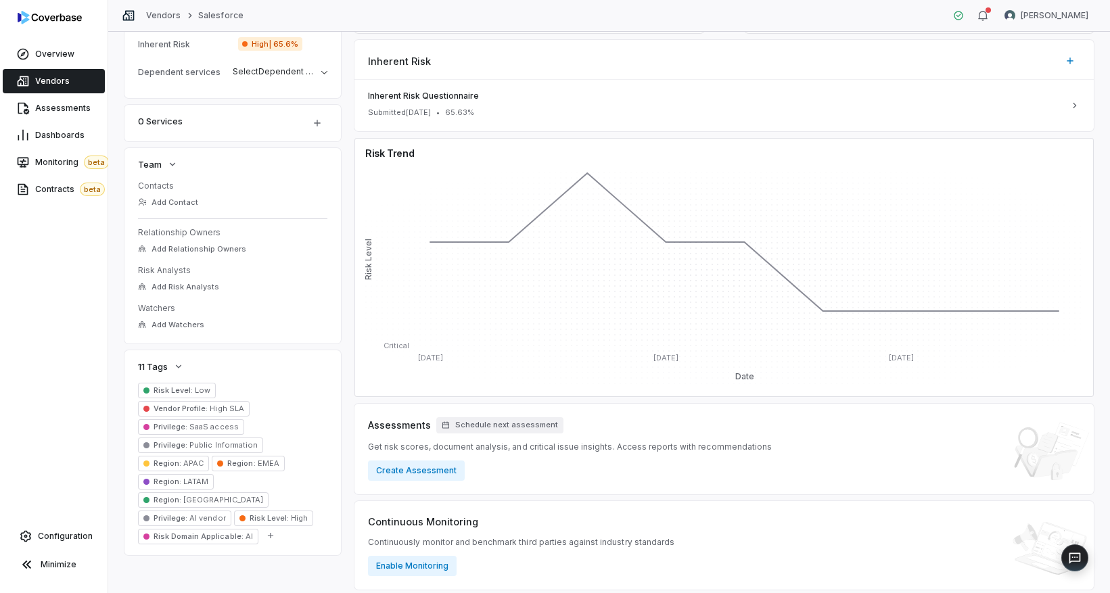
scroll to position [375, 0]
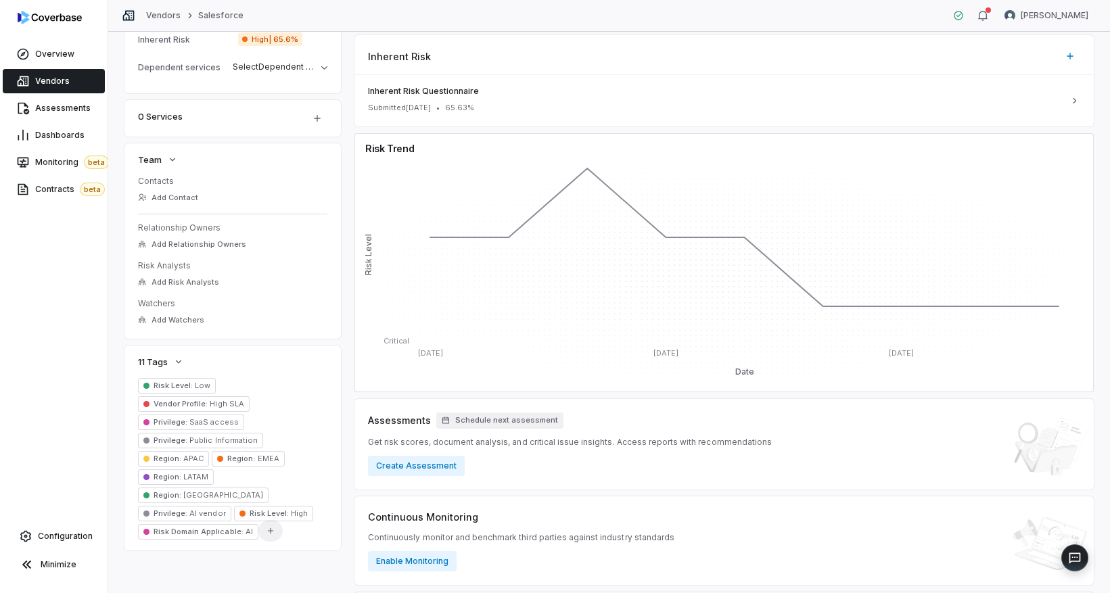
click at [266, 526] on icon "button" at bounding box center [270, 530] width 9 height 9
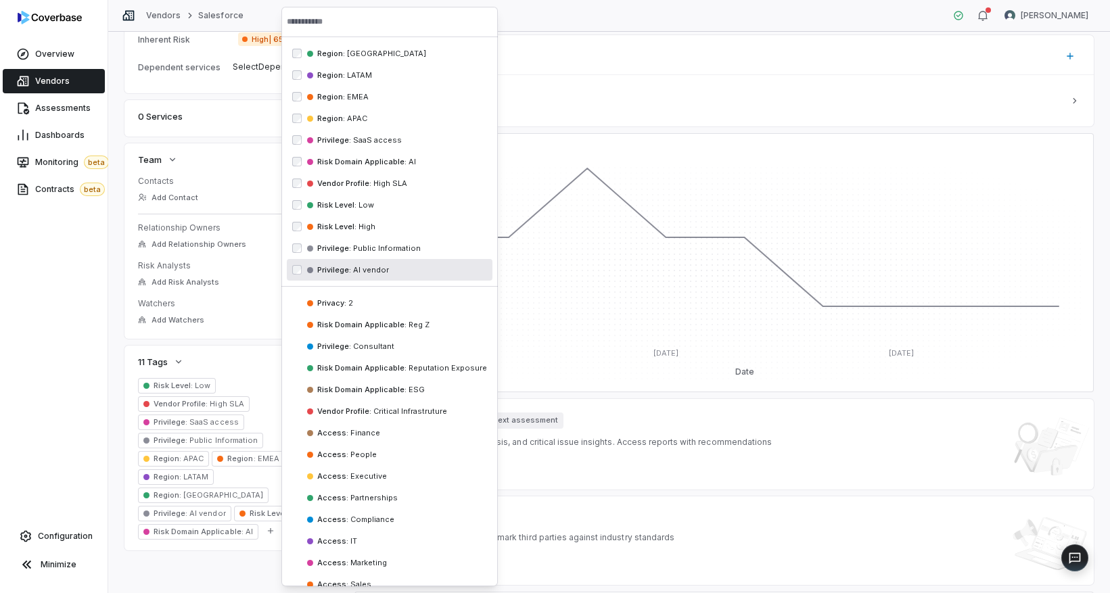
click at [238, 559] on div "**********" at bounding box center [608, 211] width 969 height 931
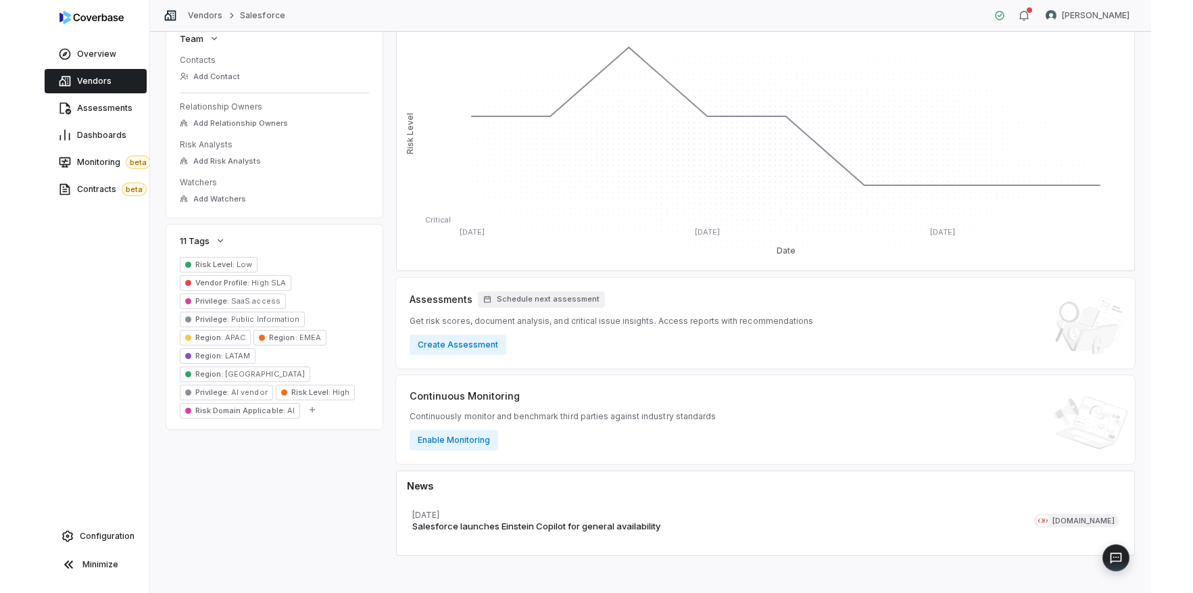
scroll to position [502, 0]
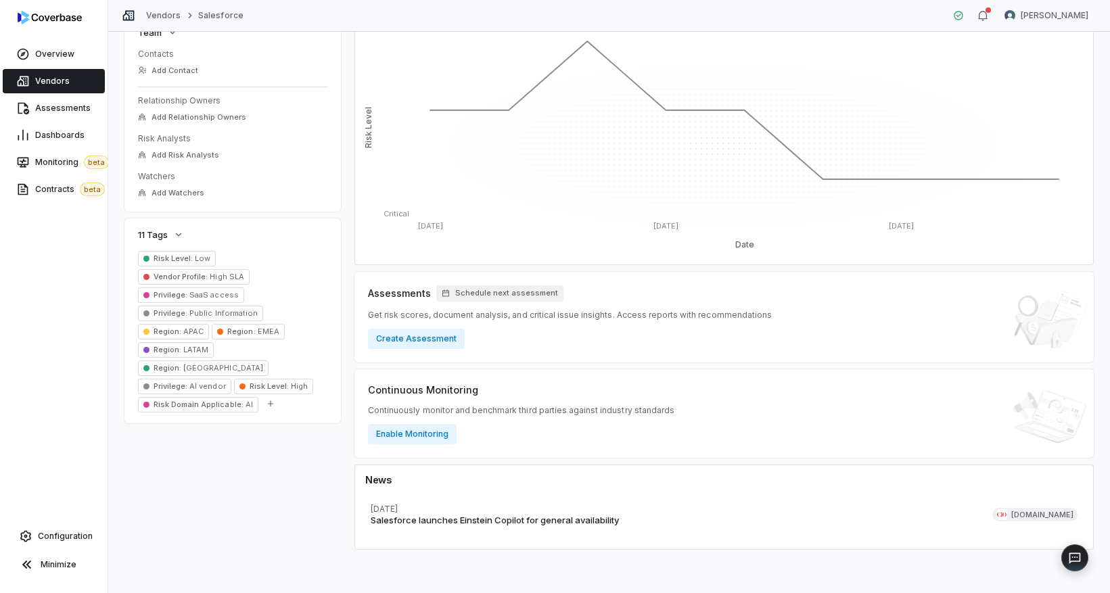
click at [623, 393] on div "Continuous Monitoring Continuously monitor and benchmark third parties against …" at bounding box center [521, 414] width 306 height 62
type textarea "*"
click at [41, 188] on span "Contracts beta" at bounding box center [70, 190] width 70 height 14
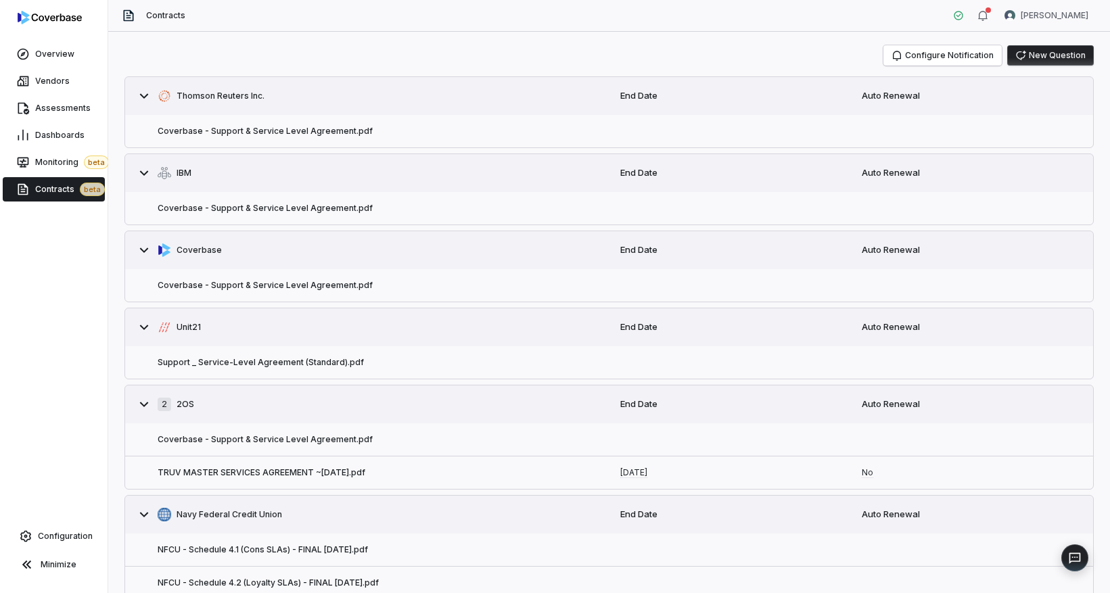
click at [1049, 55] on button "New Question" at bounding box center [1050, 55] width 87 height 20
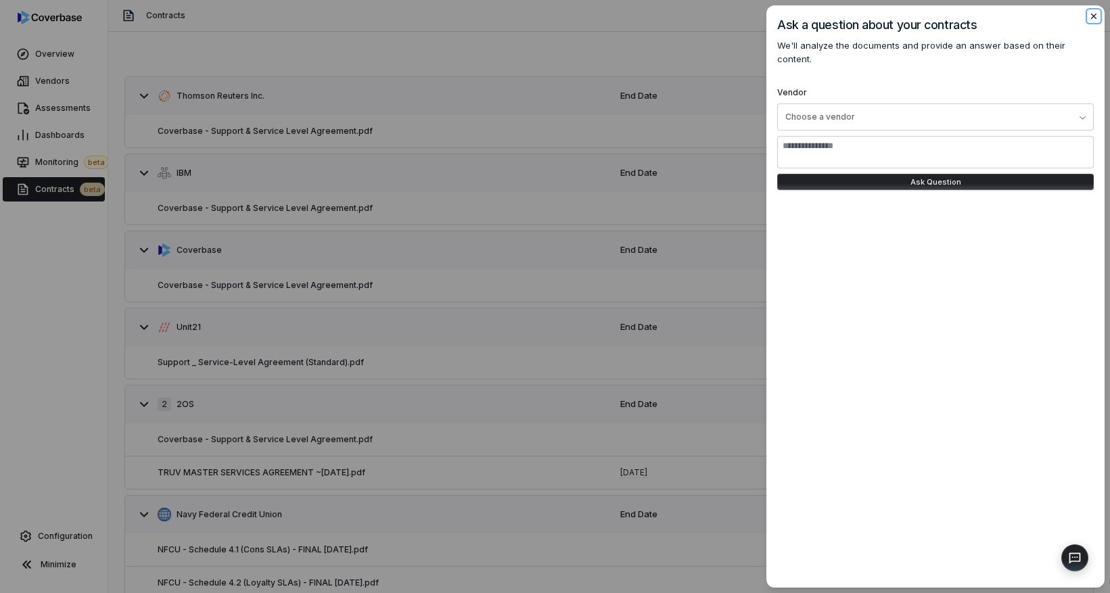
click at [1091, 13] on icon "button" at bounding box center [1093, 16] width 11 height 11
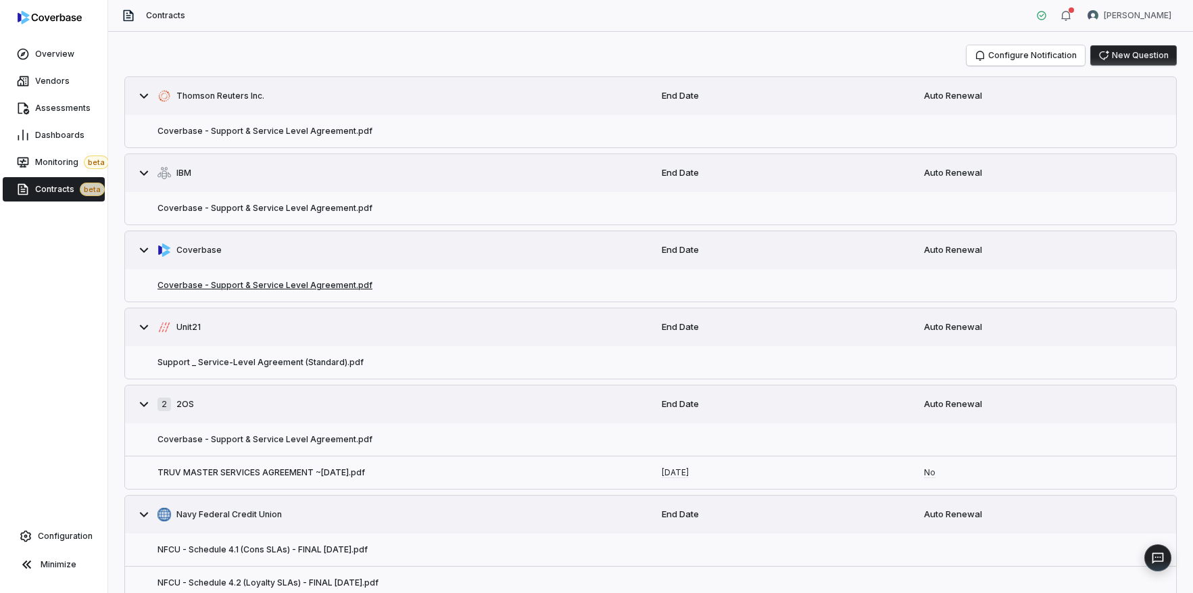
click at [219, 285] on button "Coverbase - Support & Service Level Agreement.pdf" at bounding box center [265, 285] width 215 height 11
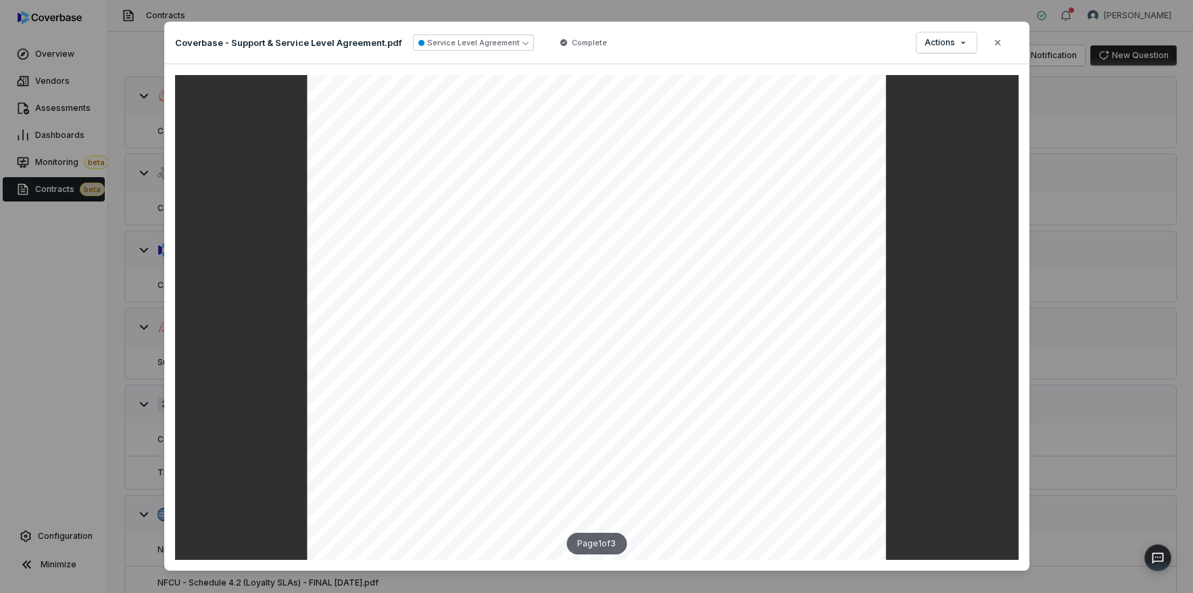
scroll to position [297, 0]
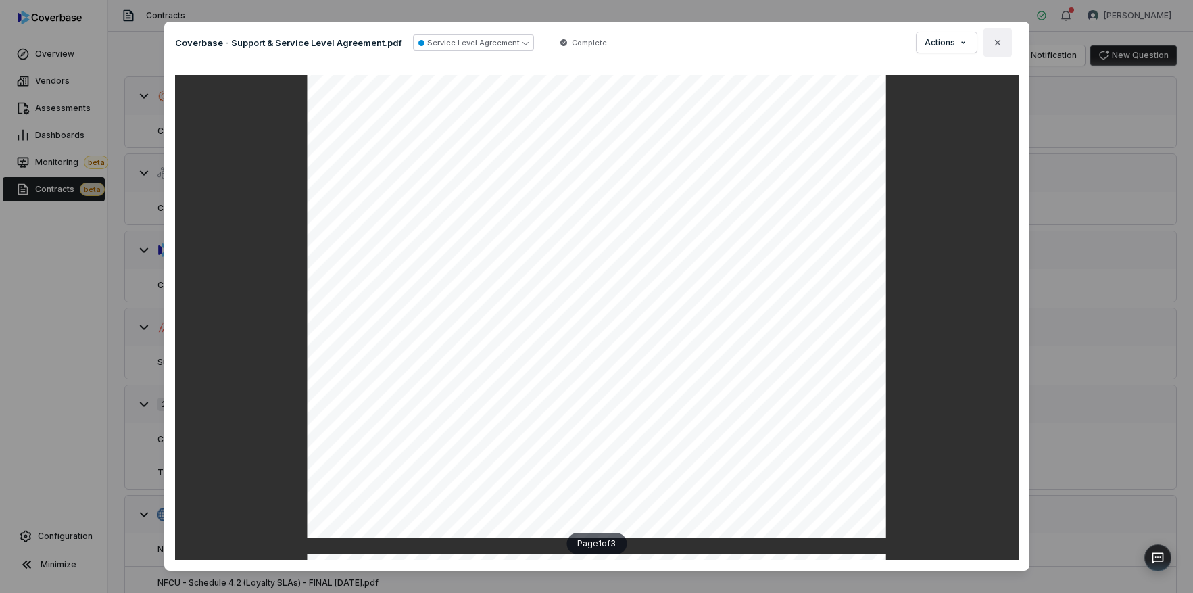
click at [997, 47] on icon "button" at bounding box center [998, 42] width 11 height 11
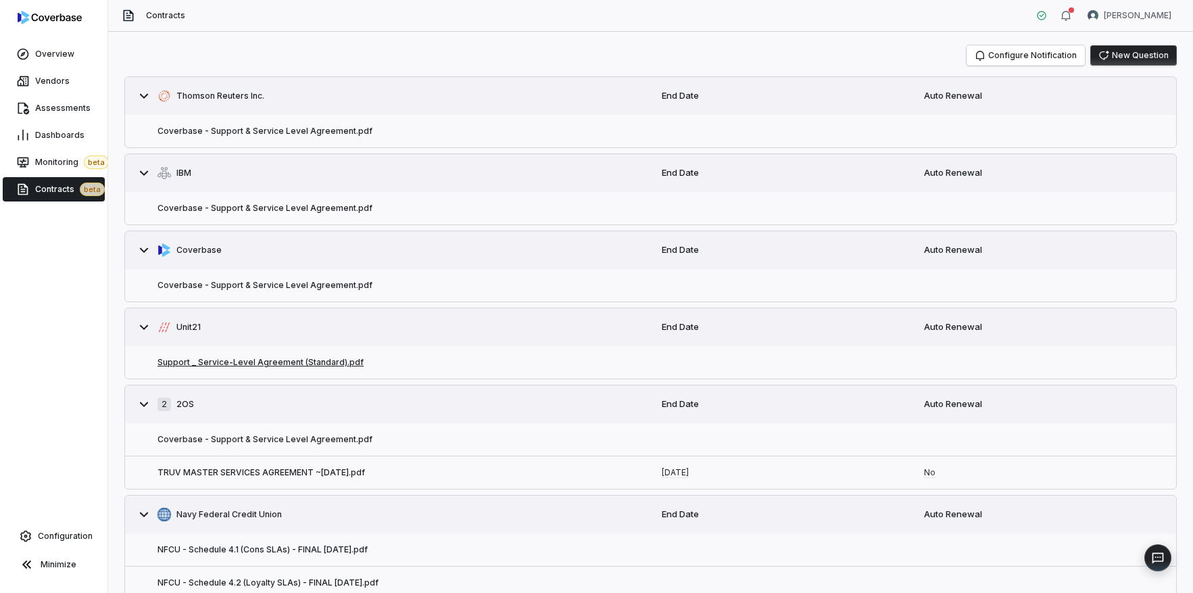
click at [214, 364] on button "Support _ Service-Level Agreement (Standard).pdf" at bounding box center [261, 362] width 206 height 11
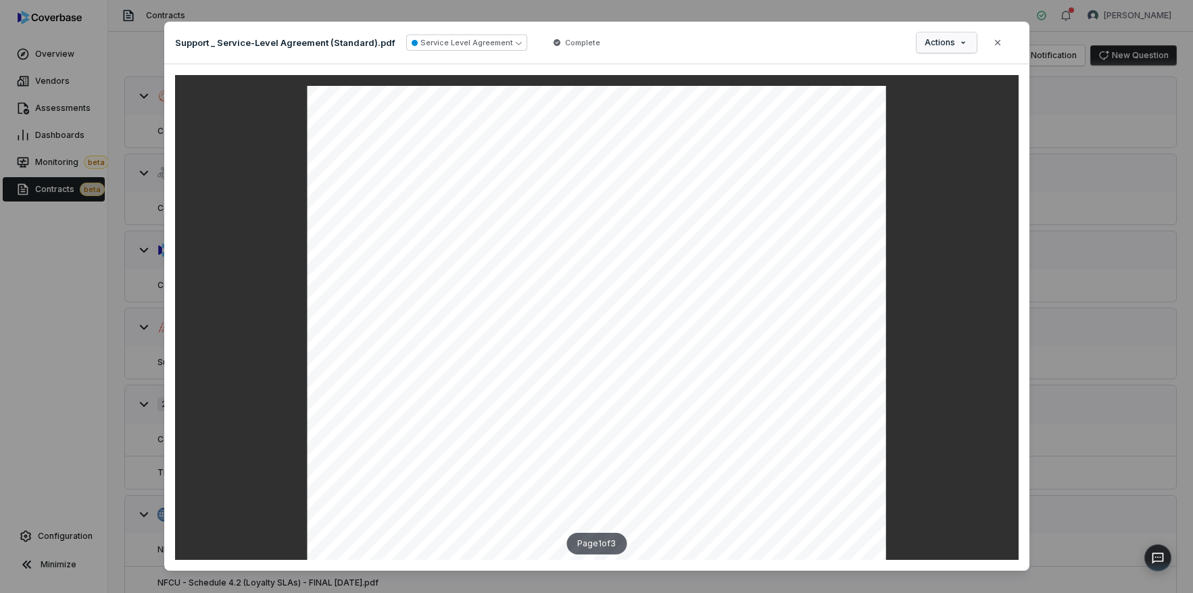
click at [959, 44] on div "Document Preview Support _ Service-Level Agreement (Standard).pdf Service Level…" at bounding box center [596, 303] width 1193 height 606
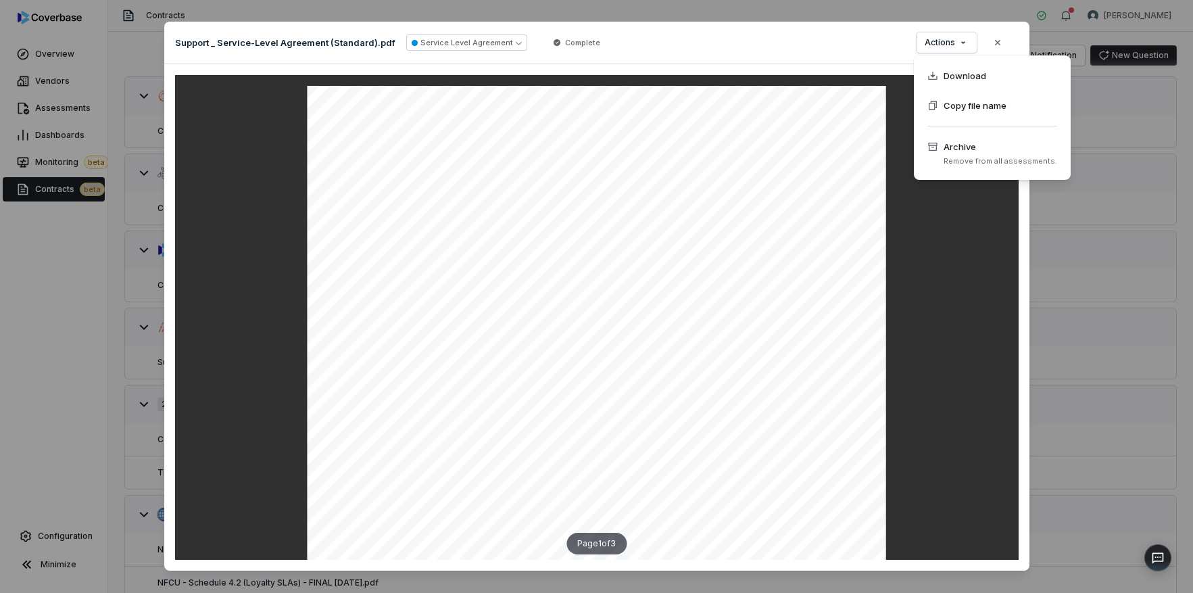
click at [999, 41] on div "Document Preview Support _ Service-Level Agreement (Standard).pdf Service Level…" at bounding box center [596, 303] width 1193 height 606
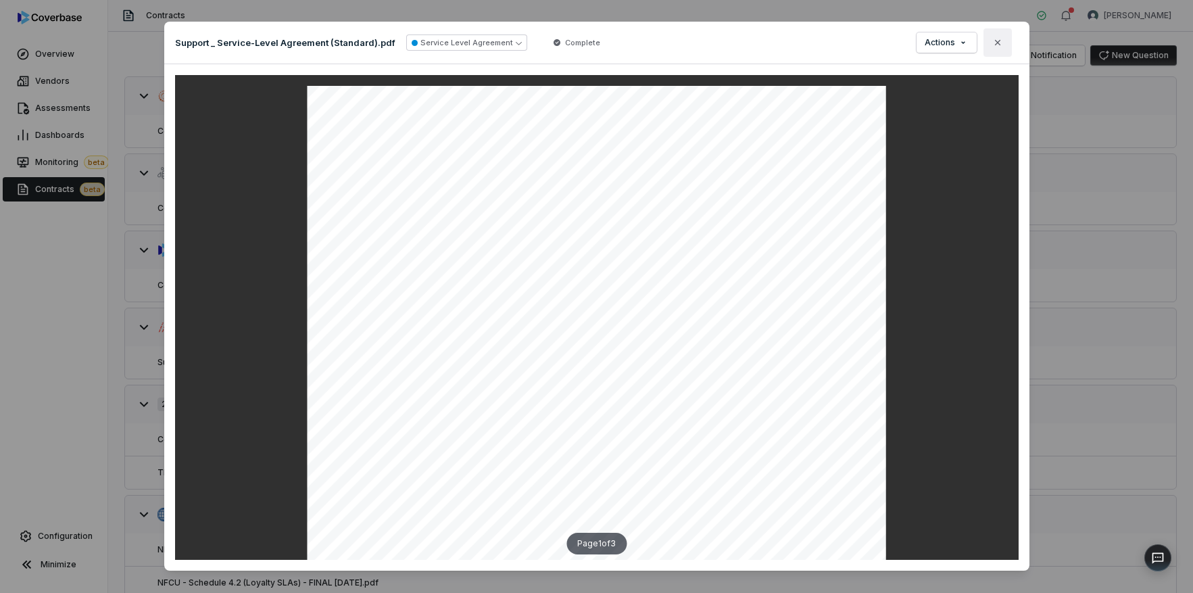
click at [995, 45] on icon "button" at bounding box center [997, 42] width 5 height 5
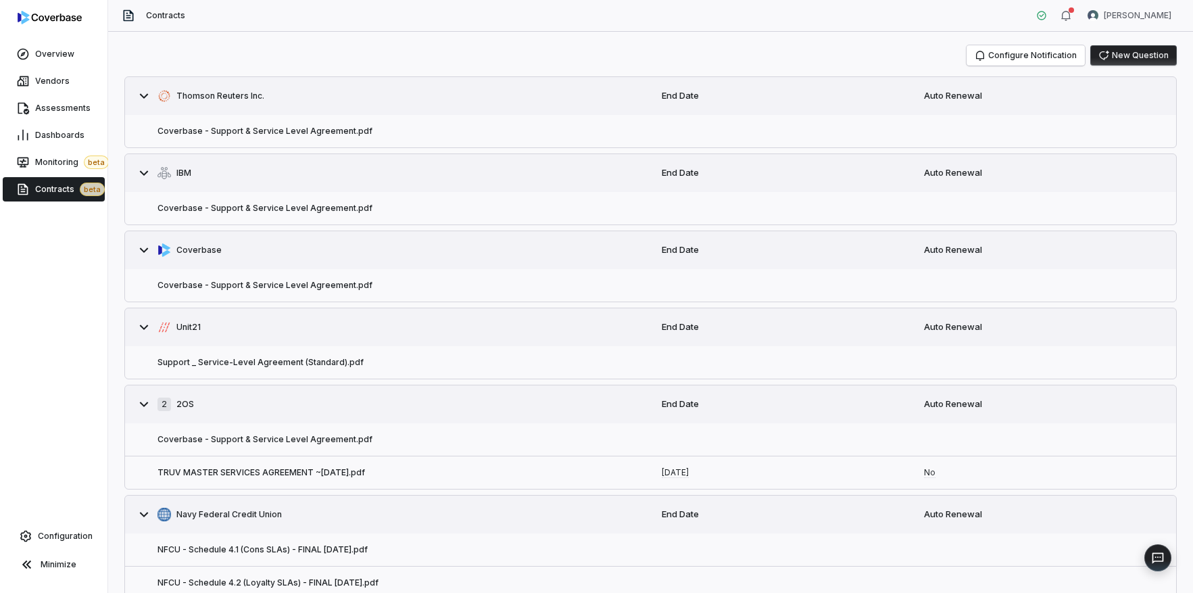
click at [1111, 52] on button "New Question" at bounding box center [1134, 55] width 87 height 20
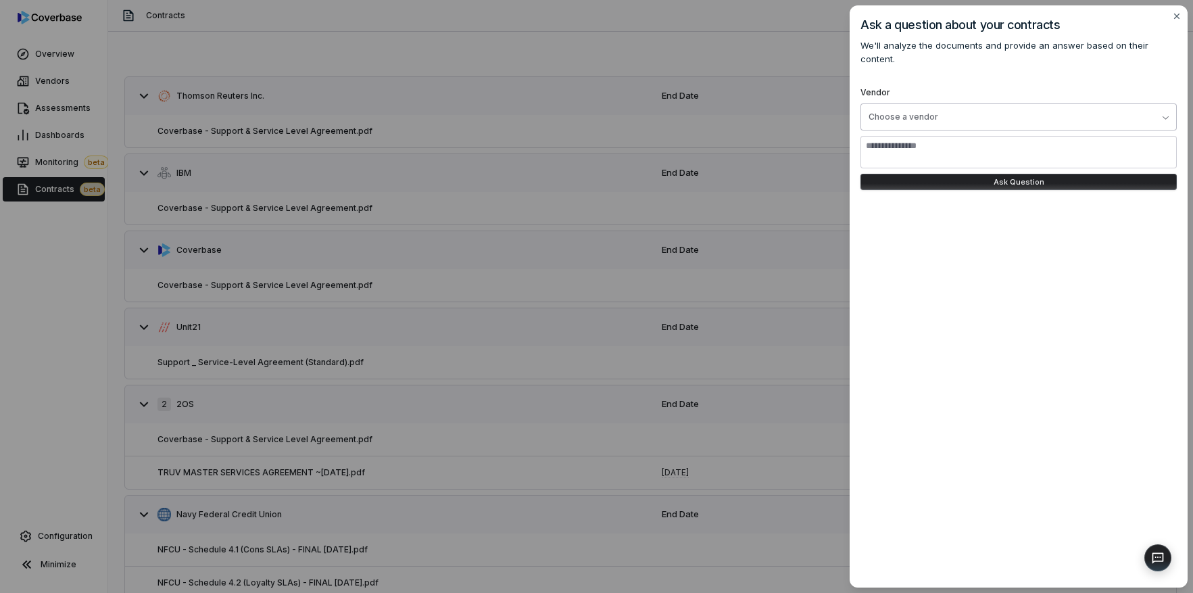
click at [946, 103] on button "Choose a vendor" at bounding box center [1019, 116] width 316 height 27
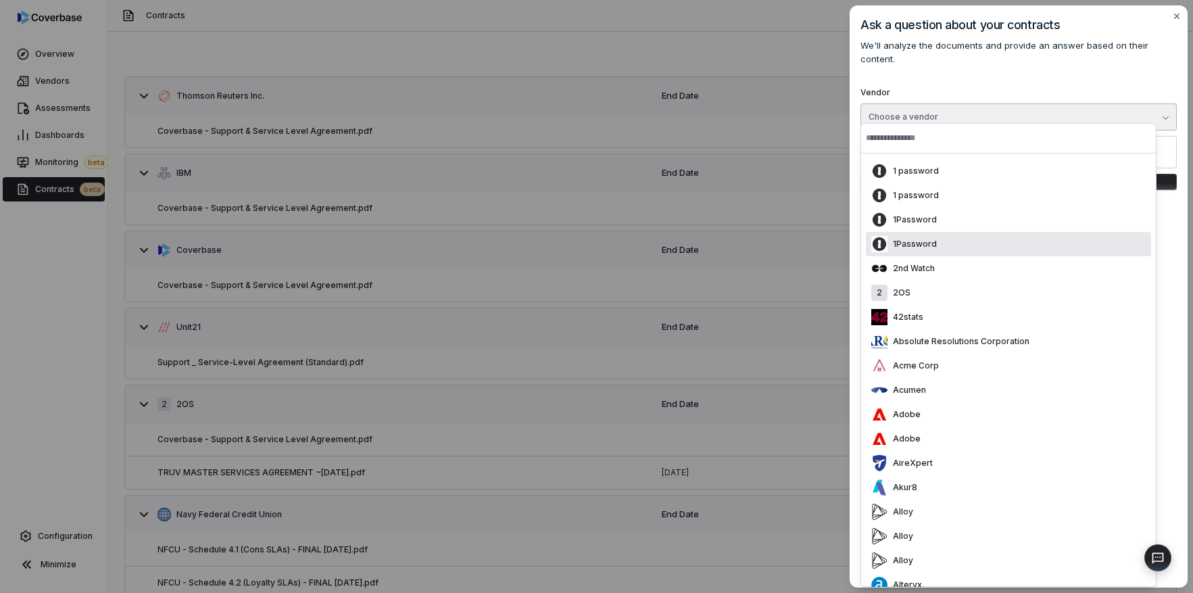
click at [932, 241] on p "1Password" at bounding box center [912, 244] width 49 height 11
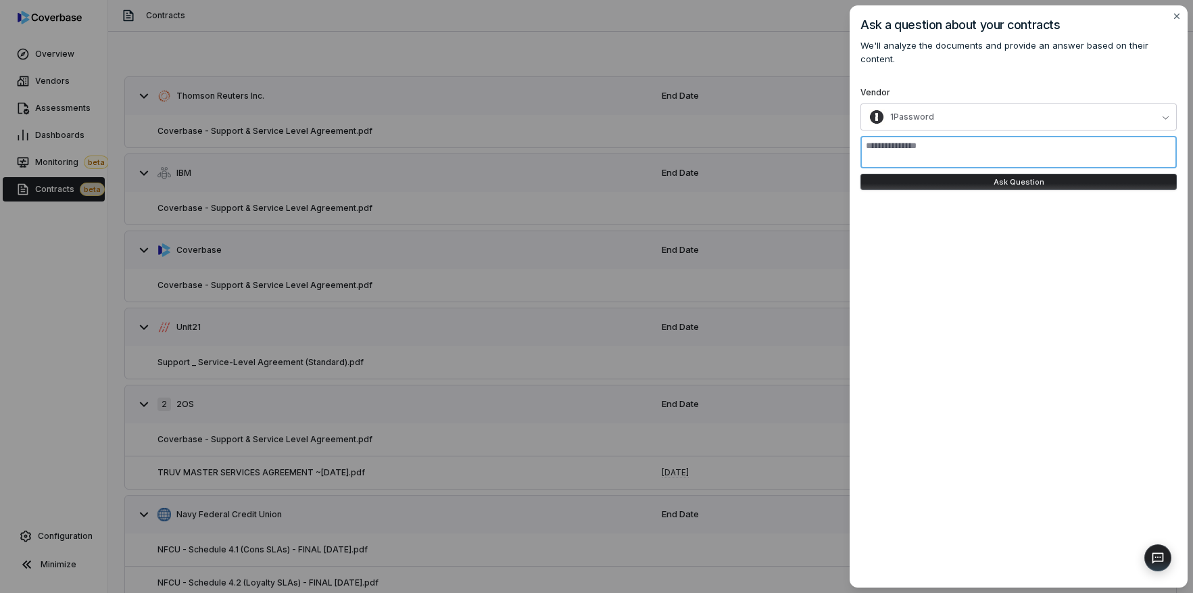
click at [903, 140] on textarea at bounding box center [1019, 152] width 316 height 32
type textarea "**********"
click at [964, 174] on button "Ask Question" at bounding box center [1019, 182] width 316 height 16
